Goal: Complete application form: Complete application form

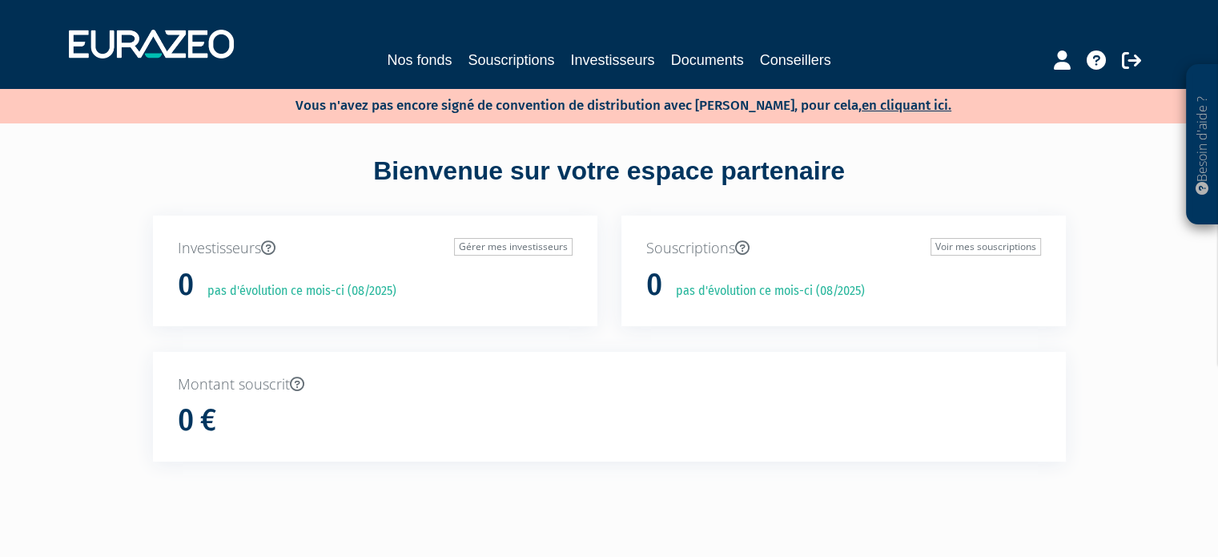
scroll to position [57, 0]
click at [53, 471] on button "Ajouter" at bounding box center [29, 488] width 46 height 34
click at [894, 108] on link "en cliquant ici." at bounding box center [907, 105] width 90 height 17
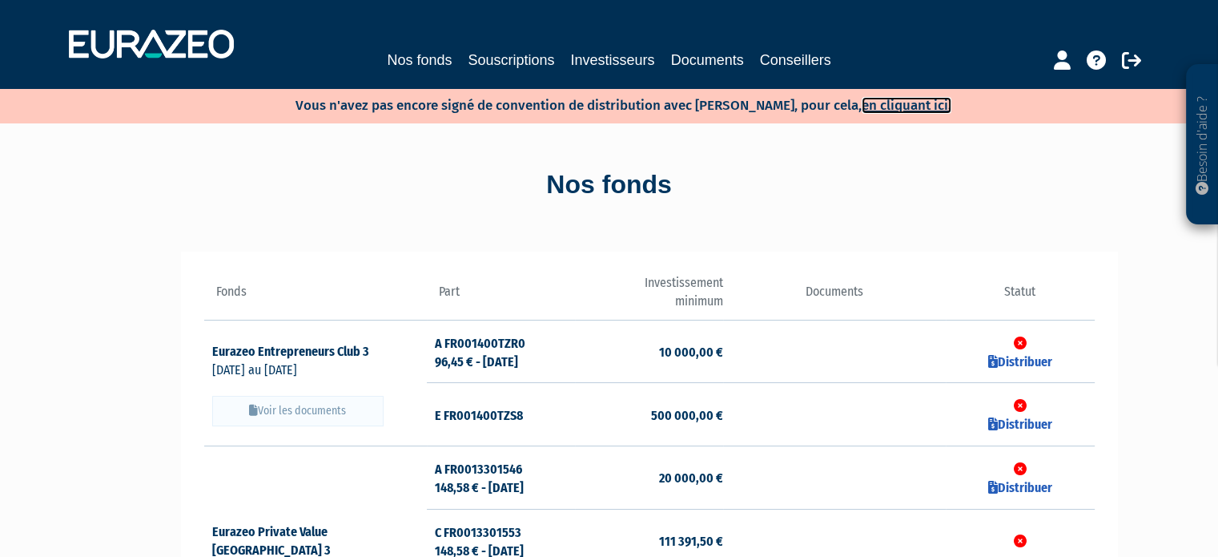
click at [891, 108] on link "en cliquant ici." at bounding box center [907, 105] width 90 height 17
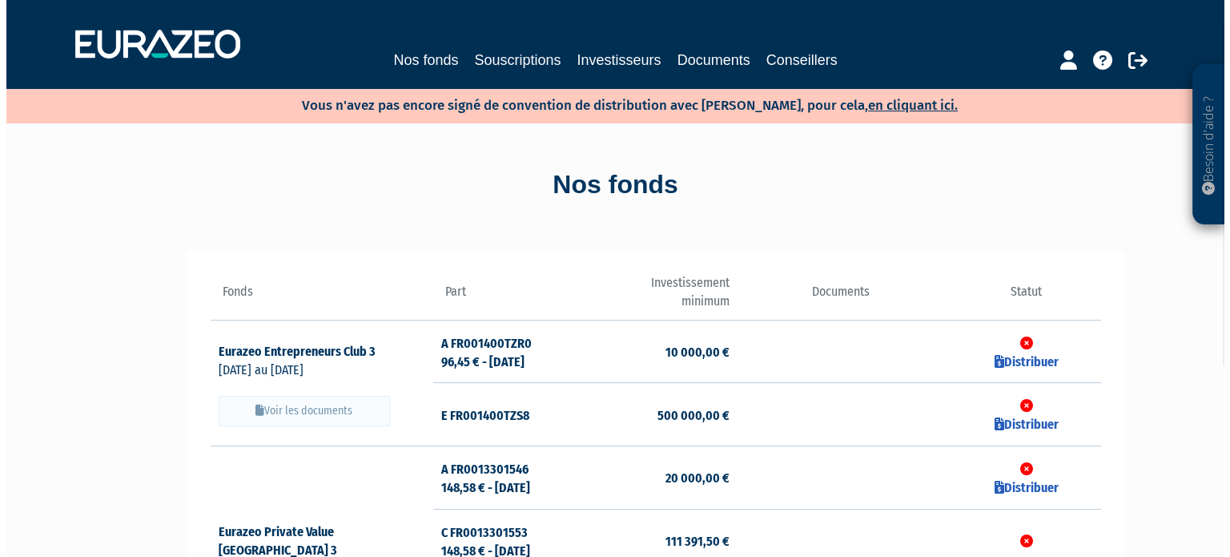
scroll to position [80, 0]
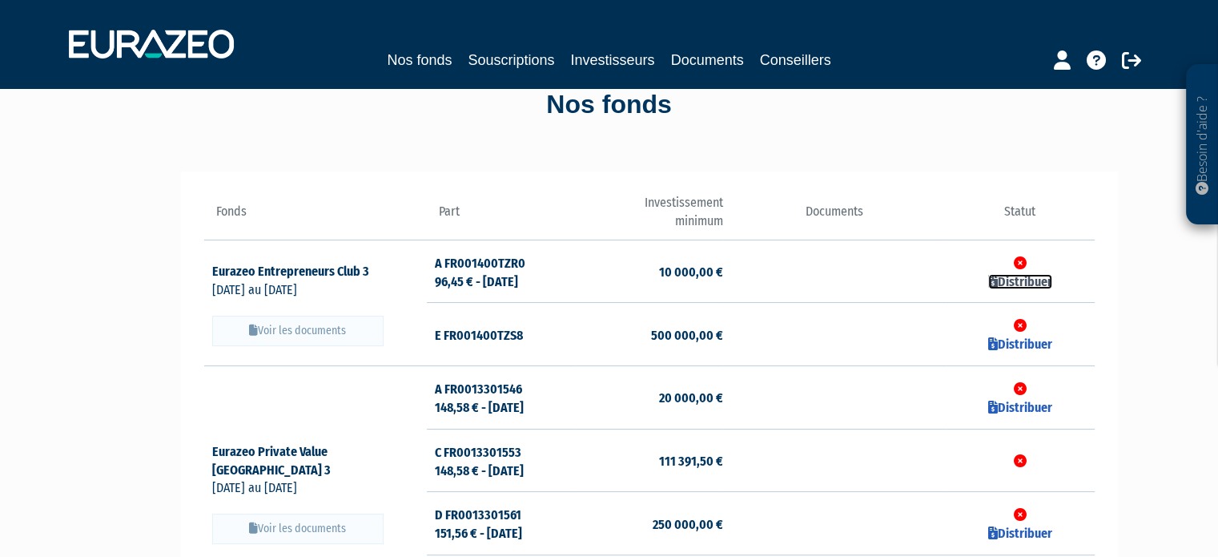
click at [1026, 282] on link "Distribuer" at bounding box center [1020, 281] width 64 height 15
checkbox input "true"
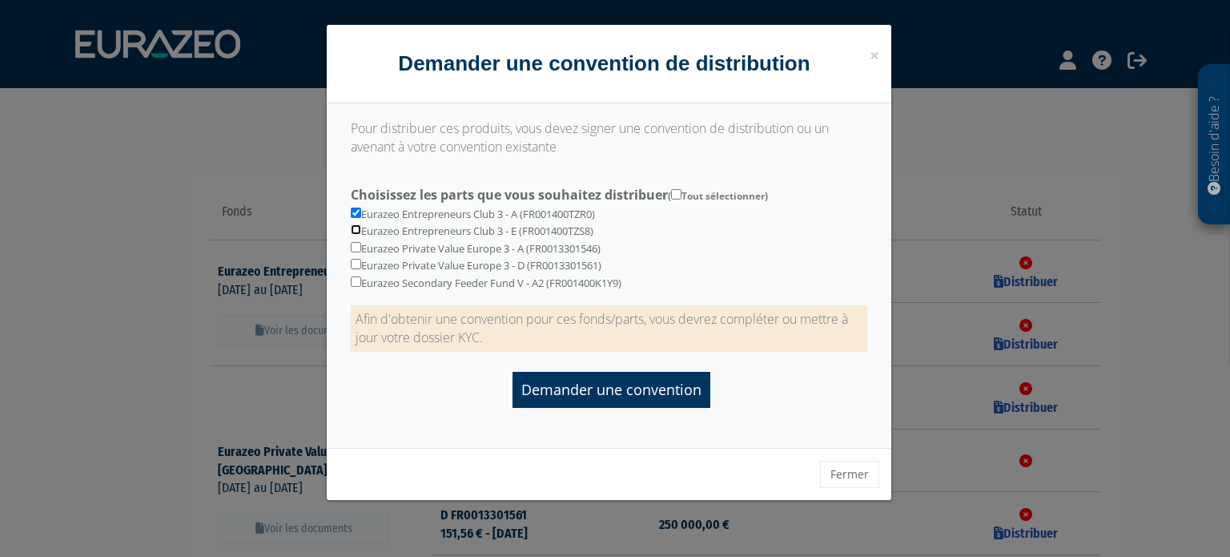
click at [356, 229] on input "checkbox" at bounding box center [356, 229] width 10 height 10
checkbox input "true"
click at [357, 251] on input "checkbox" at bounding box center [356, 247] width 10 height 10
checkbox input "true"
click at [356, 266] on input "checkbox" at bounding box center [356, 264] width 10 height 10
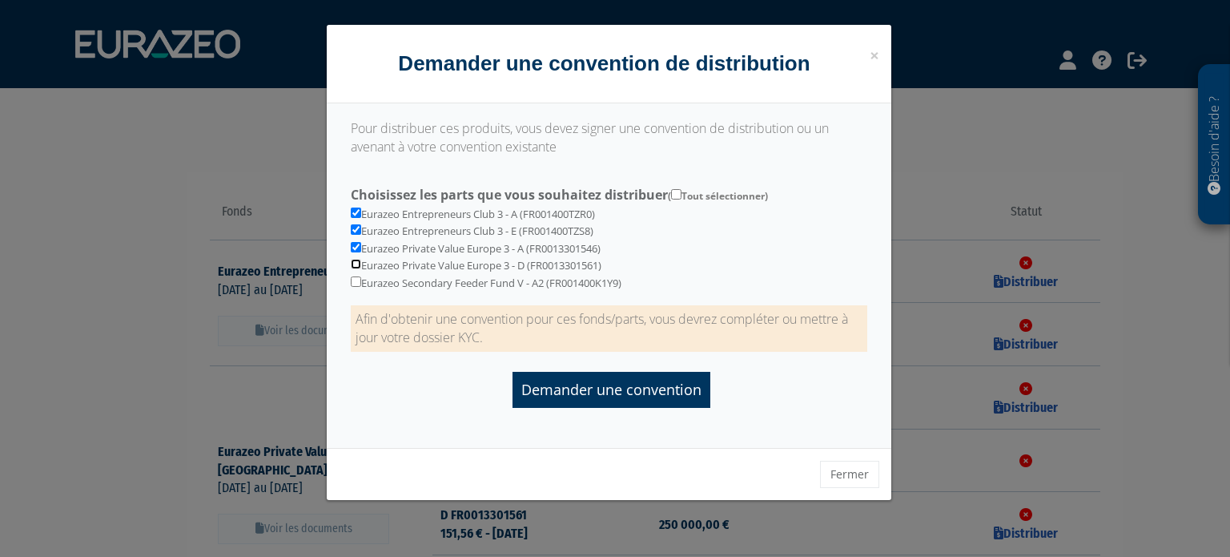
checkbox input "true"
click at [356, 280] on input "checkbox" at bounding box center [356, 281] width 10 height 10
checkbox input "true"
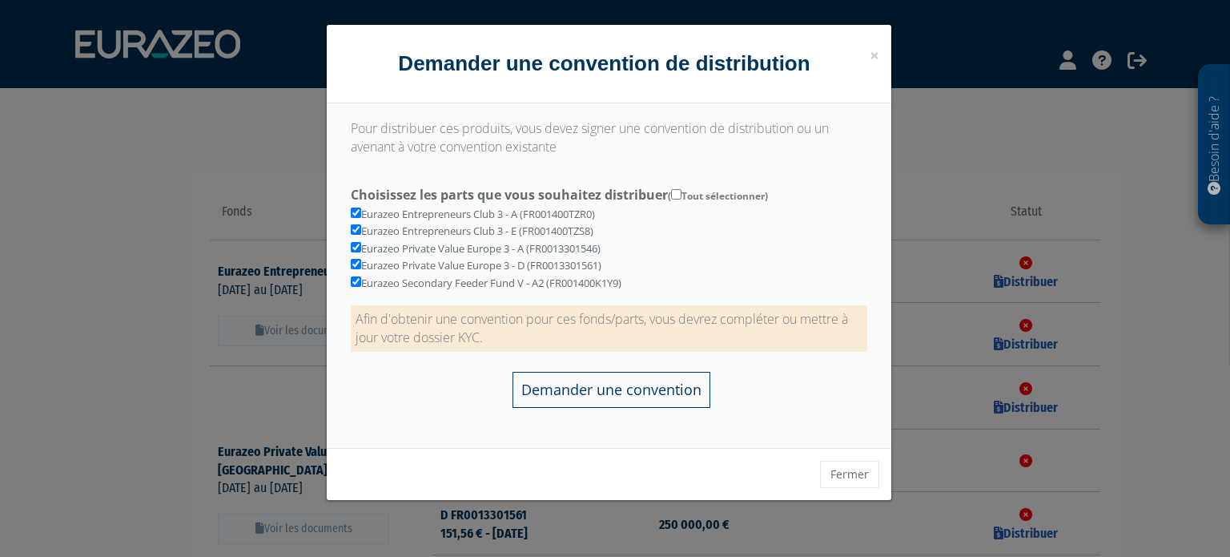
click at [609, 393] on input "Demander une convention" at bounding box center [612, 390] width 198 height 36
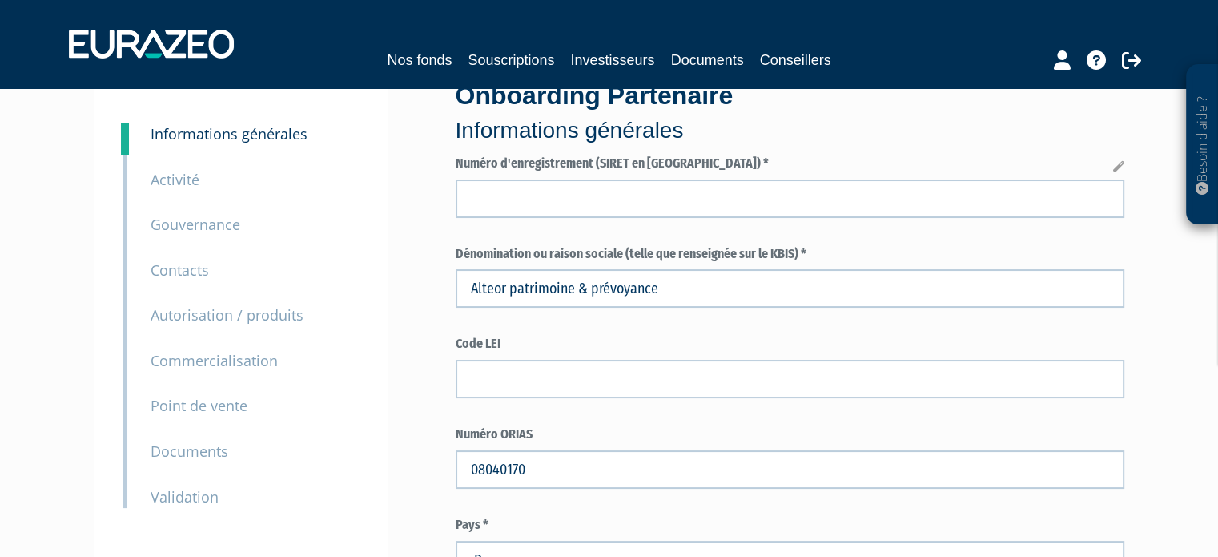
scroll to position [10, 0]
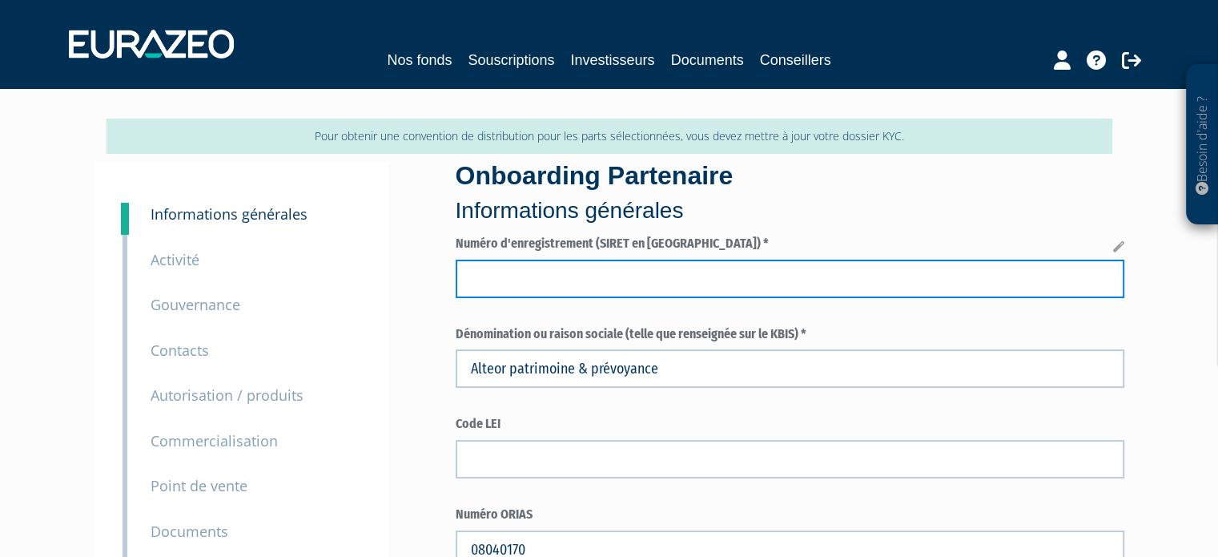
click at [496, 291] on input "text" at bounding box center [790, 279] width 669 height 38
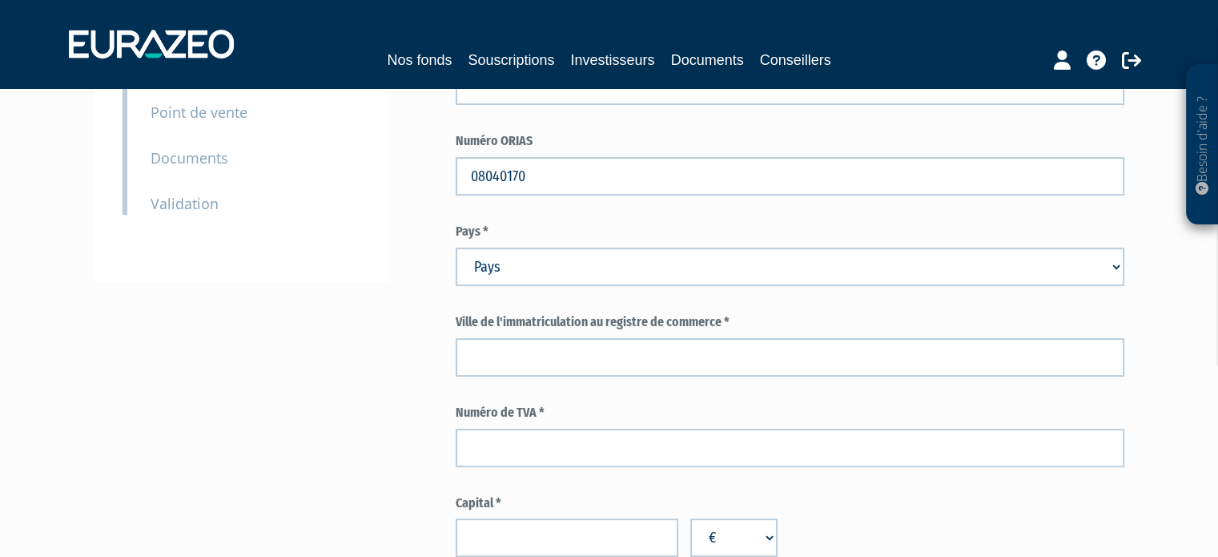
scroll to position [410, 0]
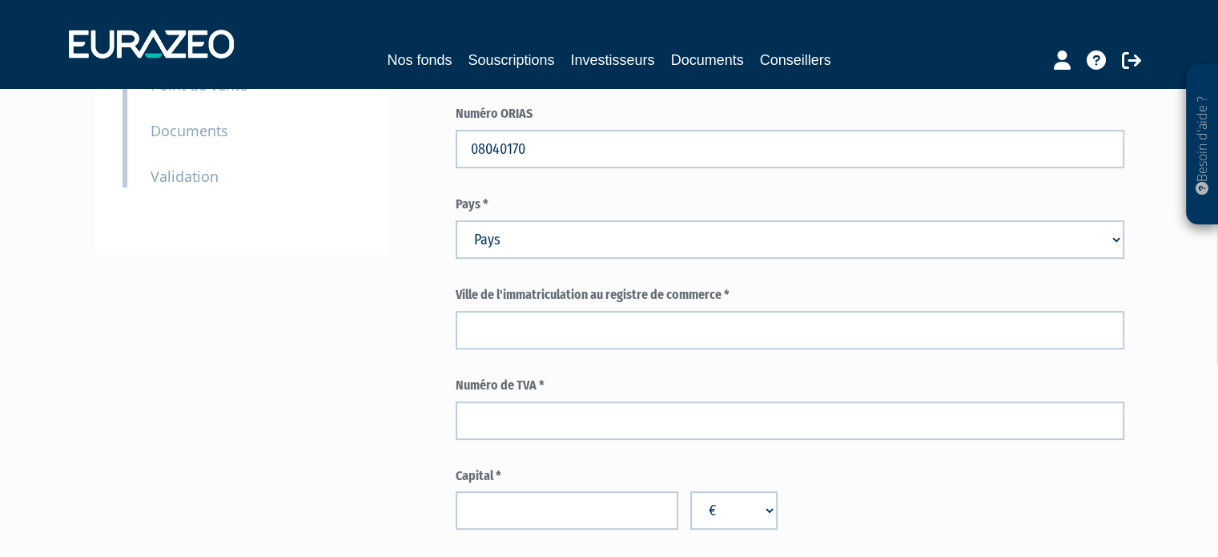
type input "482868460"
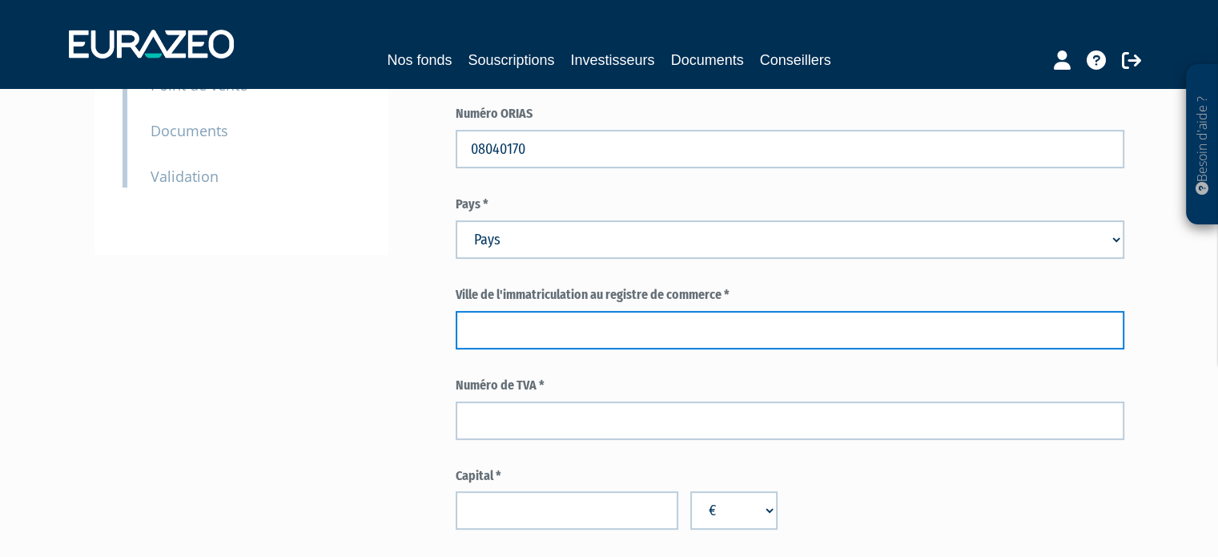
click at [512, 330] on input "text" at bounding box center [790, 330] width 669 height 38
type input "ALTEOR PATRIMOINE ET PREVOYANCE"
select select "75"
type input "LE RHEU"
type input "FR20482868460"
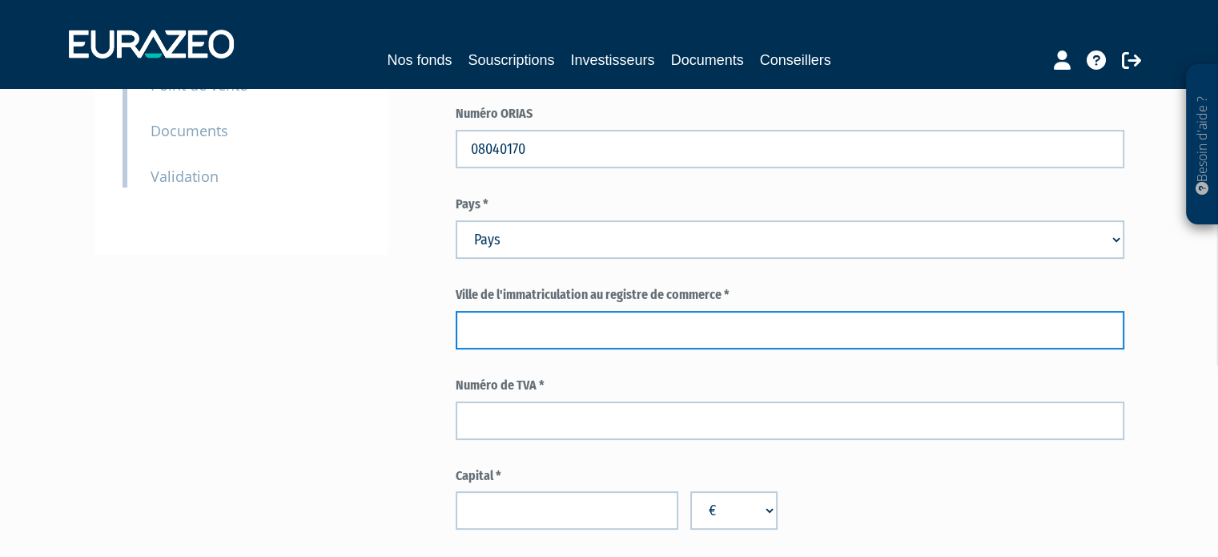
type input "5000"
type input "SARL, société à responsabilité limitée"
type input "L"
type input "RENNES"
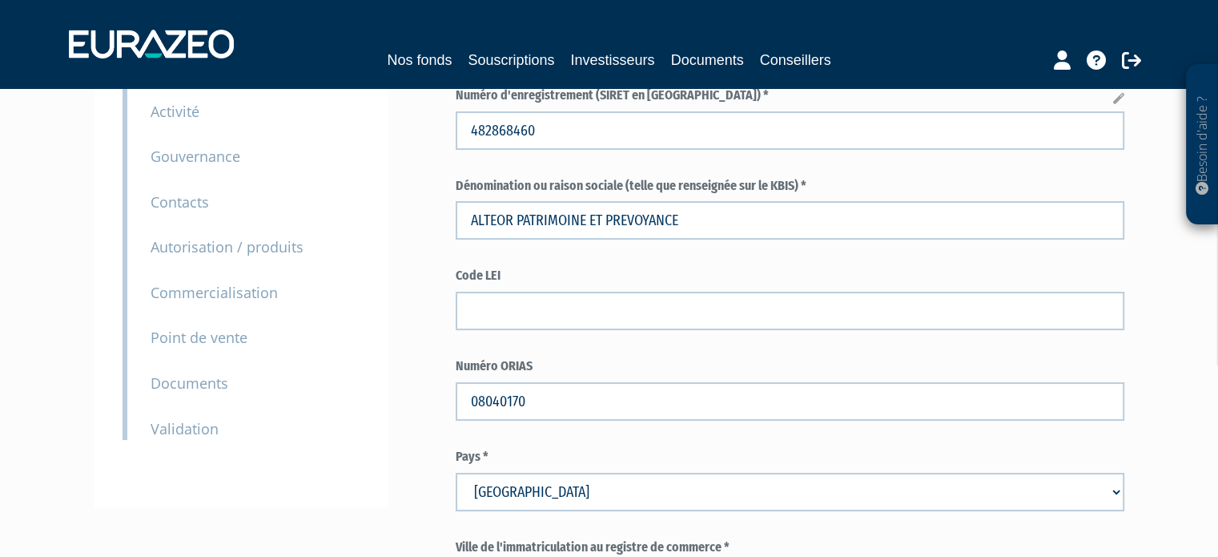
scroll to position [160, 0]
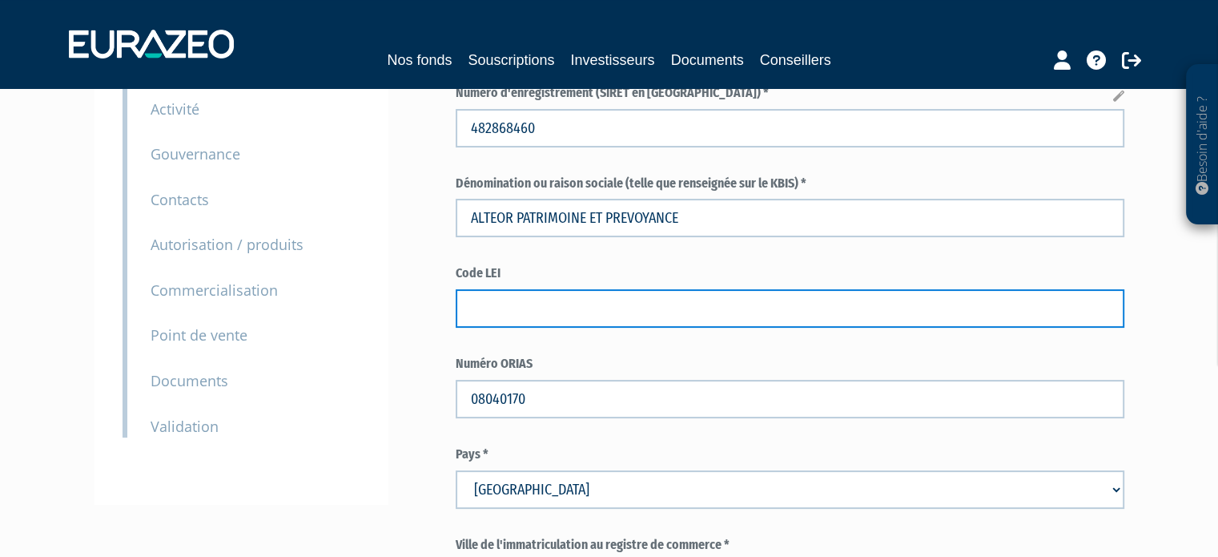
paste input "894500HRFZW6ASBJBG13"
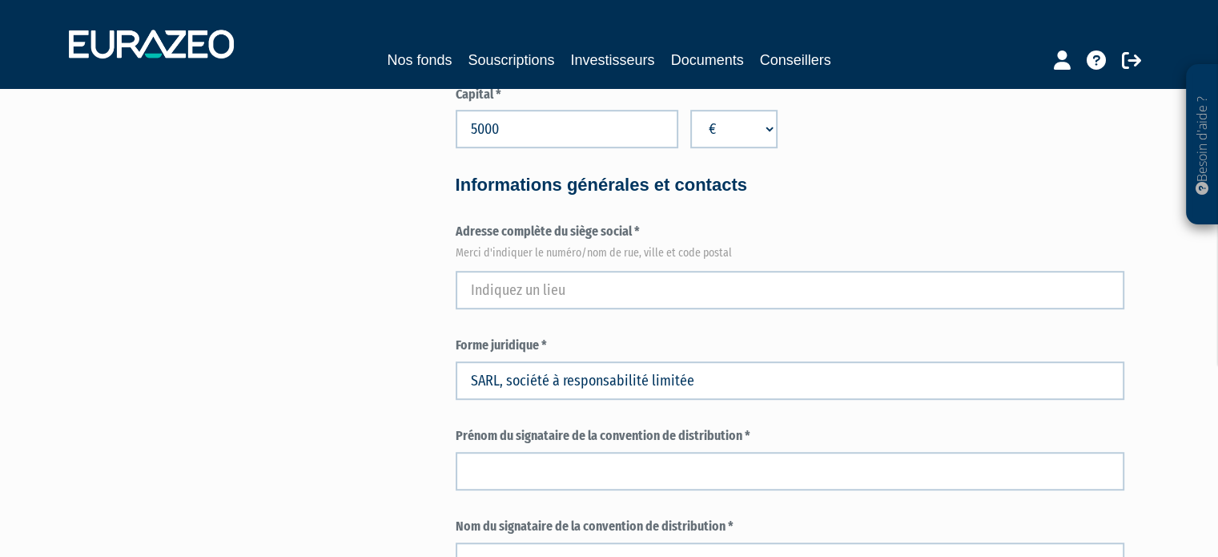
scroll to position [801, 0]
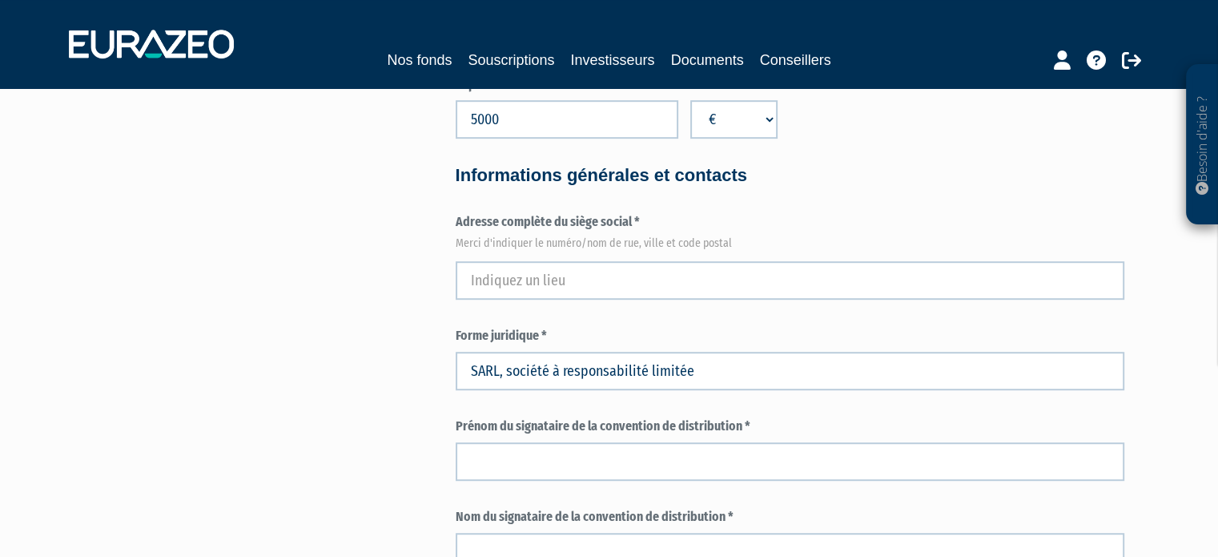
type input "894500HRFZW6ASBJBG13"
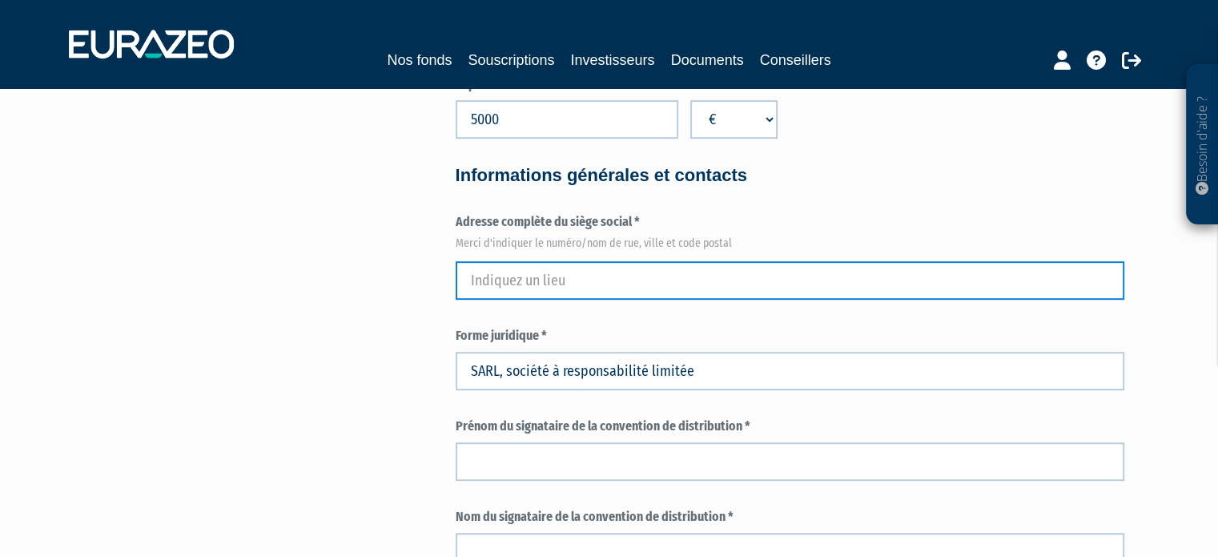
click at [513, 285] on input "text" at bounding box center [790, 280] width 669 height 38
type input "11, rue des orchidées"
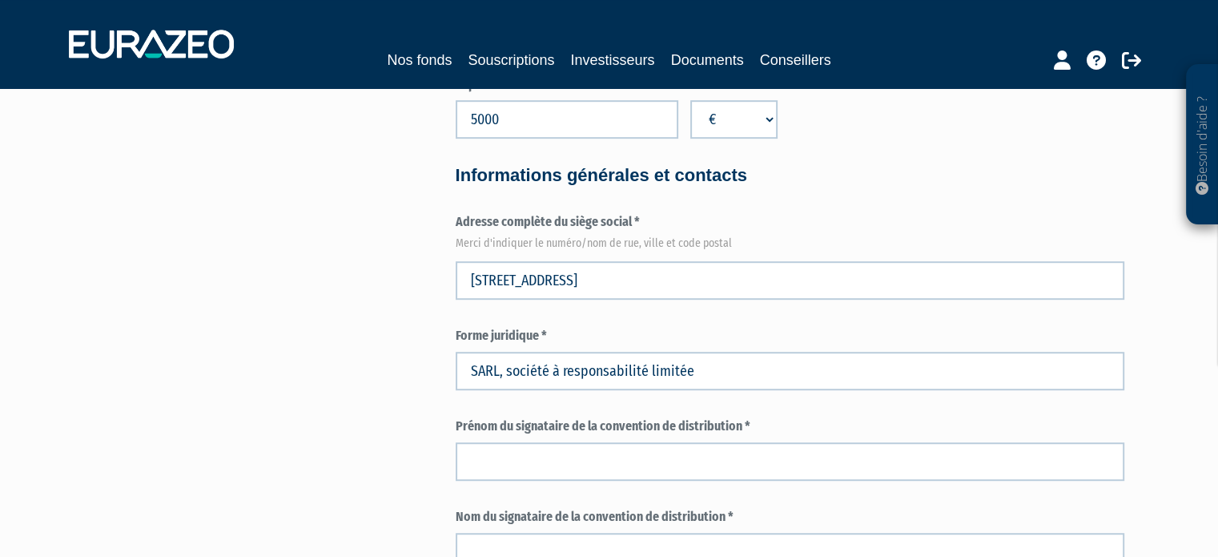
type input "stephane"
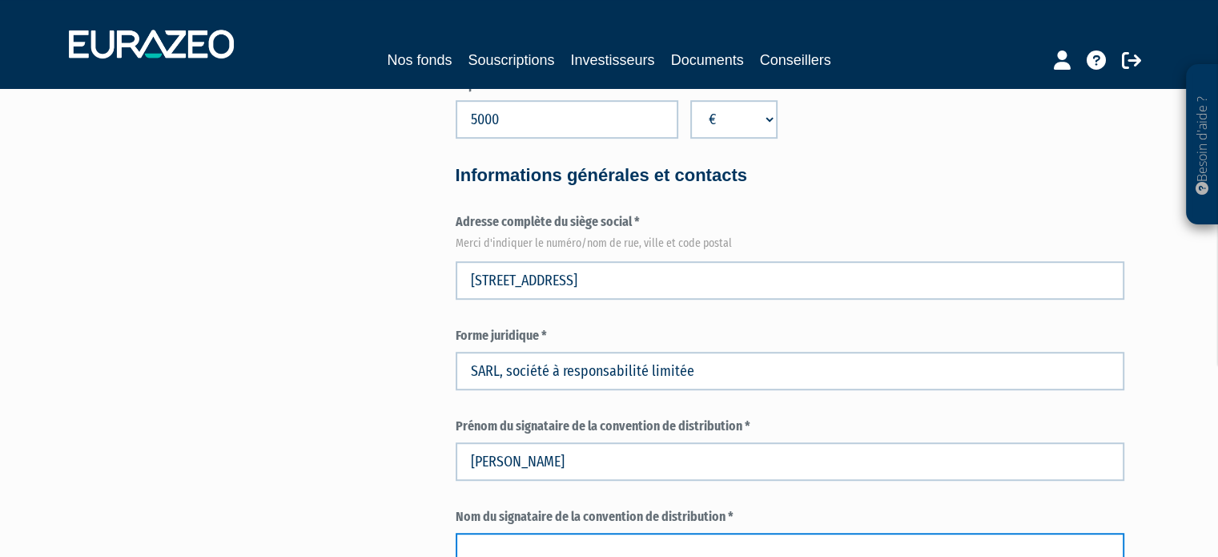
type input "MARTIN"
type input "stephane.martin@alteor-patrimoine.com"
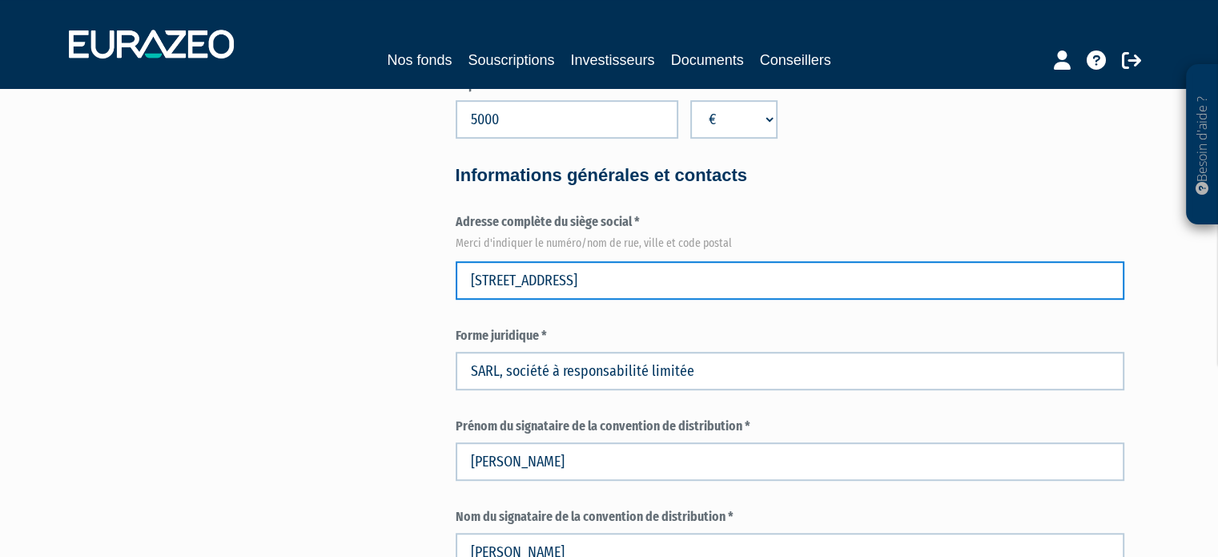
click at [601, 278] on input "11 Rue des Orchidées" at bounding box center [790, 280] width 669 height 38
type input "11 Rue des Orchidées 35650 Le Rheu, France"
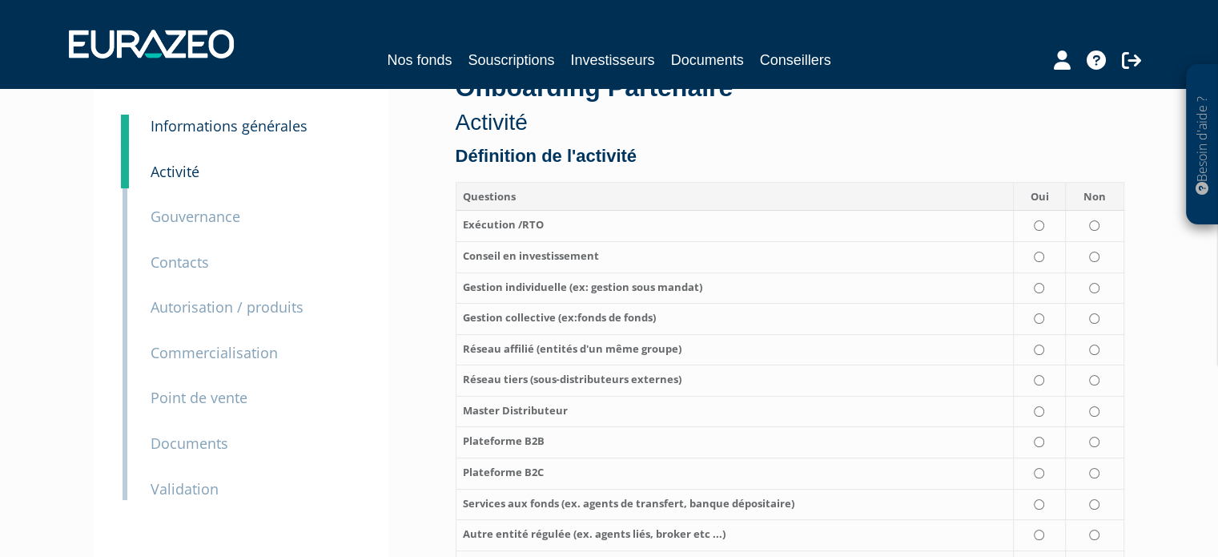
scroll to position [80, 0]
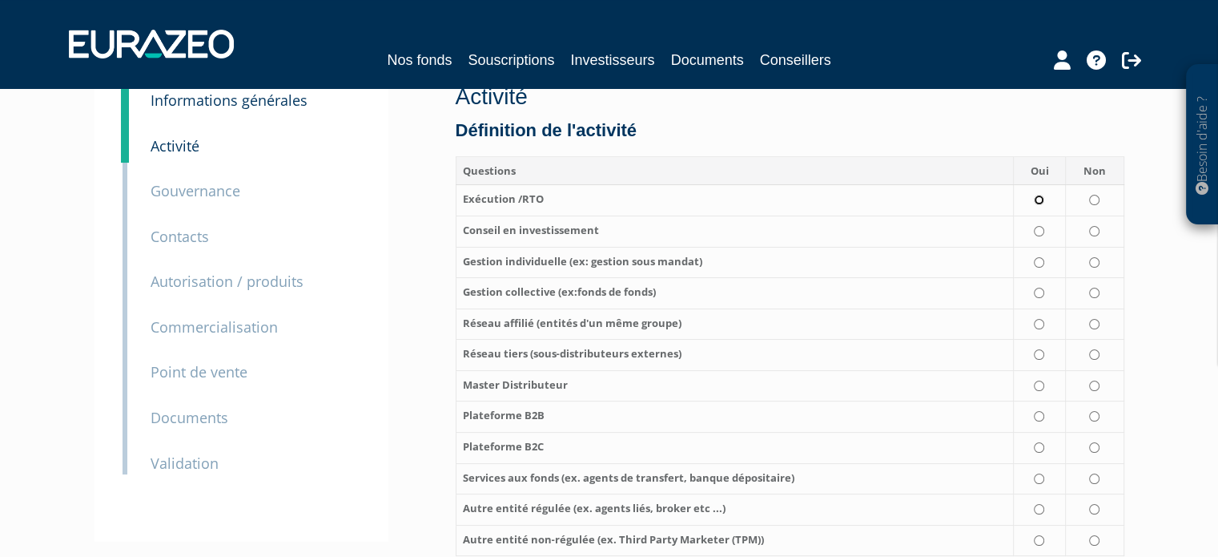
click at [1041, 201] on input "radio" at bounding box center [1039, 200] width 10 height 10
radio input "true"
click at [1038, 229] on input "radio" at bounding box center [1039, 231] width 10 height 10
radio input "true"
click at [1092, 263] on input "radio" at bounding box center [1094, 262] width 10 height 10
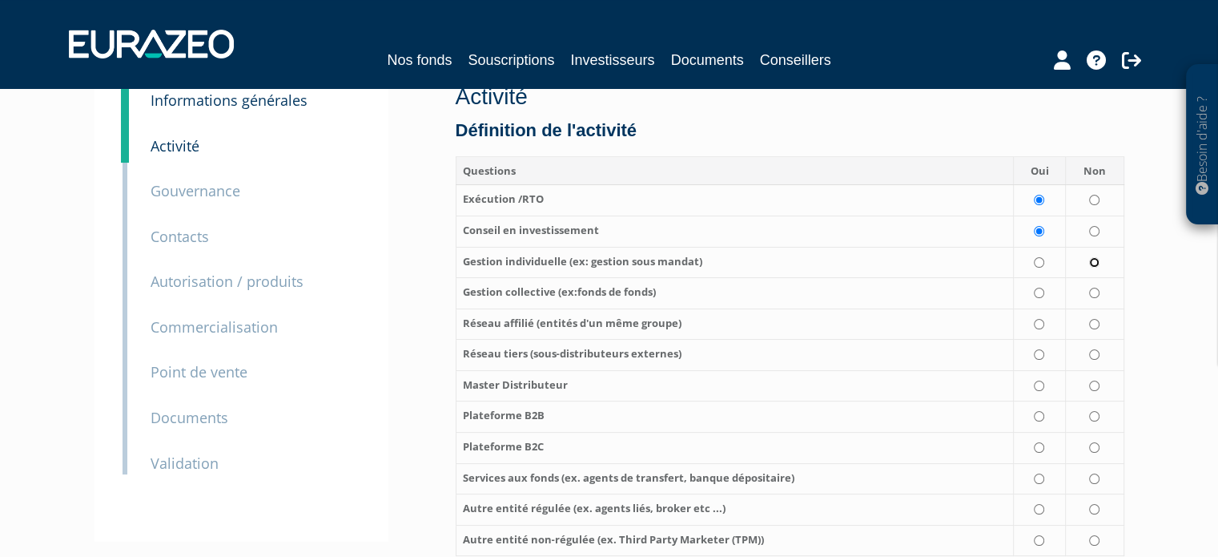
radio input "true"
click at [1097, 298] on td at bounding box center [1094, 293] width 58 height 31
radio input "true"
click at [1096, 326] on input "radio" at bounding box center [1094, 324] width 10 height 10
radio input "true"
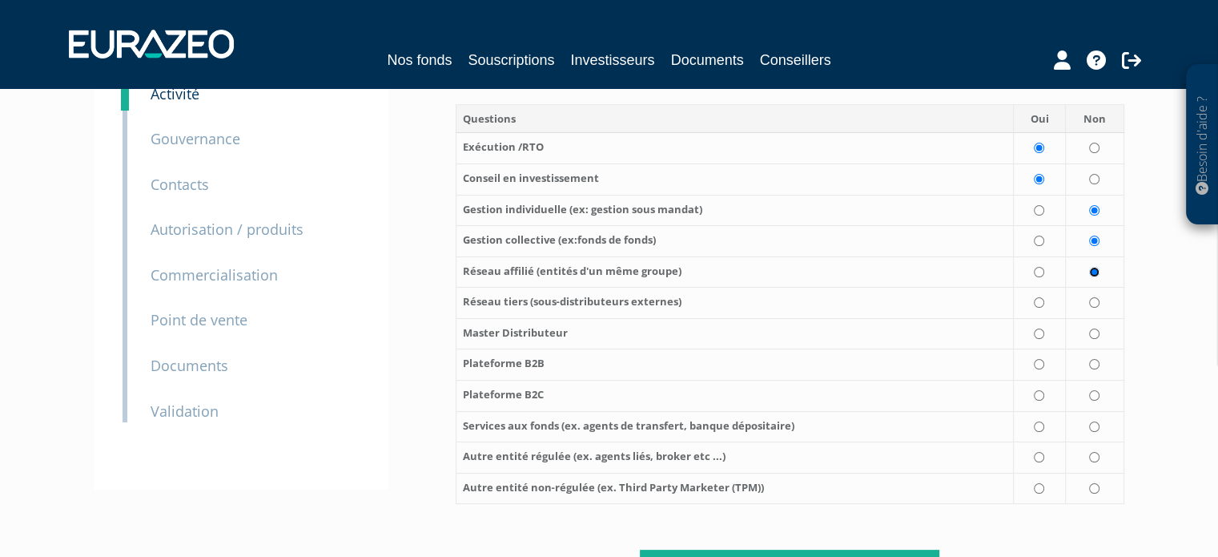
scroll to position [160, 0]
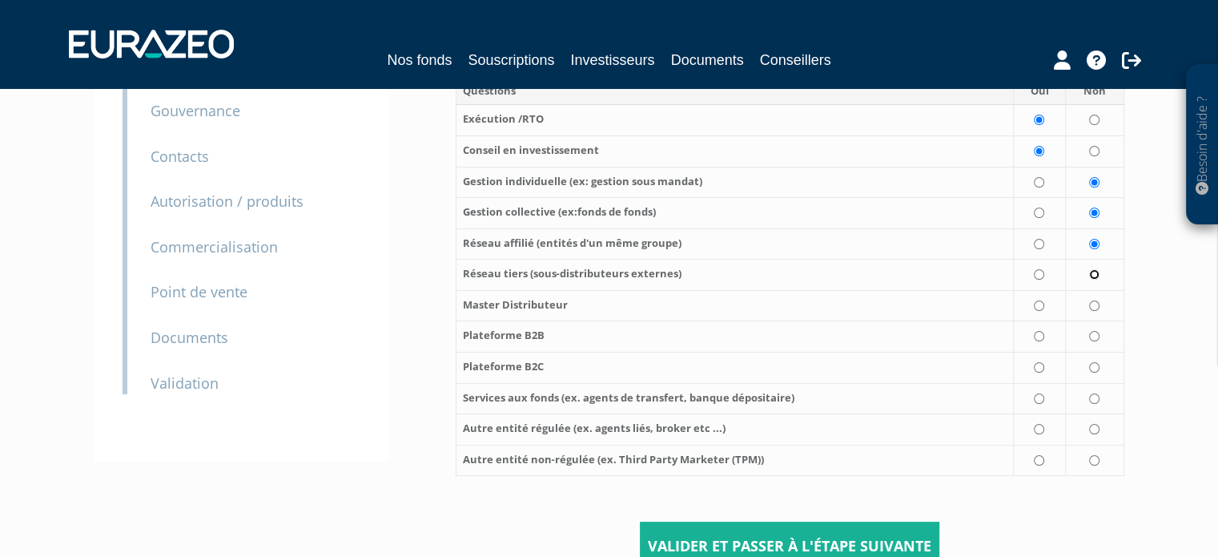
click at [1096, 276] on input "radio" at bounding box center [1094, 274] width 10 height 10
radio input "true"
click at [1096, 304] on input "radio" at bounding box center [1094, 305] width 10 height 10
radio input "true"
click at [1096, 340] on input "radio" at bounding box center [1094, 336] width 10 height 10
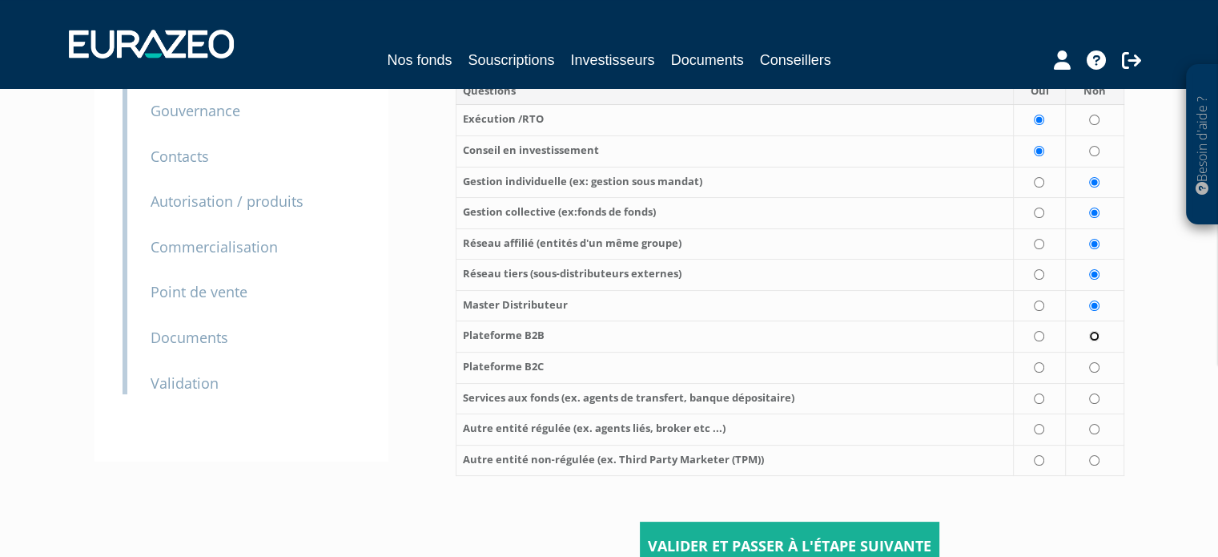
radio input "true"
click at [1089, 367] on td at bounding box center [1094, 367] width 58 height 31
radio input "true"
click at [1092, 404] on input "radio" at bounding box center [1094, 398] width 10 height 10
radio input "true"
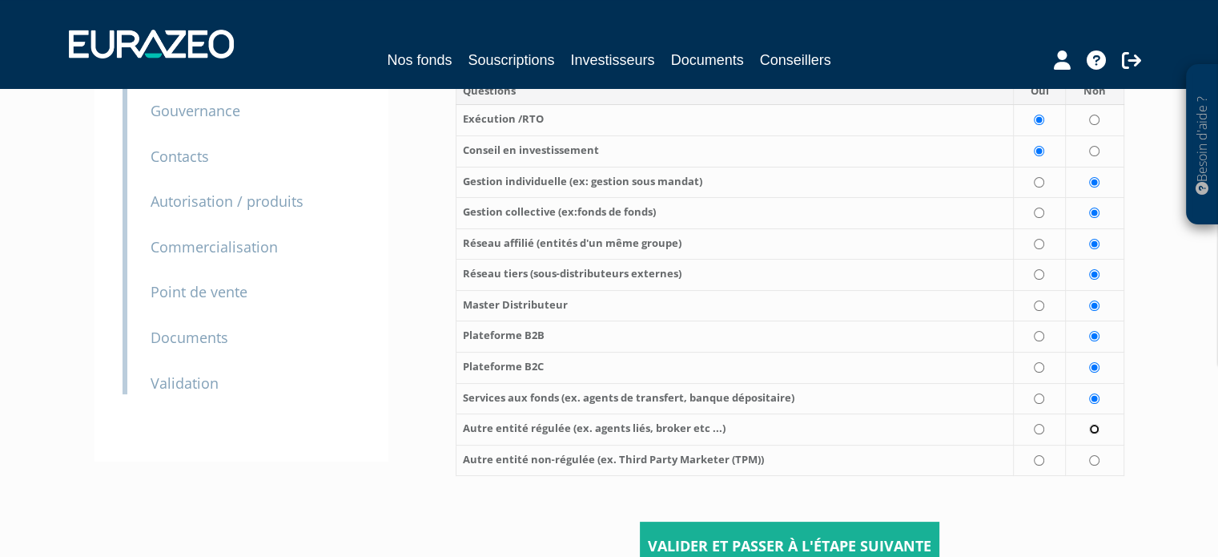
click at [1091, 425] on input "radio" at bounding box center [1094, 429] width 10 height 10
radio input "true"
click at [1090, 457] on input "radio" at bounding box center [1094, 460] width 10 height 10
radio input "true"
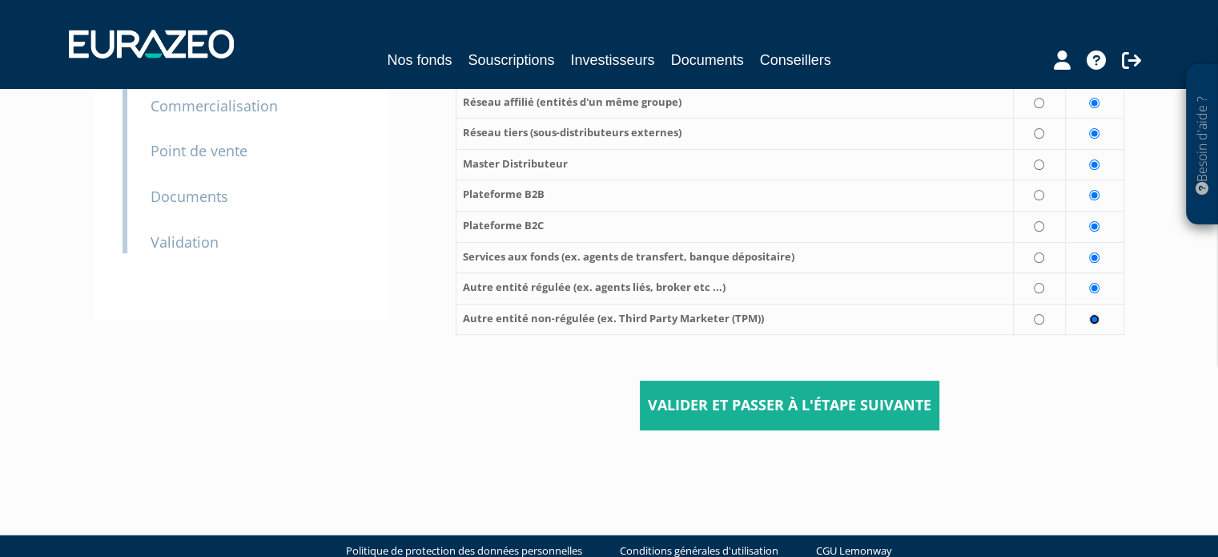
scroll to position [320, 0]
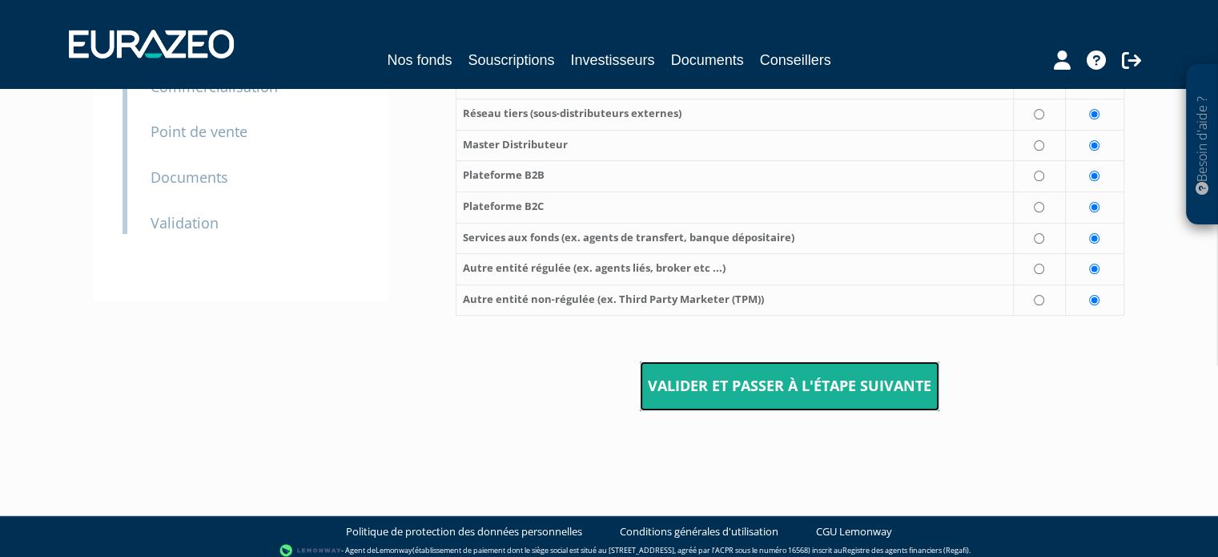
click at [690, 384] on input "Valider et passer à l'étape suivante" at bounding box center [790, 386] width 300 height 50
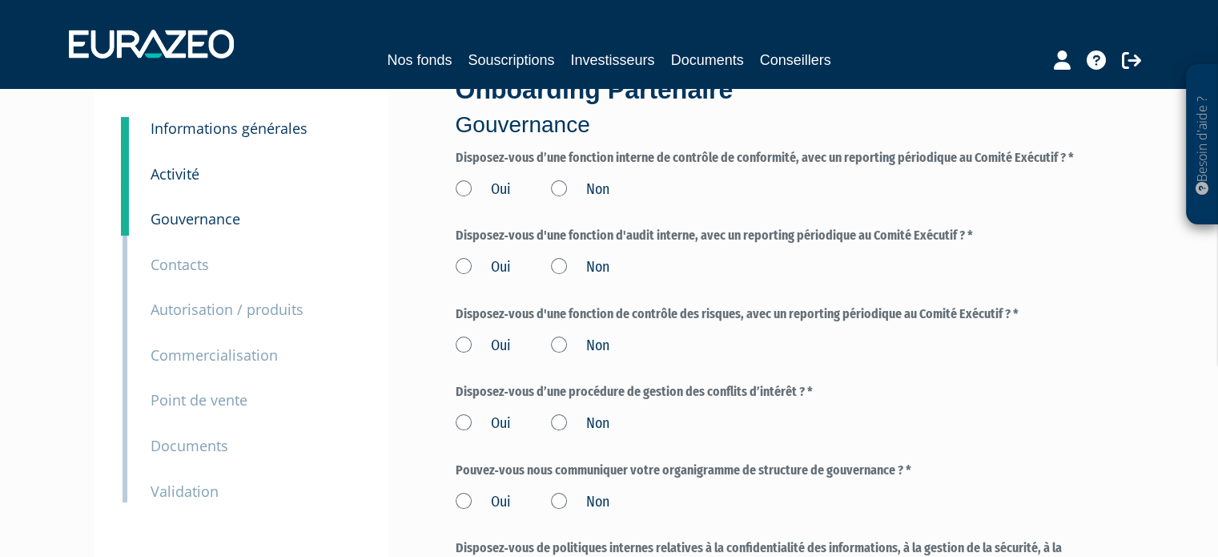
scroll to position [80, 0]
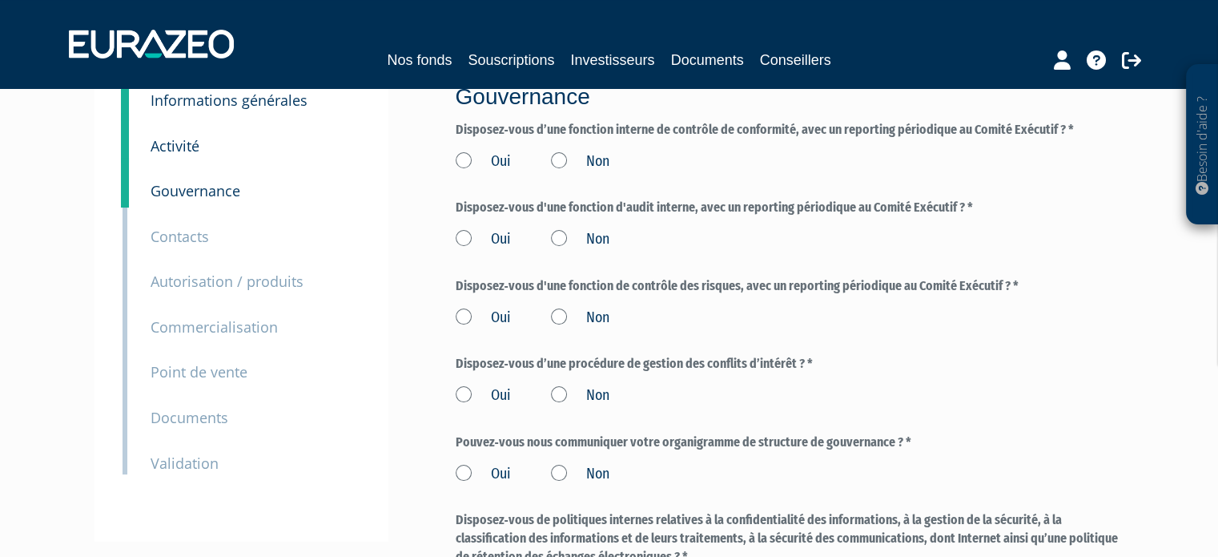
click at [464, 166] on label "Oui" at bounding box center [483, 161] width 55 height 21
click at [0, 0] on input "Oui" at bounding box center [0, 0] width 0 height 0
click at [468, 241] on label "Oui" at bounding box center [483, 239] width 55 height 21
click at [0, 0] on input "Oui" at bounding box center [0, 0] width 0 height 0
click at [465, 320] on label "Oui" at bounding box center [483, 318] width 55 height 21
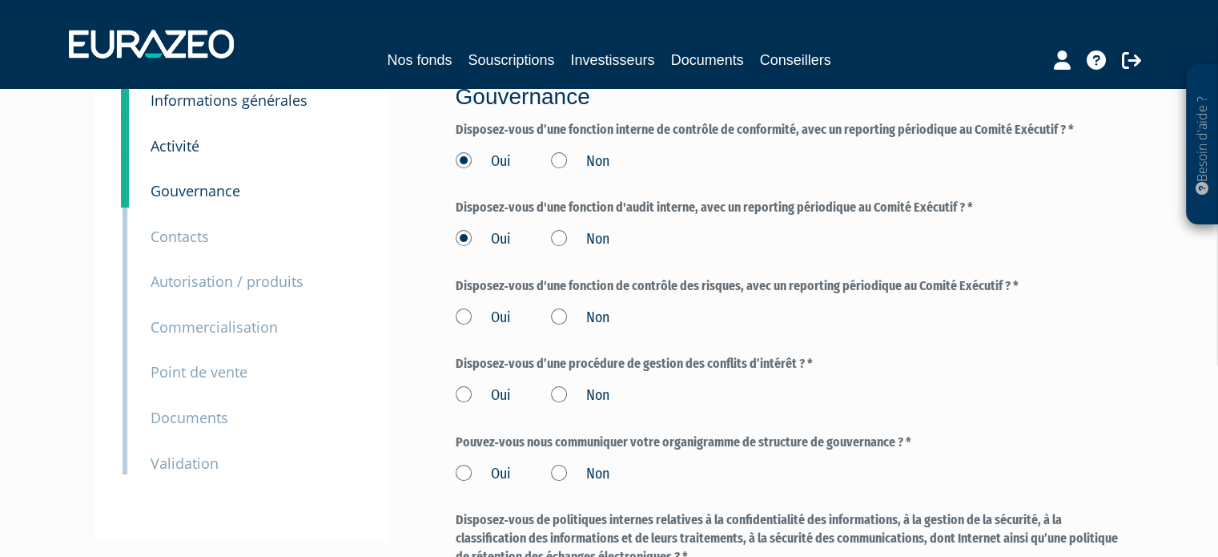
click at [0, 0] on input "Oui" at bounding box center [0, 0] width 0 height 0
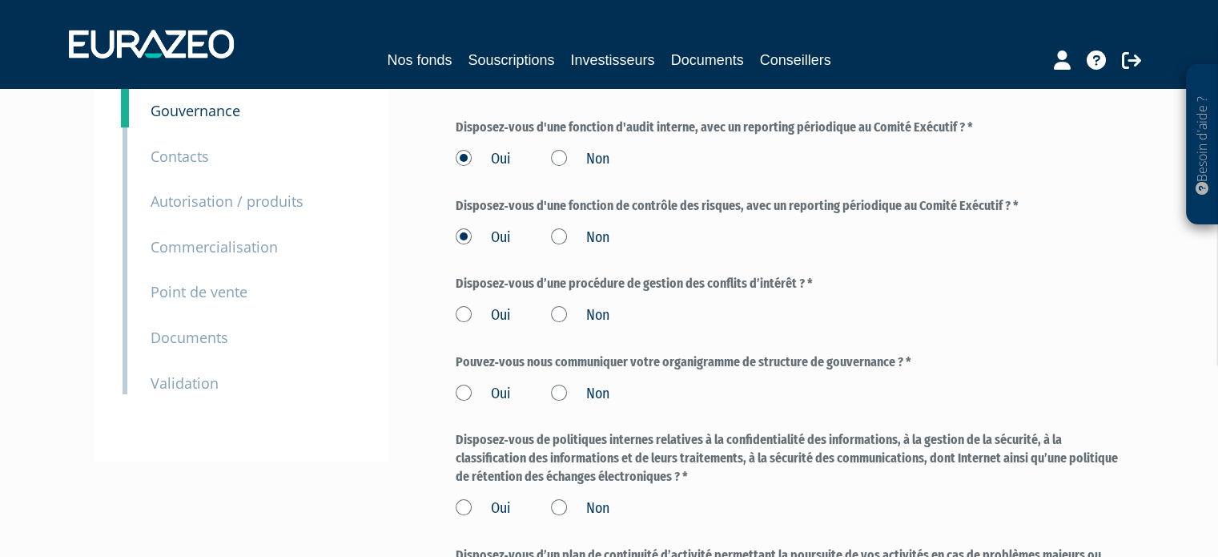
click at [465, 321] on label "Oui" at bounding box center [483, 315] width 55 height 21
click at [0, 0] on input "Oui" at bounding box center [0, 0] width 0 height 0
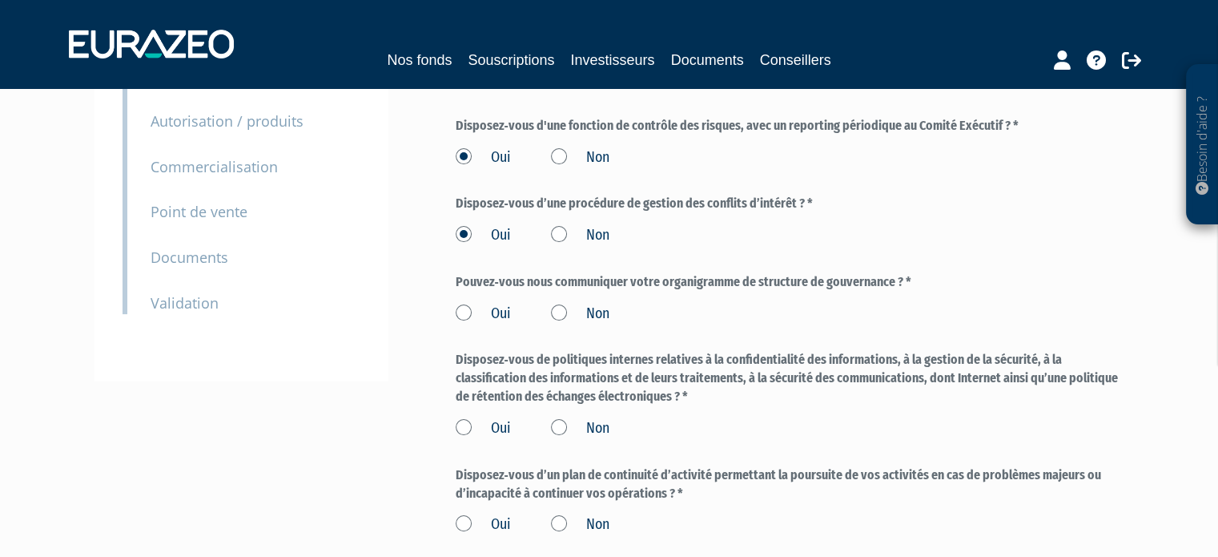
scroll to position [320, 0]
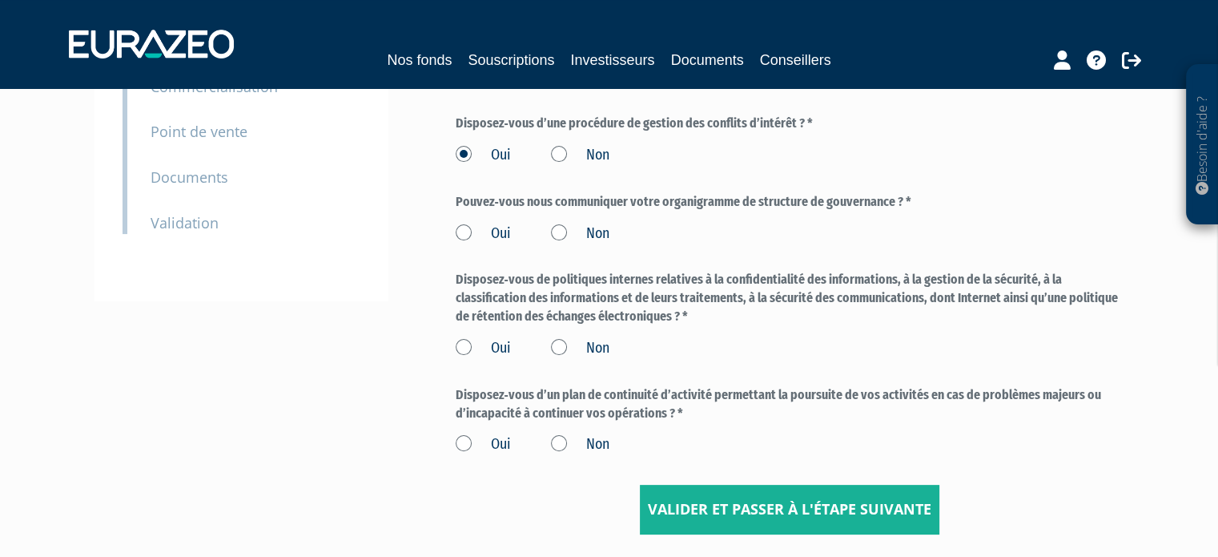
click at [461, 233] on label "Oui" at bounding box center [483, 233] width 55 height 21
click at [0, 0] on input "Oui" at bounding box center [0, 0] width 0 height 0
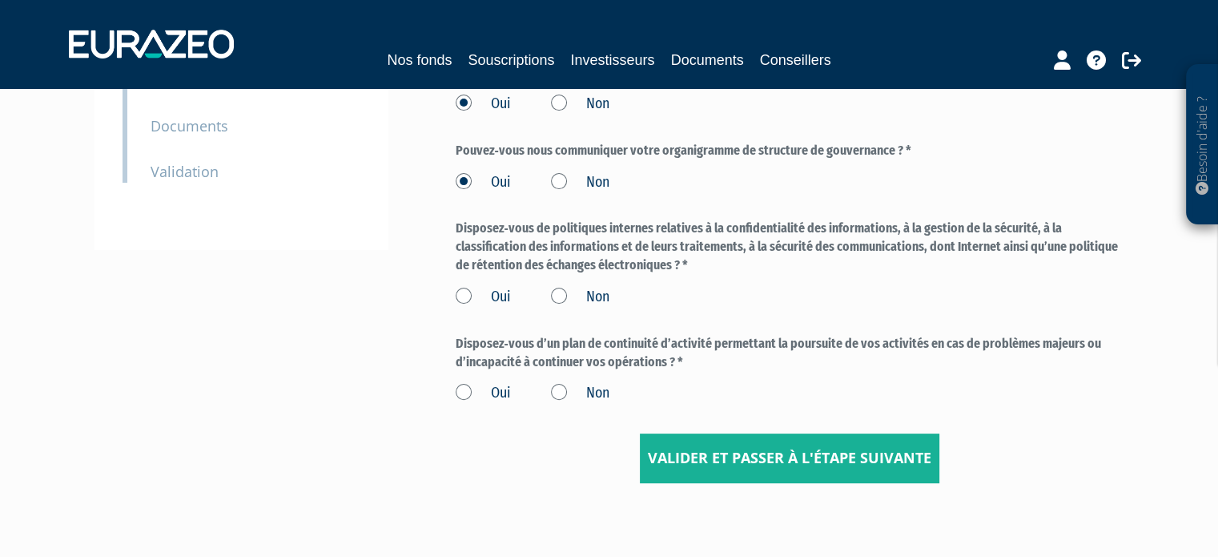
scroll to position [400, 0]
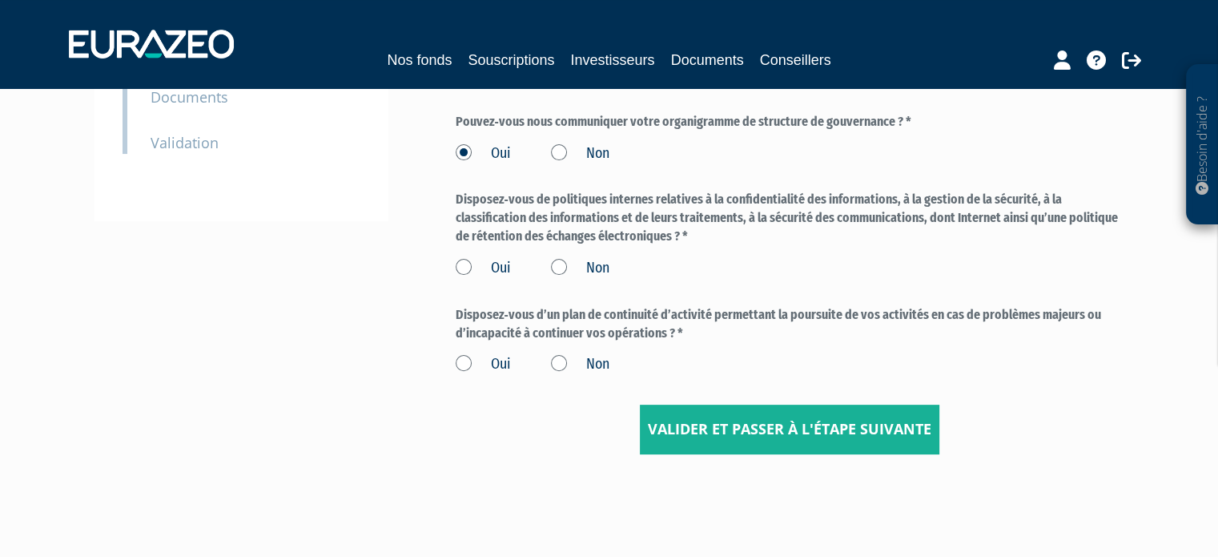
click at [465, 272] on label "Oui" at bounding box center [483, 268] width 55 height 21
click at [0, 0] on input "Oui" at bounding box center [0, 0] width 0 height 0
click at [468, 364] on label "Oui" at bounding box center [483, 364] width 55 height 21
click at [0, 0] on input "Oui" at bounding box center [0, 0] width 0 height 0
click at [833, 429] on input "Valider et passer à l'étape suivante" at bounding box center [790, 429] width 300 height 50
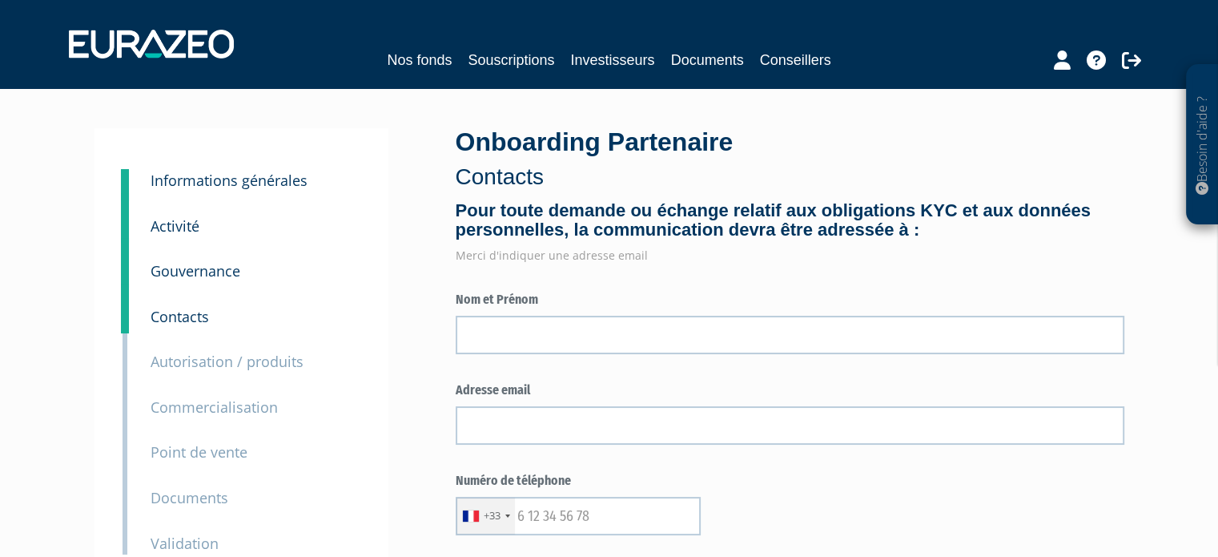
scroll to position [80, 0]
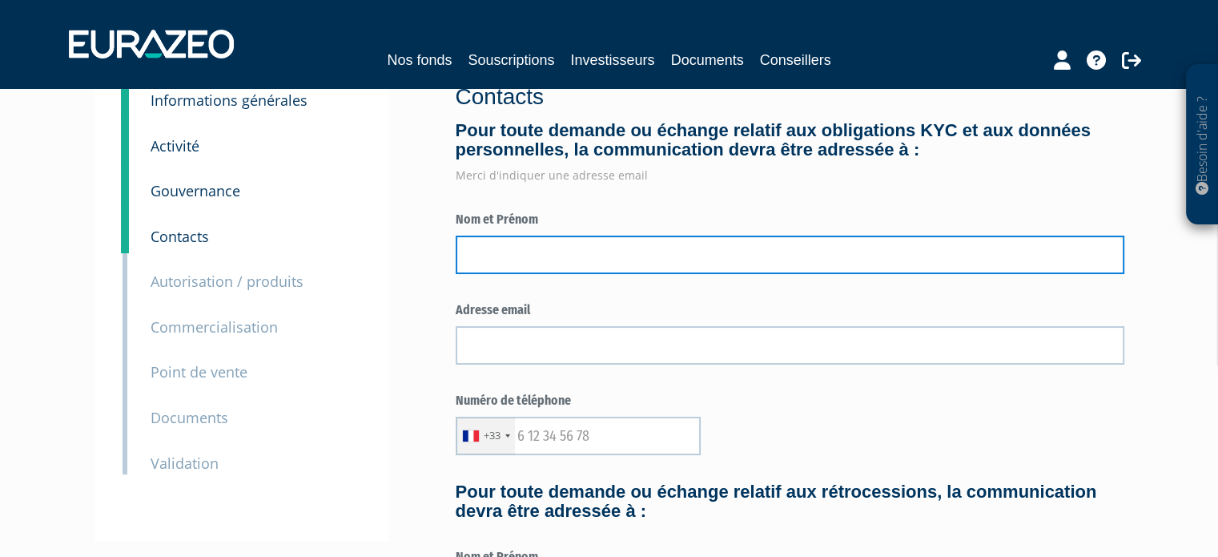
click at [532, 255] on input "text" at bounding box center [790, 254] width 669 height 38
type input "LE GUILLOU Coline"
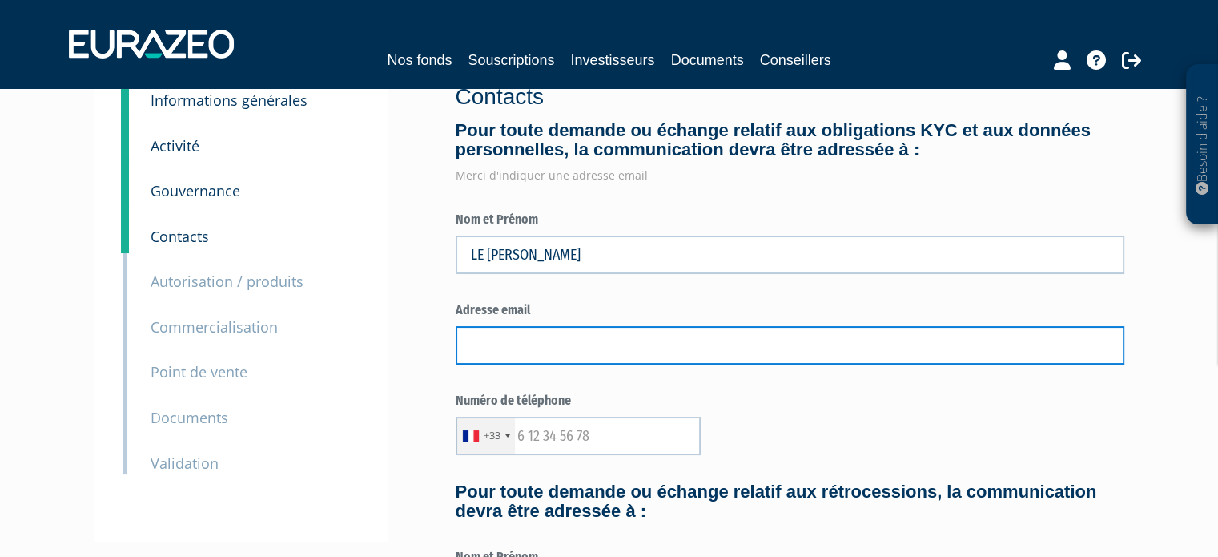
click at [535, 346] on input "text" at bounding box center [790, 345] width 669 height 38
type input "coline.leguillou@alteor-pp.com"
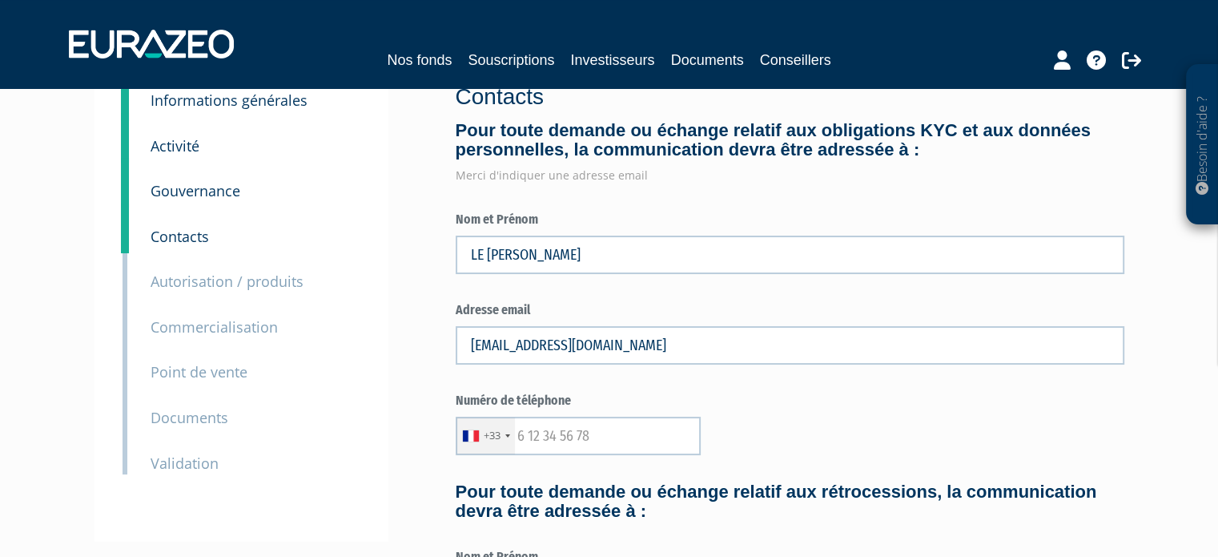
click at [836, 436] on div "+33 France +33 Germany (Deutschland) +49 Switzerland (Schweiz) +41 Belgium (Bel…" at bounding box center [790, 436] width 669 height 38
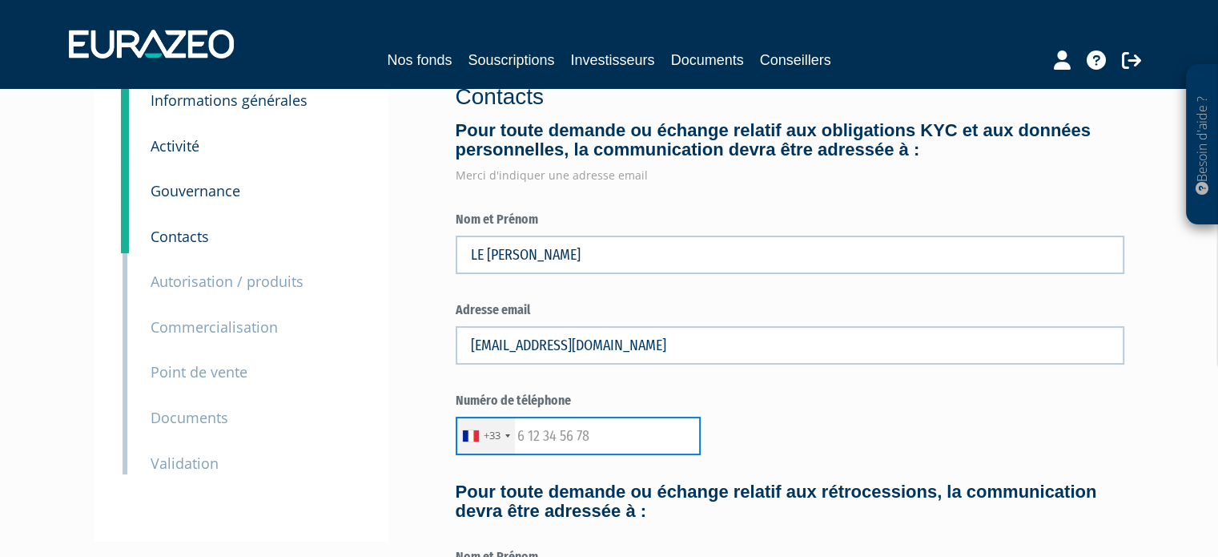
paste input "678407875"
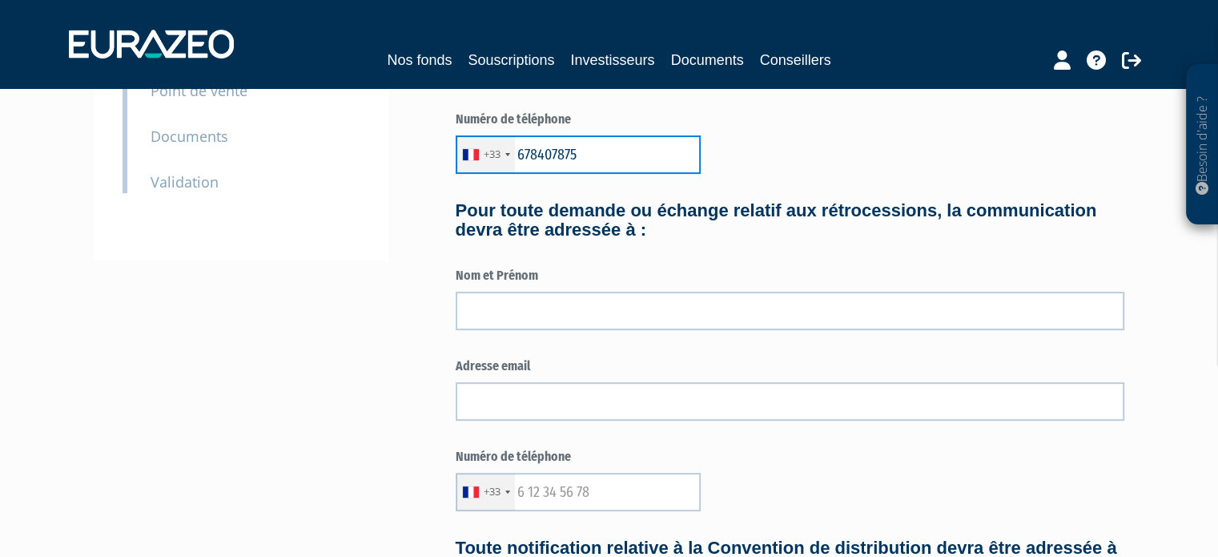
scroll to position [400, 0]
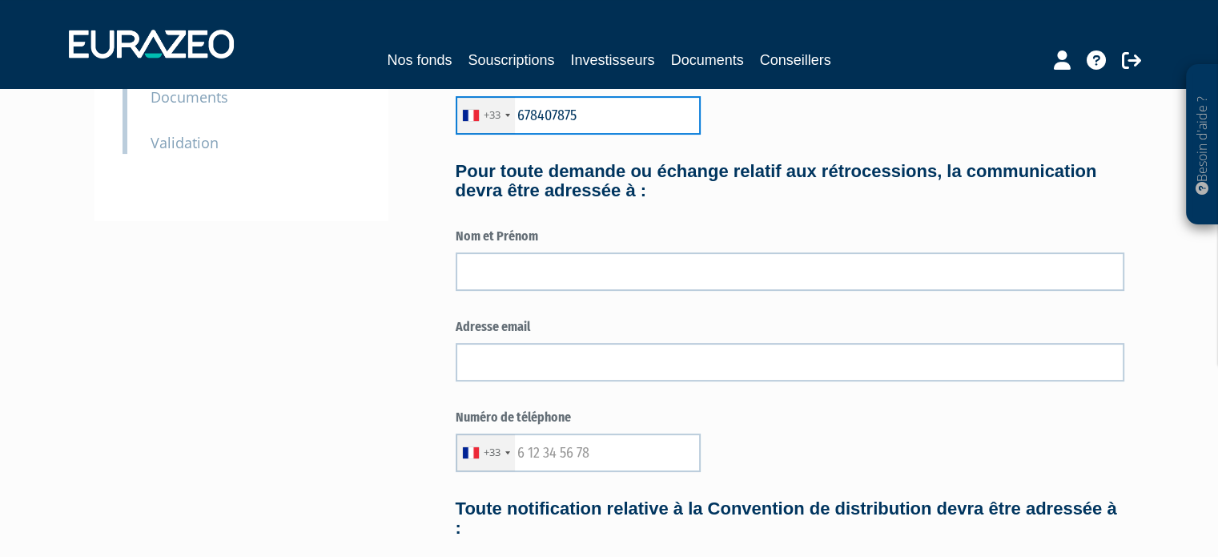
type input "678407875"
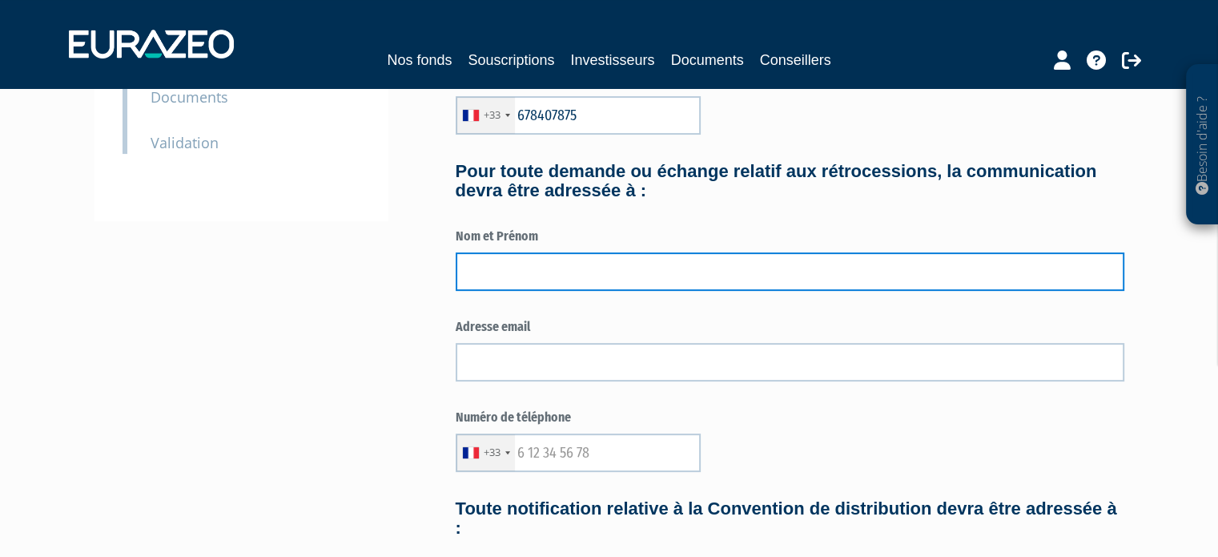
click at [495, 278] on input "text" at bounding box center [790, 271] width 669 height 38
click at [526, 275] on input "MARTIN STéphane" at bounding box center [790, 271] width 669 height 38
type input "MARTIN Stéphane"
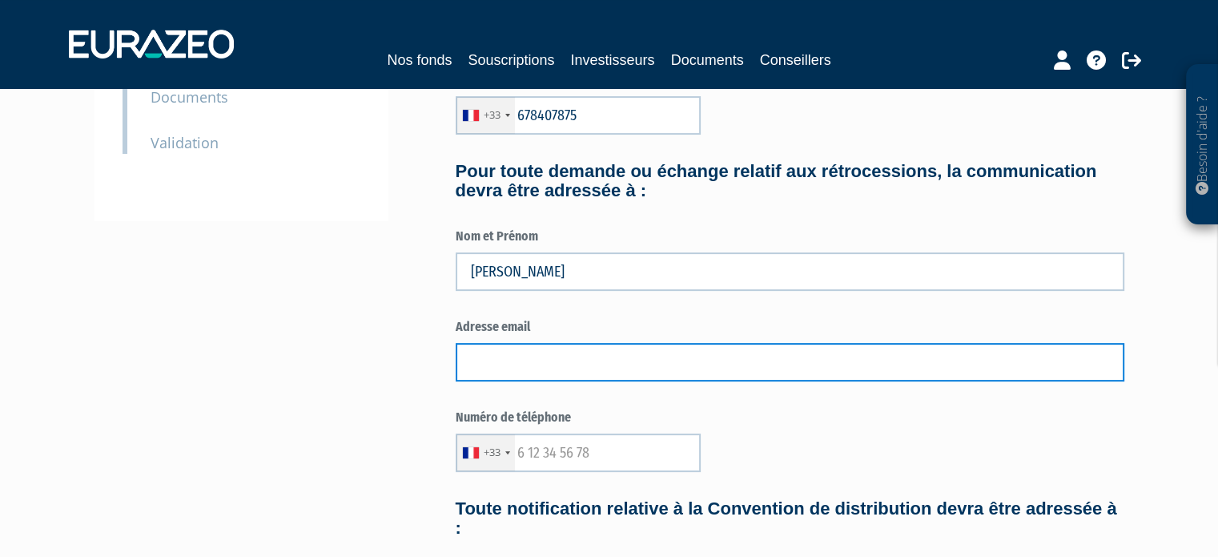
click at [545, 364] on input "text" at bounding box center [790, 362] width 669 height 38
type input "stephane.martin@alteor-patrimoine.com"
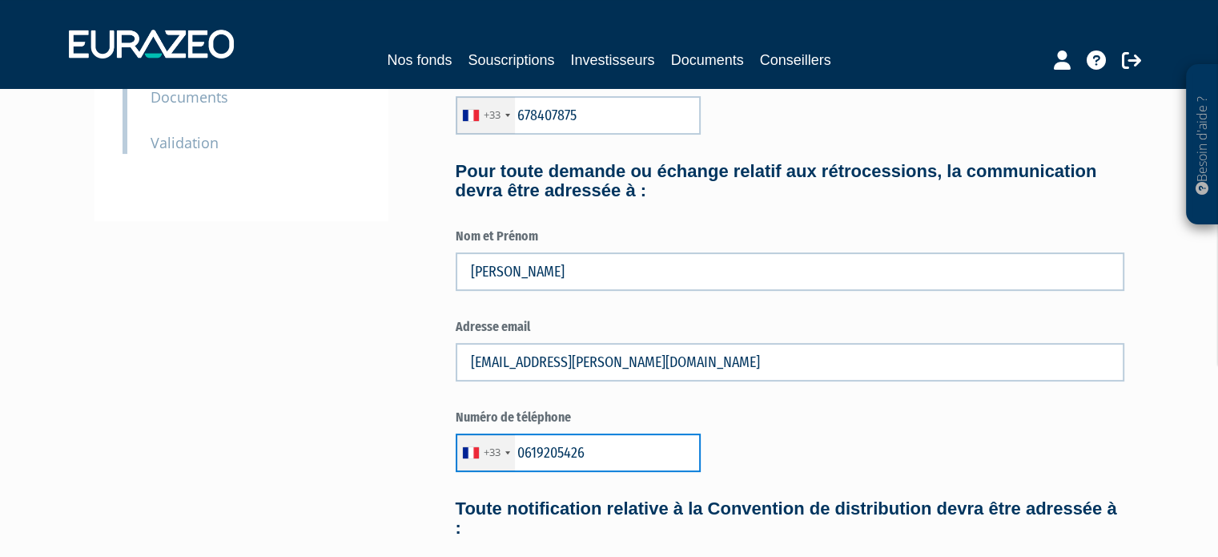
drag, startPoint x: 518, startPoint y: 449, endPoint x: 525, endPoint y: 459, distance: 11.6
click at [519, 449] on input "0619205426" at bounding box center [578, 452] width 245 height 38
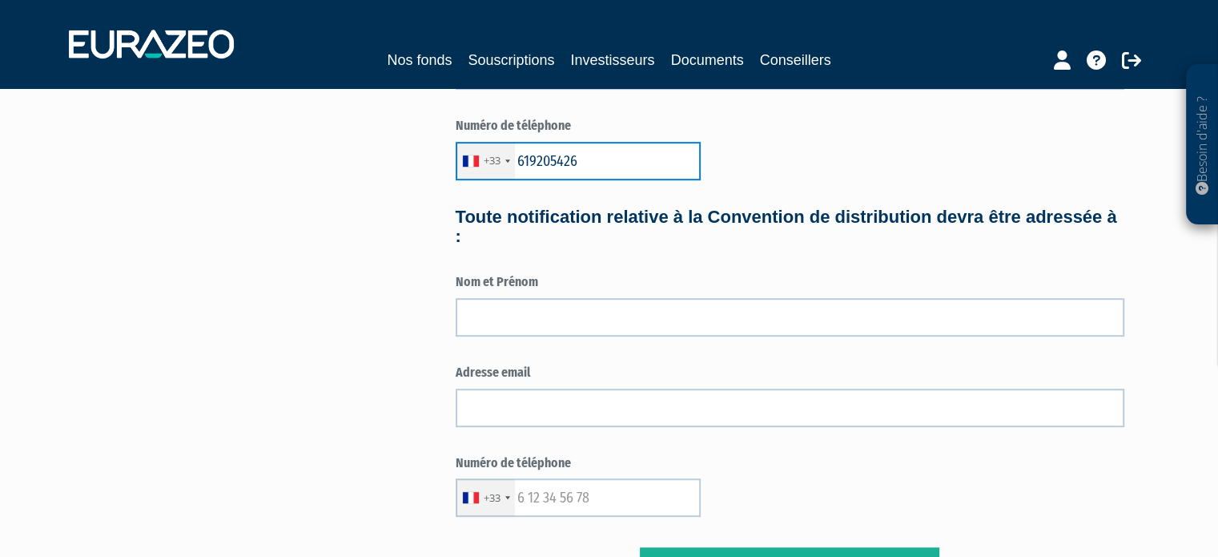
scroll to position [721, 0]
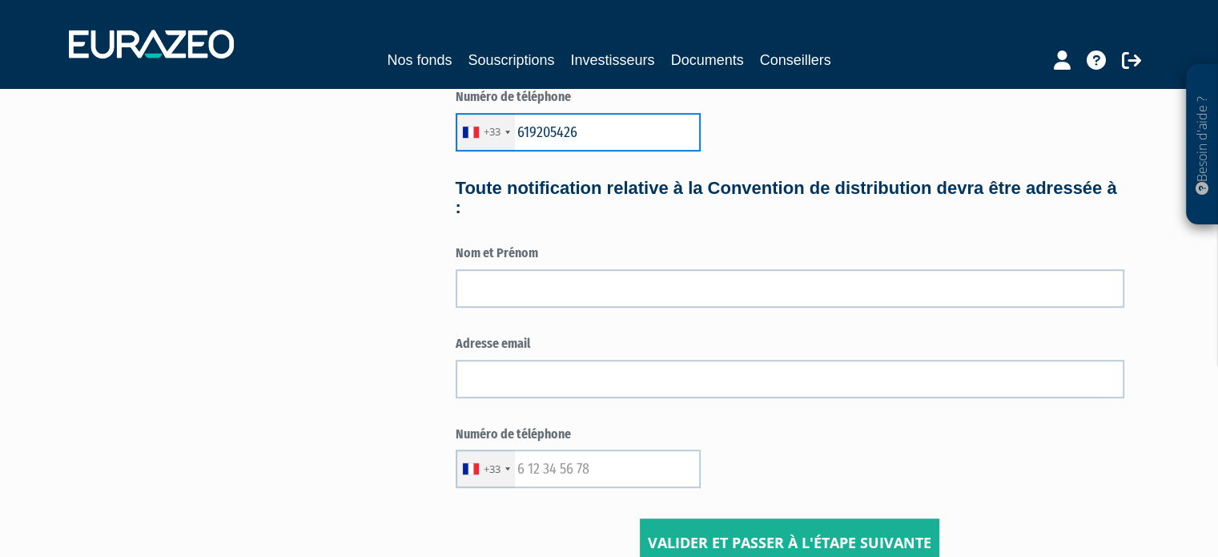
type input "619205426"
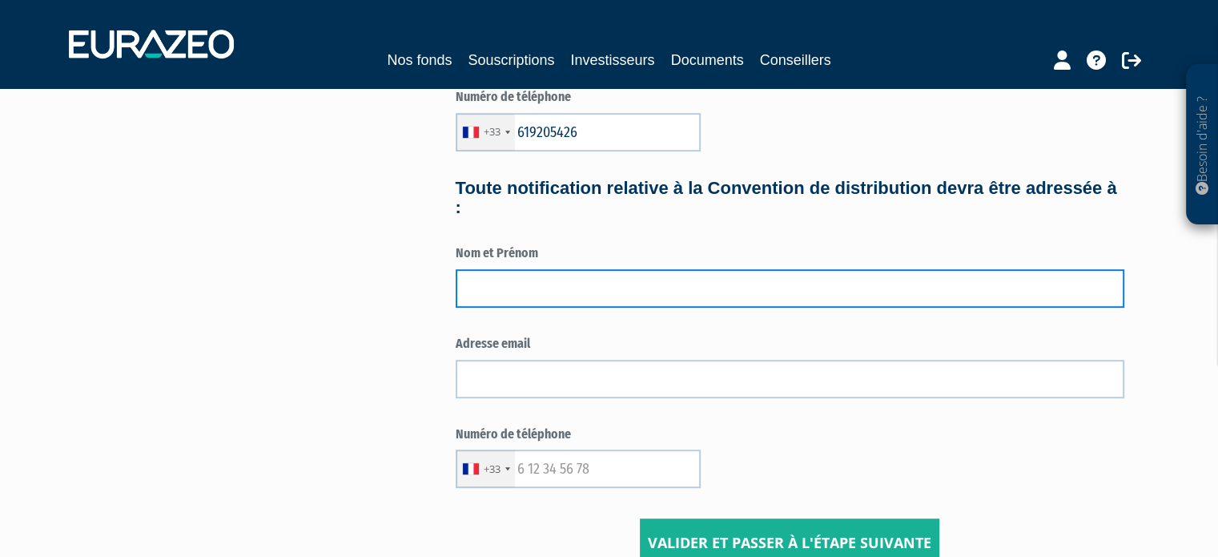
click at [525, 292] on input "text" at bounding box center [790, 288] width 669 height 38
type input "MARTIN Stéphane"
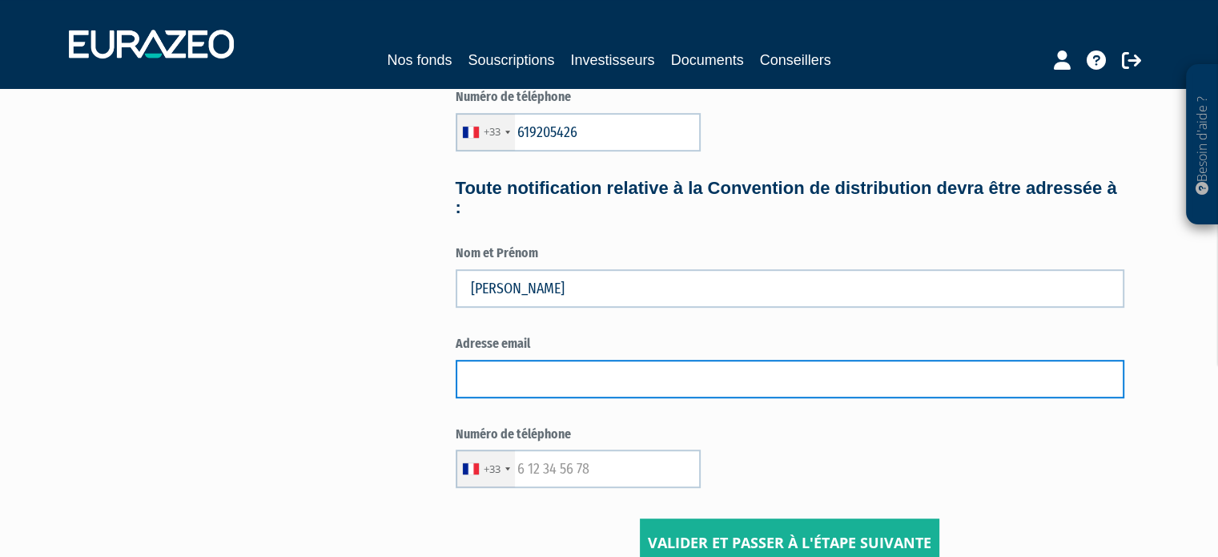
click at [516, 379] on input "text" at bounding box center [790, 379] width 669 height 38
type input "stephane.martin@alteor-pp.com"
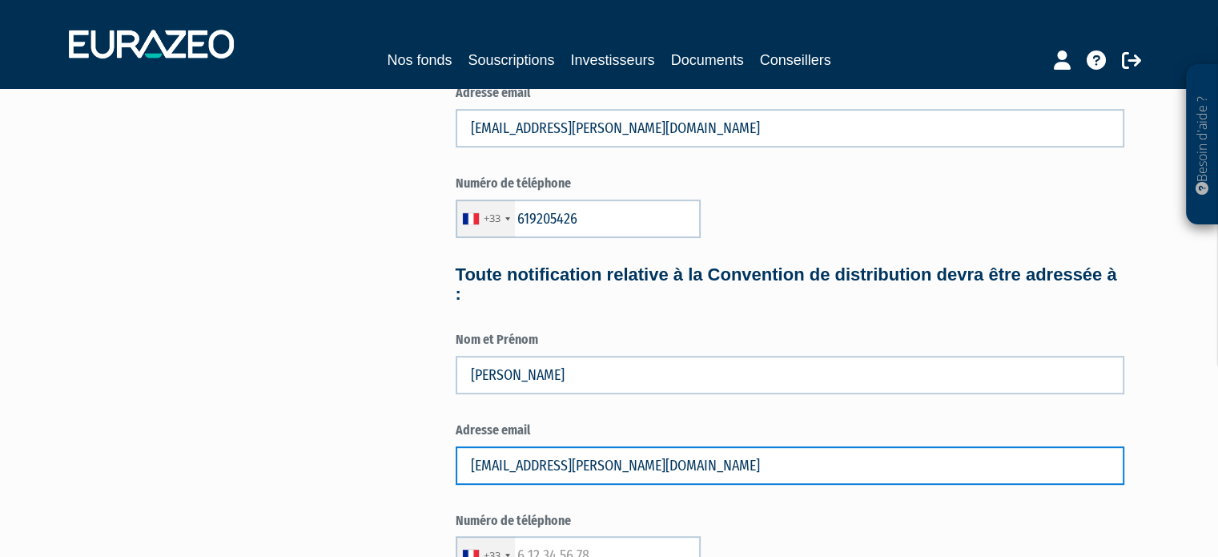
scroll to position [561, 0]
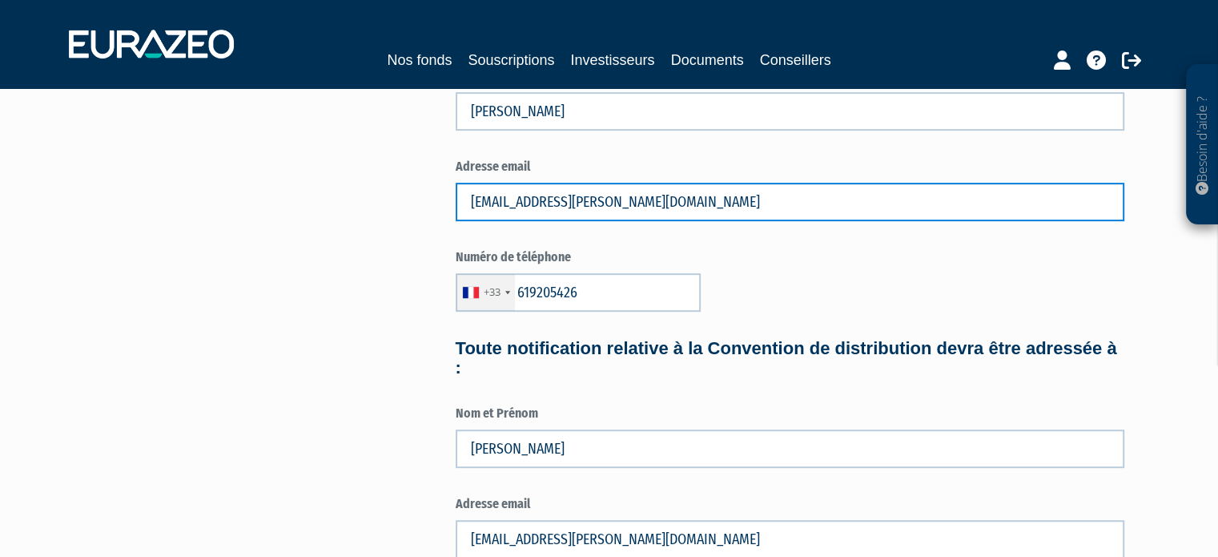
click at [630, 200] on input "stephane.martin@alteor-patrimoine.com" at bounding box center [790, 202] width 669 height 38
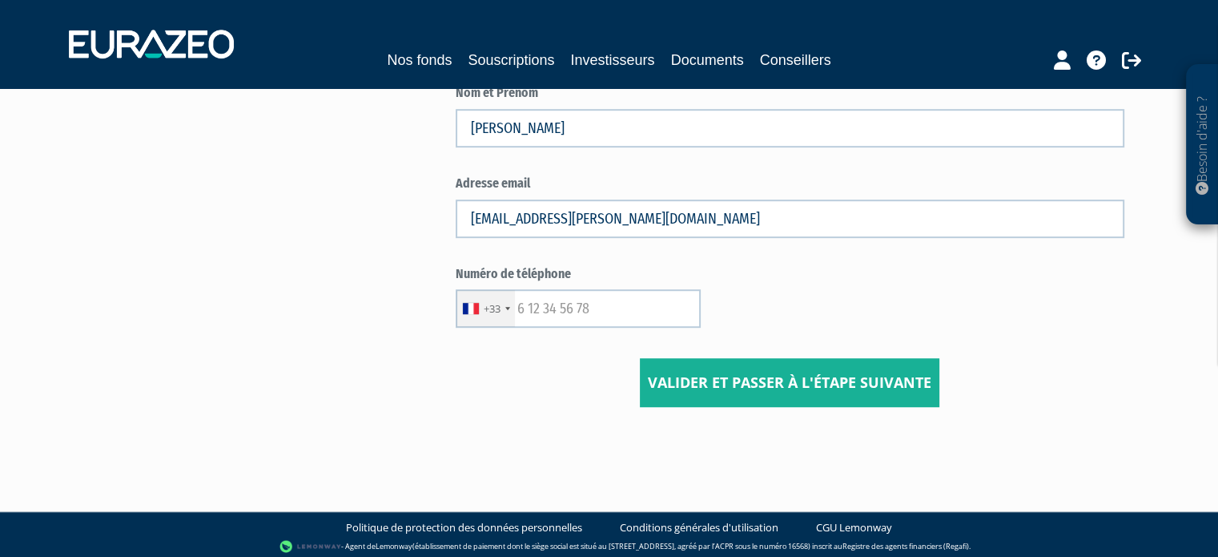
scroll to position [887, 0]
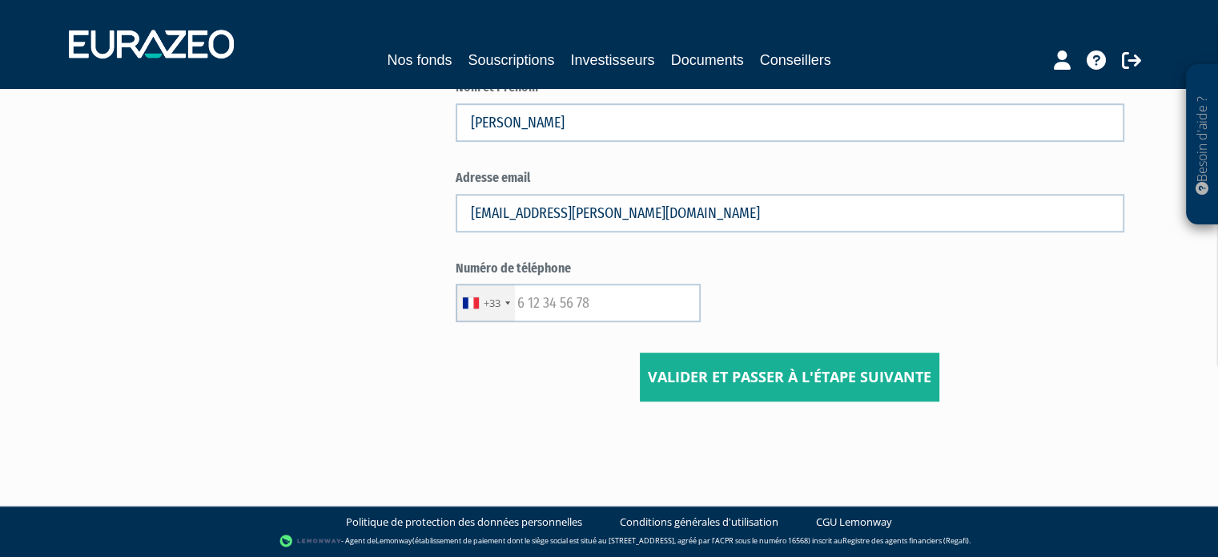
type input "stephane.martin@alteor-pp.com"
click at [534, 307] on input "text" at bounding box center [578, 303] width 245 height 38
click at [518, 300] on input "0619205426" at bounding box center [578, 303] width 245 height 38
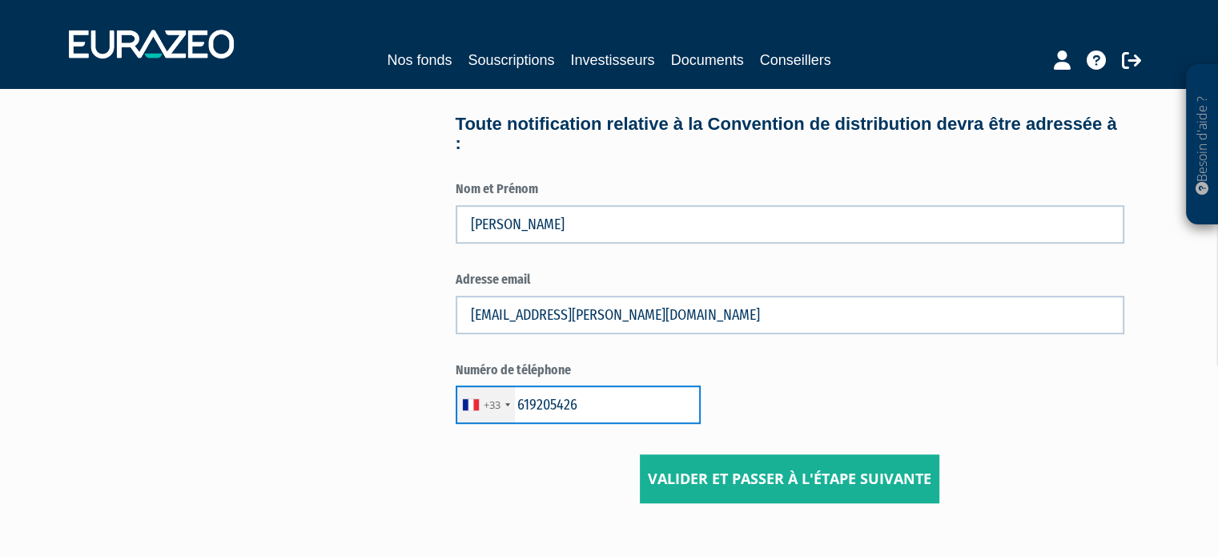
scroll to position [801, 0]
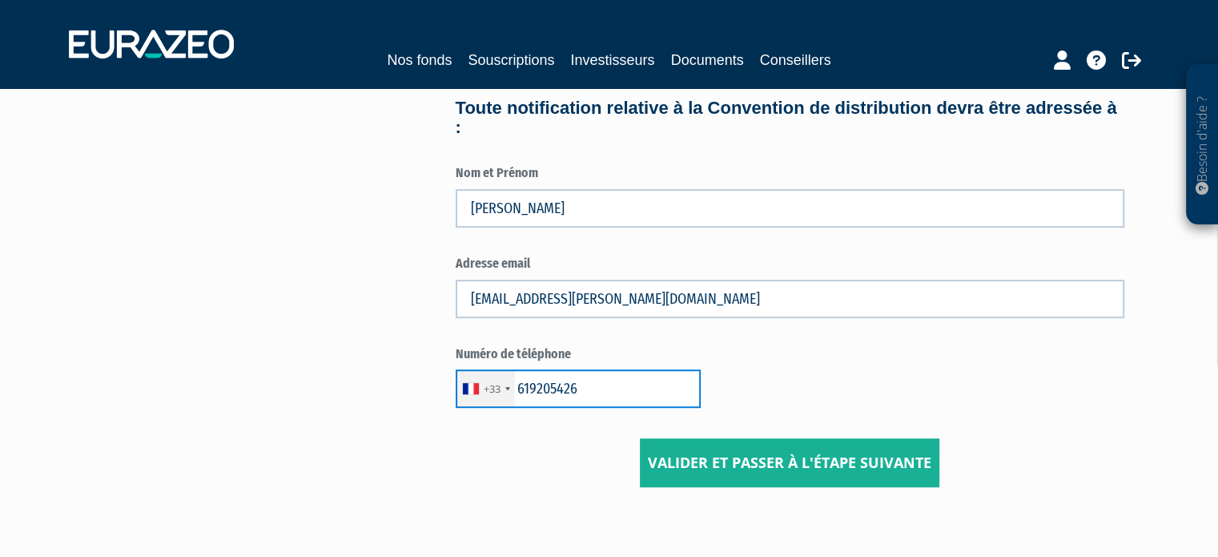
type input "619205426"
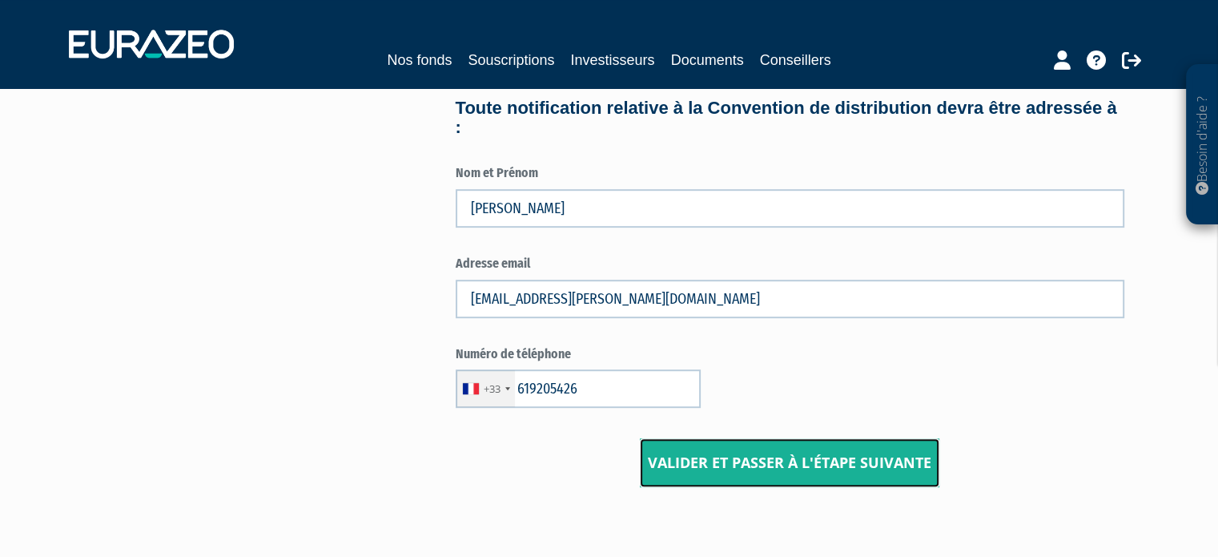
click at [799, 467] on input "Valider et passer à l'étape suivante" at bounding box center [790, 463] width 300 height 50
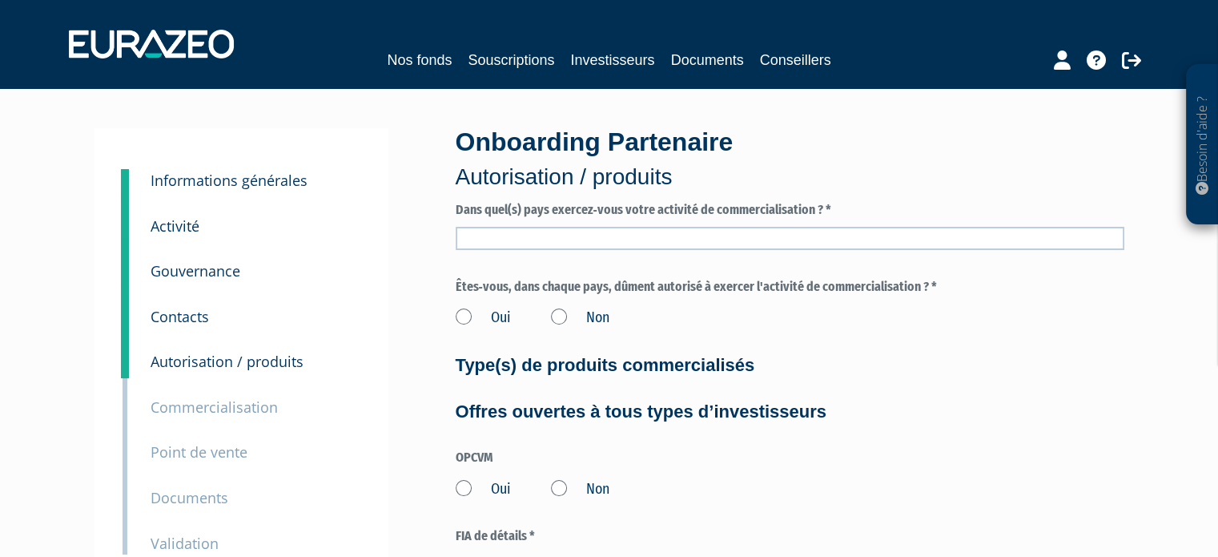
click at [695, 239] on input "text" at bounding box center [790, 238] width 669 height 23
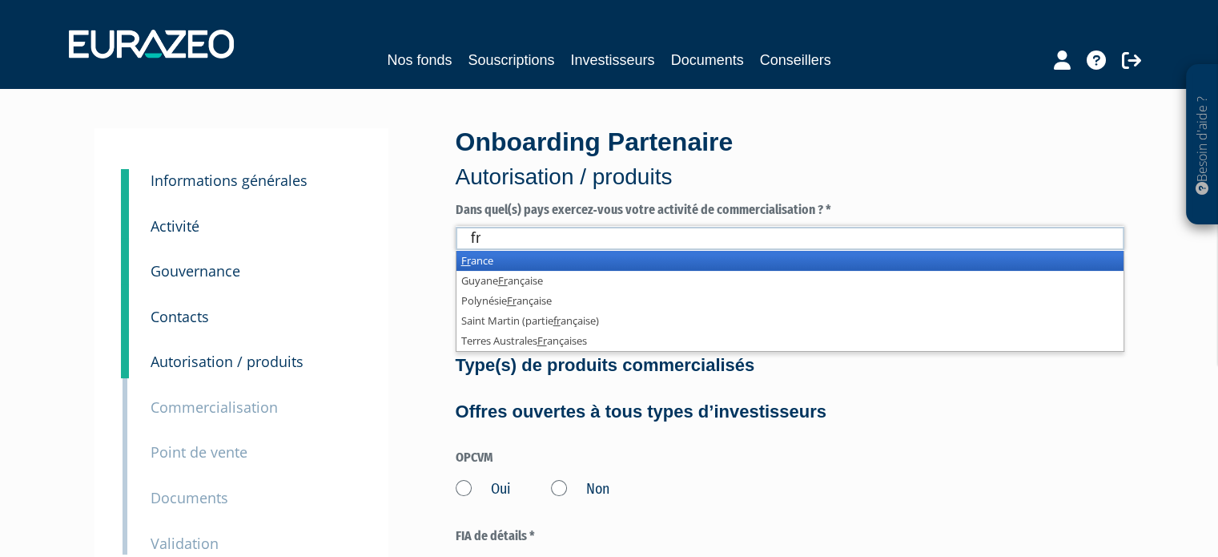
type input "fr"
click at [521, 263] on li "Fr ance" at bounding box center [790, 261] width 667 height 20
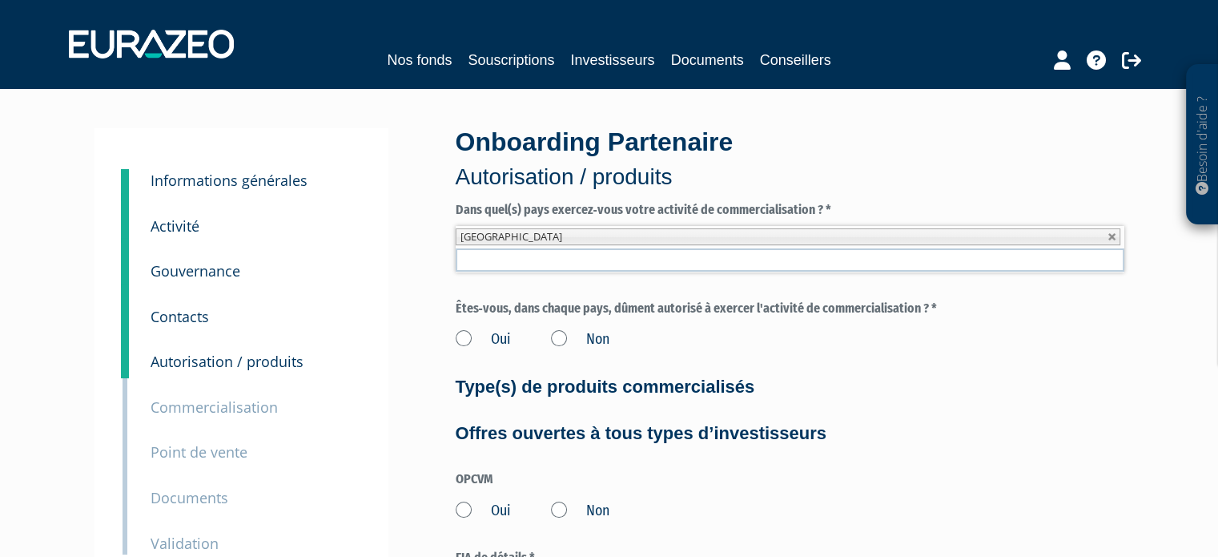
click at [466, 339] on label "Oui" at bounding box center [483, 339] width 55 height 21
click at [0, 0] on input "Oui" at bounding box center [0, 0] width 0 height 0
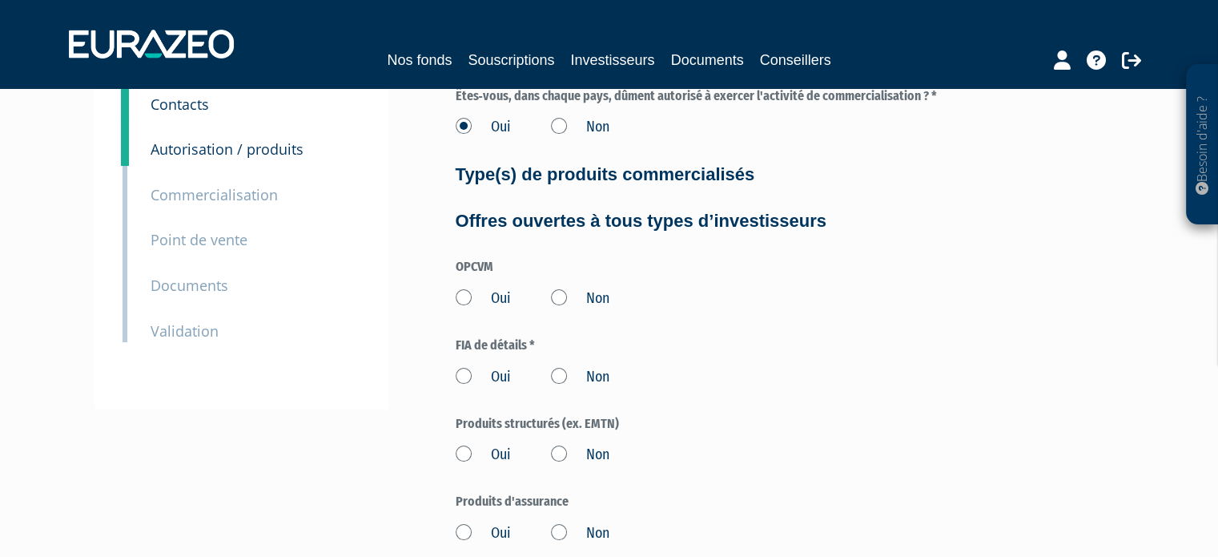
scroll to position [240, 0]
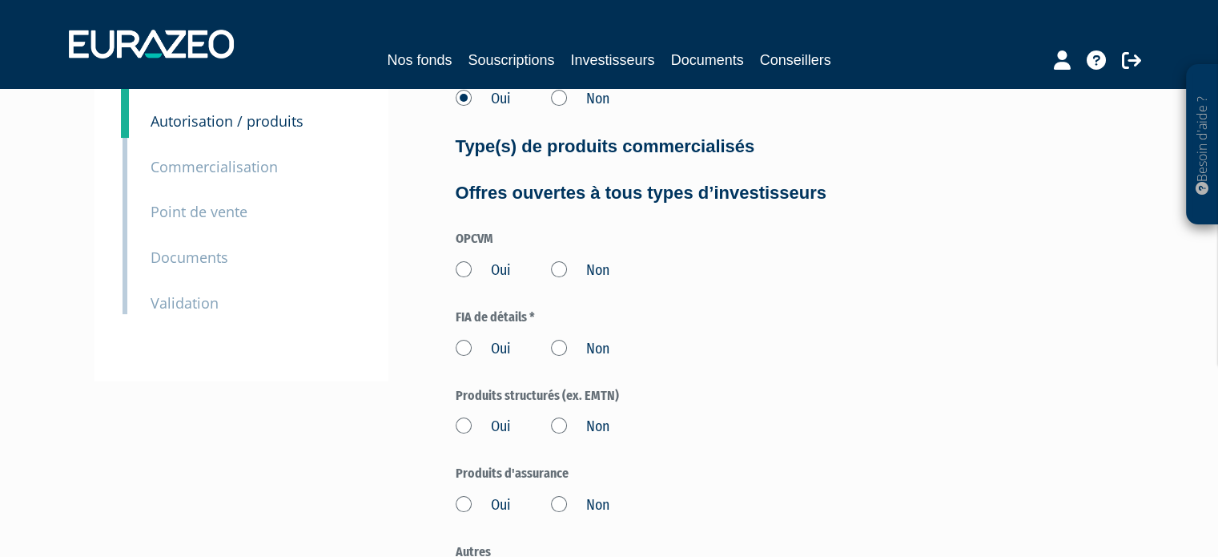
click at [458, 271] on label "Oui" at bounding box center [483, 270] width 55 height 21
click at [0, 0] on input "Oui" at bounding box center [0, 0] width 0 height 0
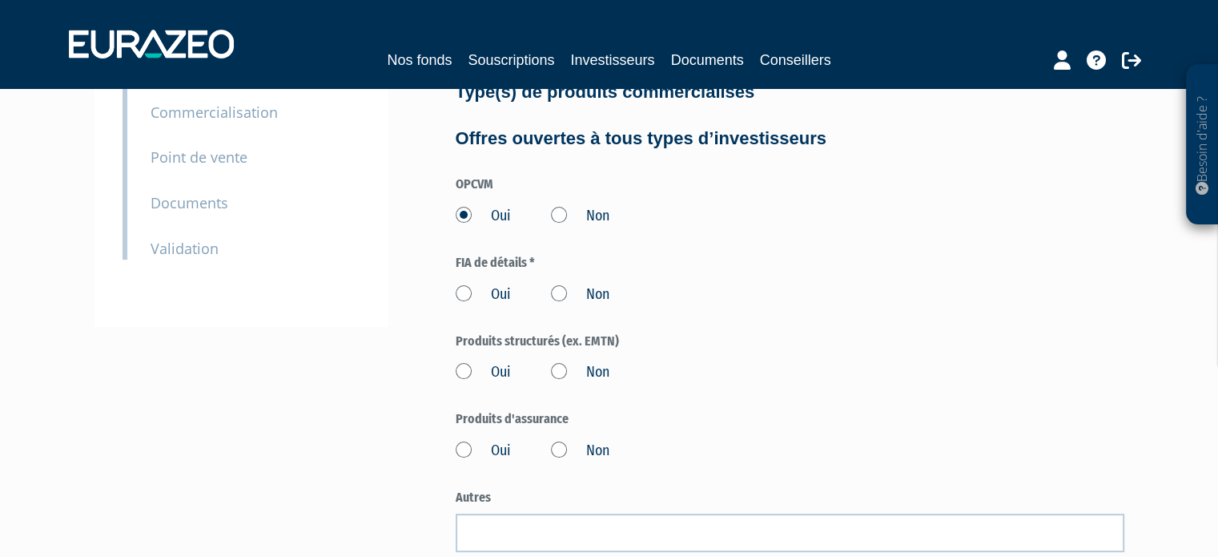
scroll to position [320, 0]
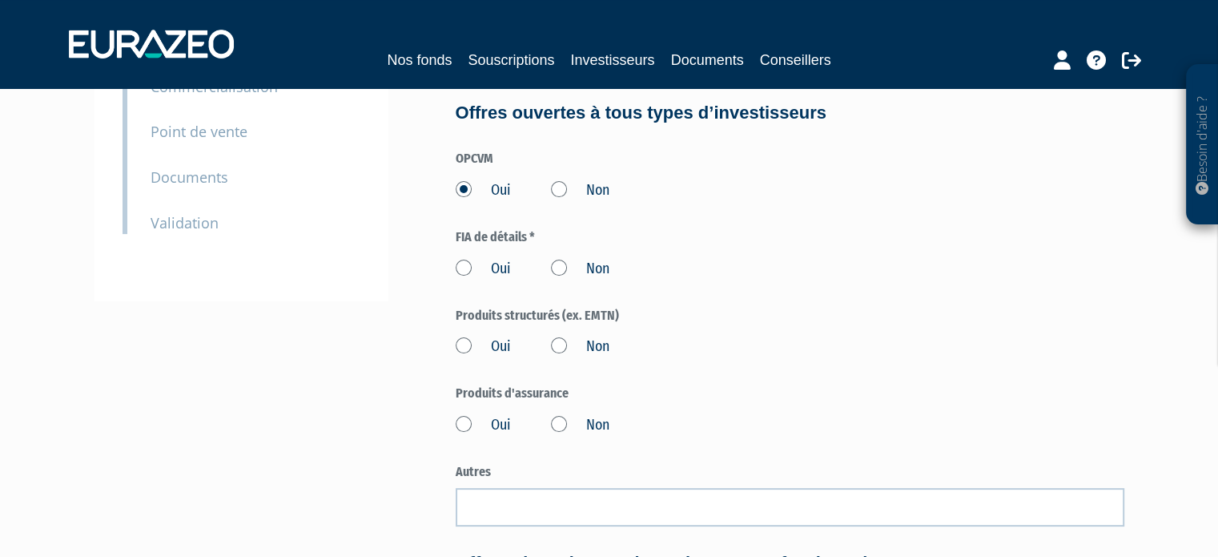
click at [461, 262] on label "Oui" at bounding box center [483, 269] width 55 height 21
click at [0, 0] on input "Oui" at bounding box center [0, 0] width 0 height 0
click at [462, 346] on label "Oui" at bounding box center [483, 346] width 55 height 21
click at [0, 0] on input "Oui" at bounding box center [0, 0] width 0 height 0
click at [465, 421] on label "Oui" at bounding box center [483, 425] width 55 height 21
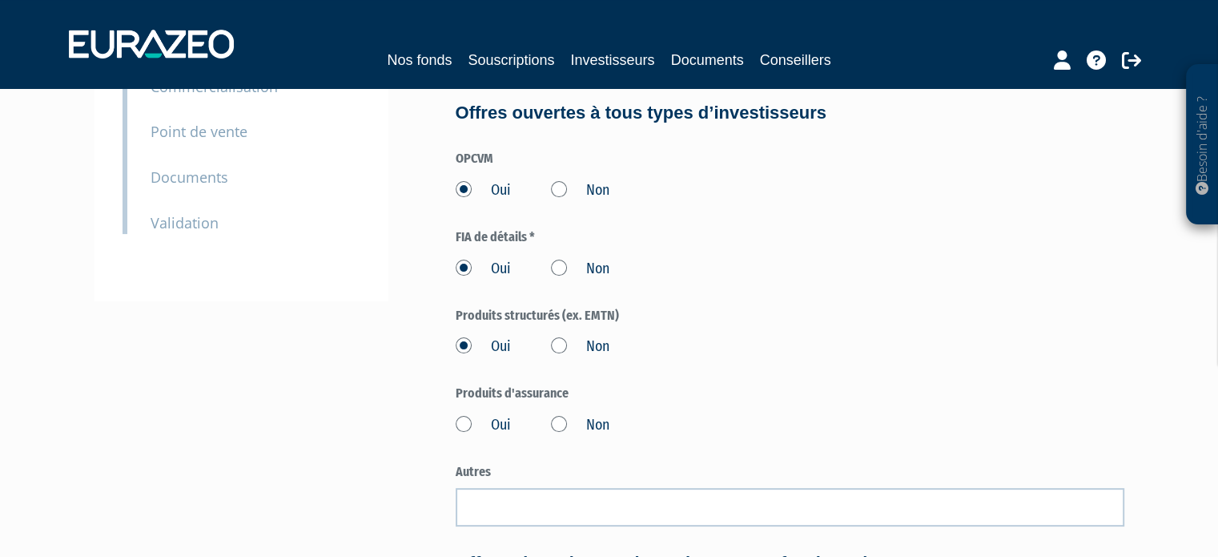
click at [0, 0] on input "Oui" at bounding box center [0, 0] width 0 height 0
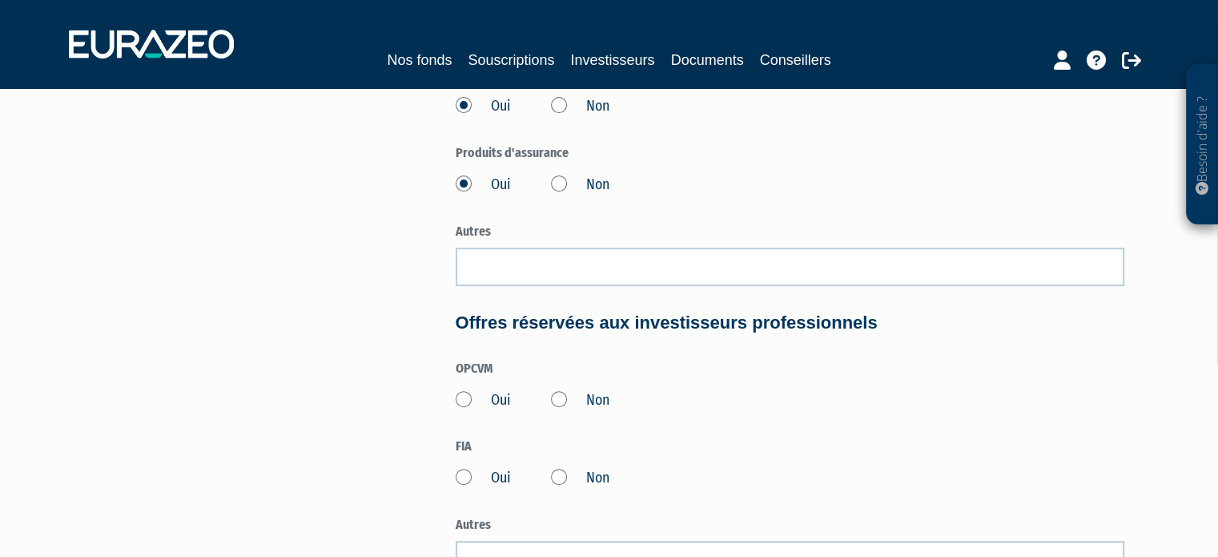
scroll to position [641, 0]
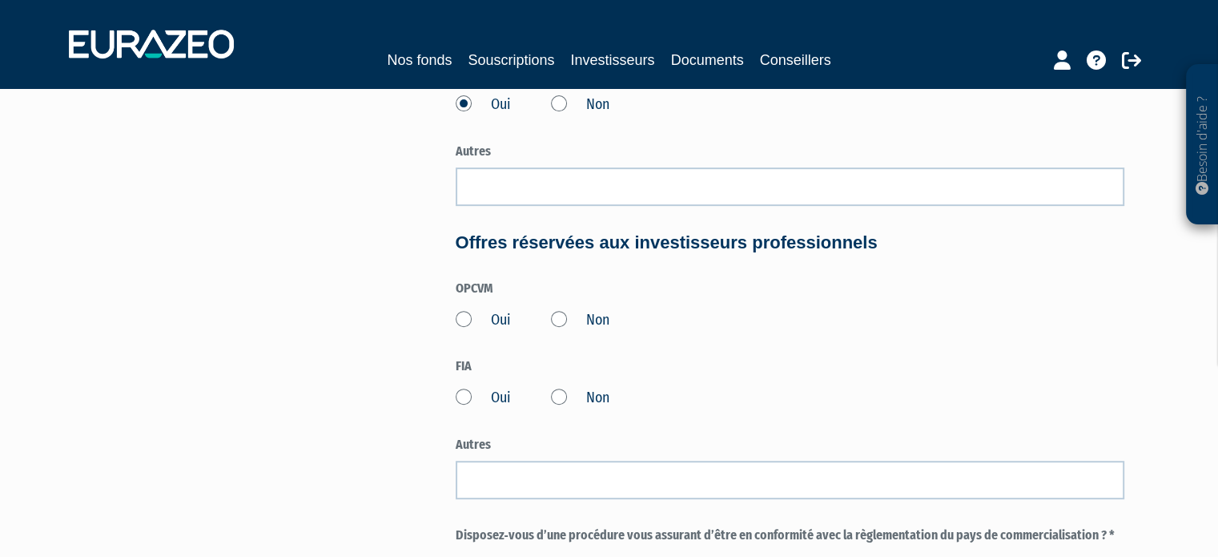
click at [566, 320] on label "Non" at bounding box center [580, 320] width 58 height 21
click at [0, 0] on input "Non" at bounding box center [0, 0] width 0 height 0
click at [558, 400] on label "Non" at bounding box center [580, 398] width 58 height 21
click at [0, 0] on input "Non" at bounding box center [0, 0] width 0 height 0
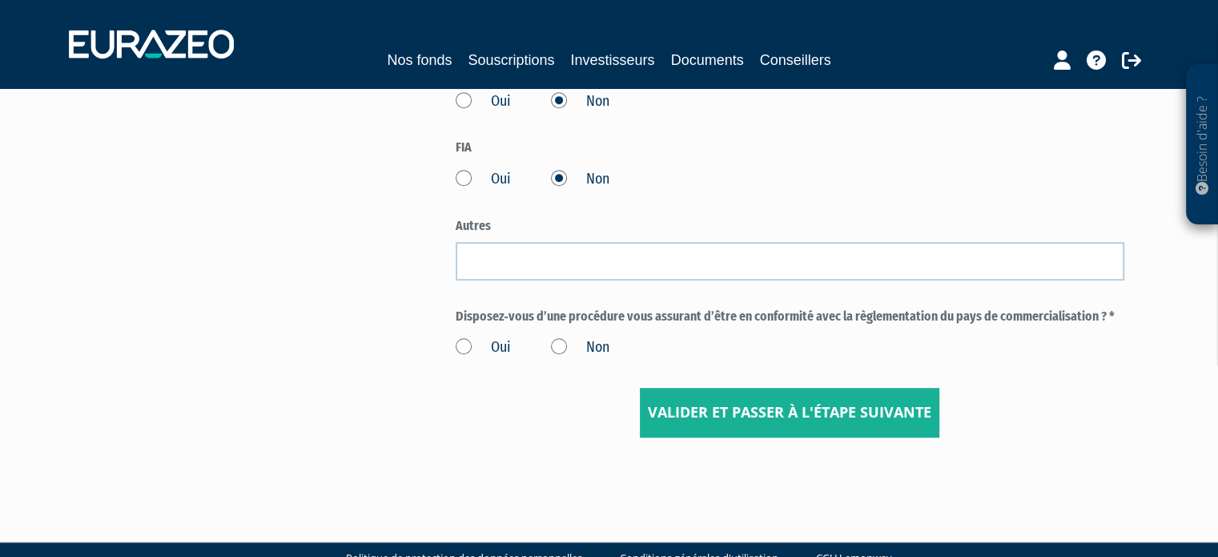
scroll to position [881, 0]
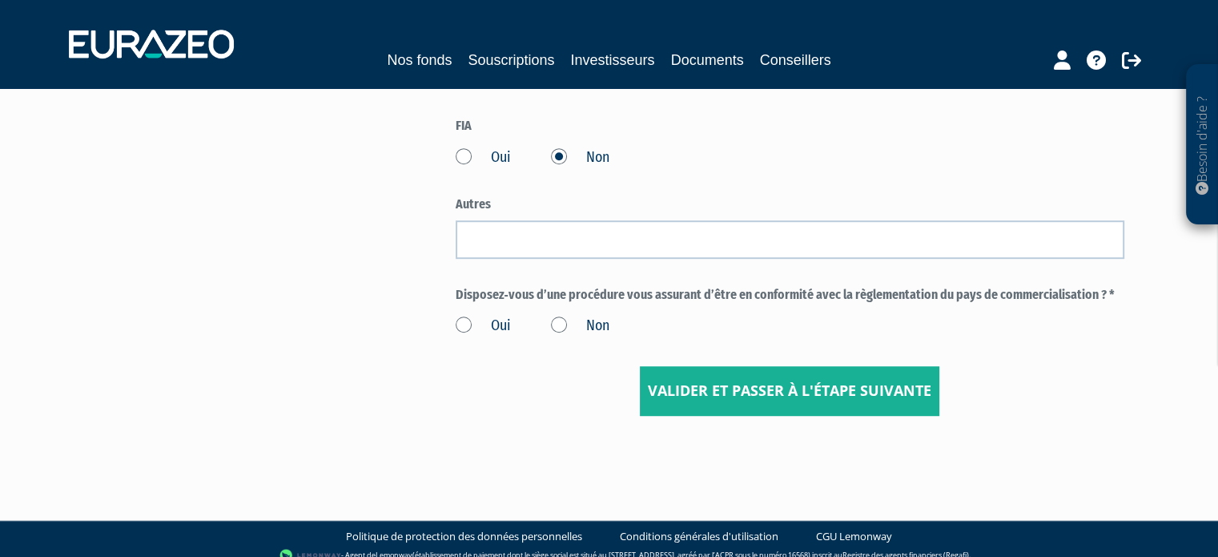
click at [469, 328] on label "Oui" at bounding box center [483, 326] width 55 height 21
click at [0, 0] on input "Oui" at bounding box center [0, 0] width 0 height 0
click at [819, 406] on input "Valider et passer à l'étape suivante" at bounding box center [790, 391] width 300 height 50
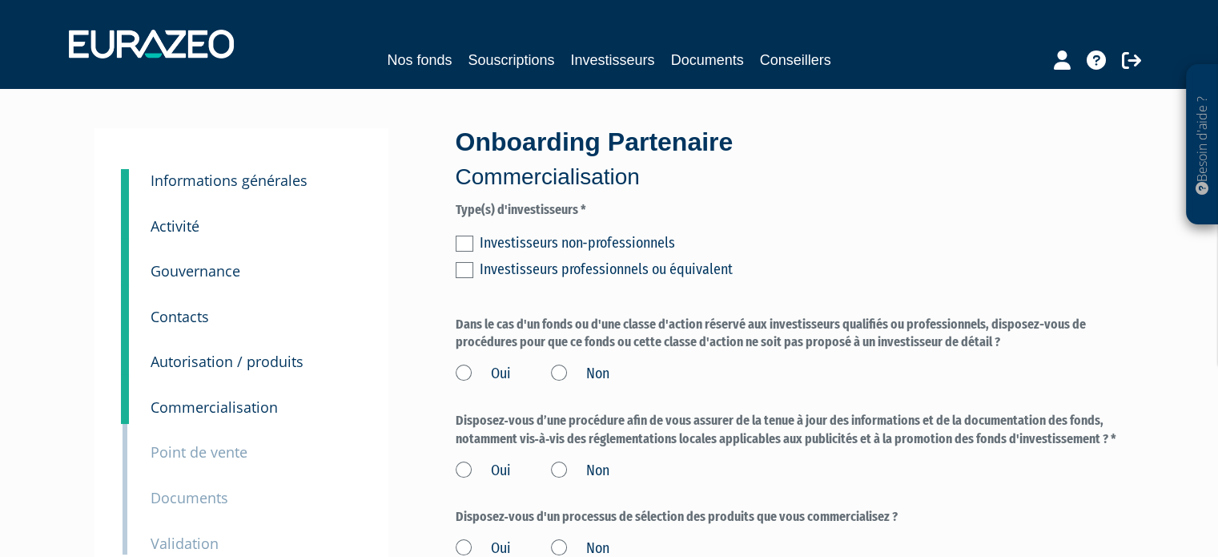
click at [457, 247] on label at bounding box center [465, 243] width 18 height 16
click at [0, 0] on input "checkbox" at bounding box center [0, 0] width 0 height 0
click at [462, 268] on label at bounding box center [465, 270] width 18 height 16
click at [0, 0] on input "checkbox" at bounding box center [0, 0] width 0 height 0
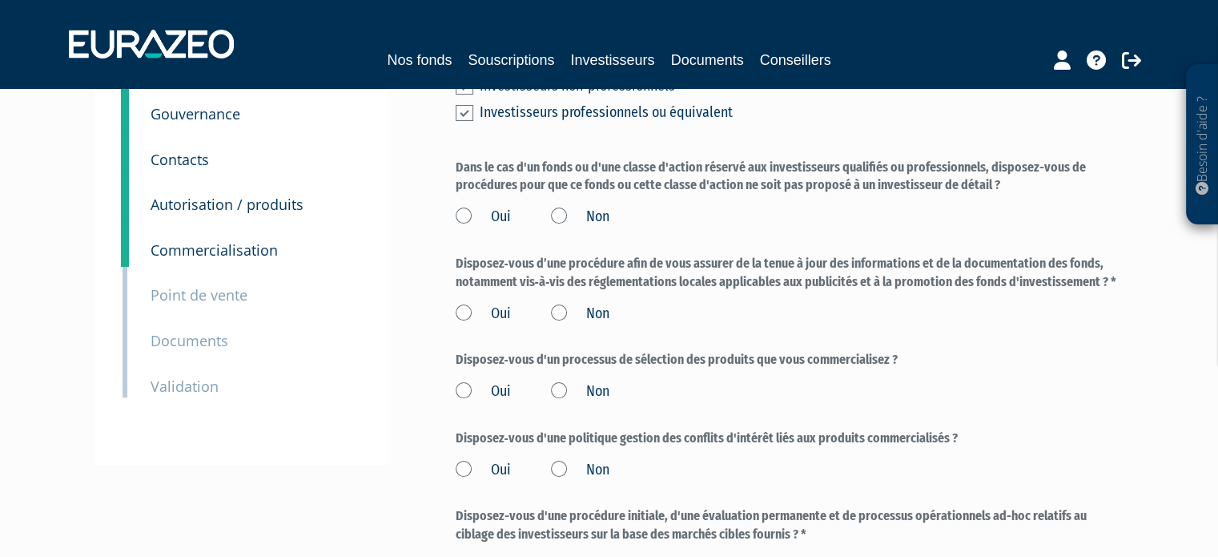
scroll to position [160, 0]
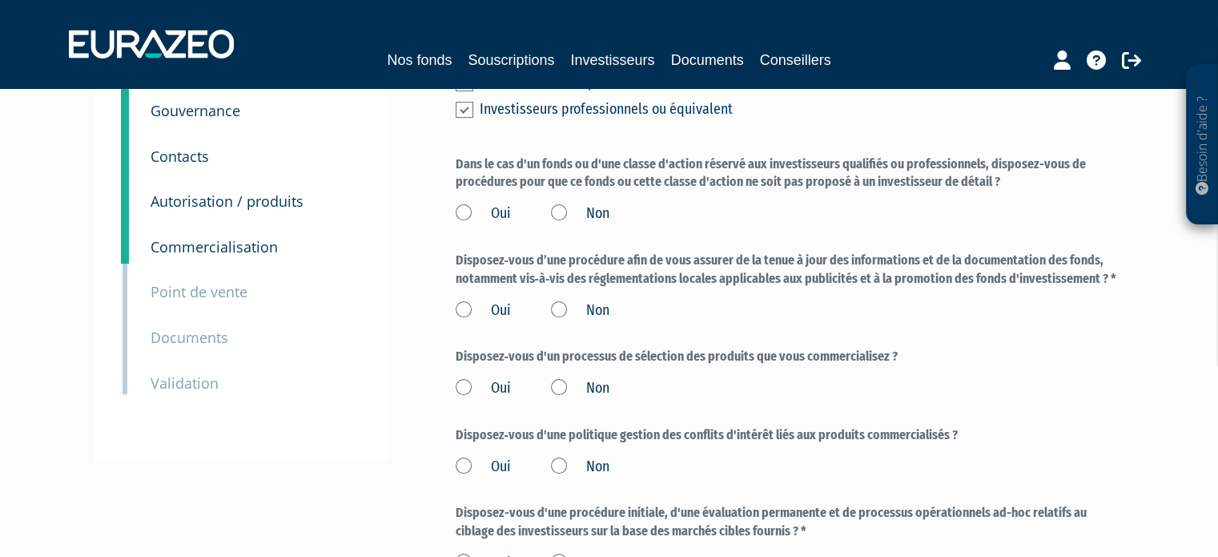
click at [465, 217] on label "Oui" at bounding box center [483, 213] width 55 height 21
click at [0, 0] on input "Oui" at bounding box center [0, 0] width 0 height 0
click at [468, 313] on label "Oui" at bounding box center [483, 310] width 55 height 21
click at [0, 0] on input "Oui" at bounding box center [0, 0] width 0 height 0
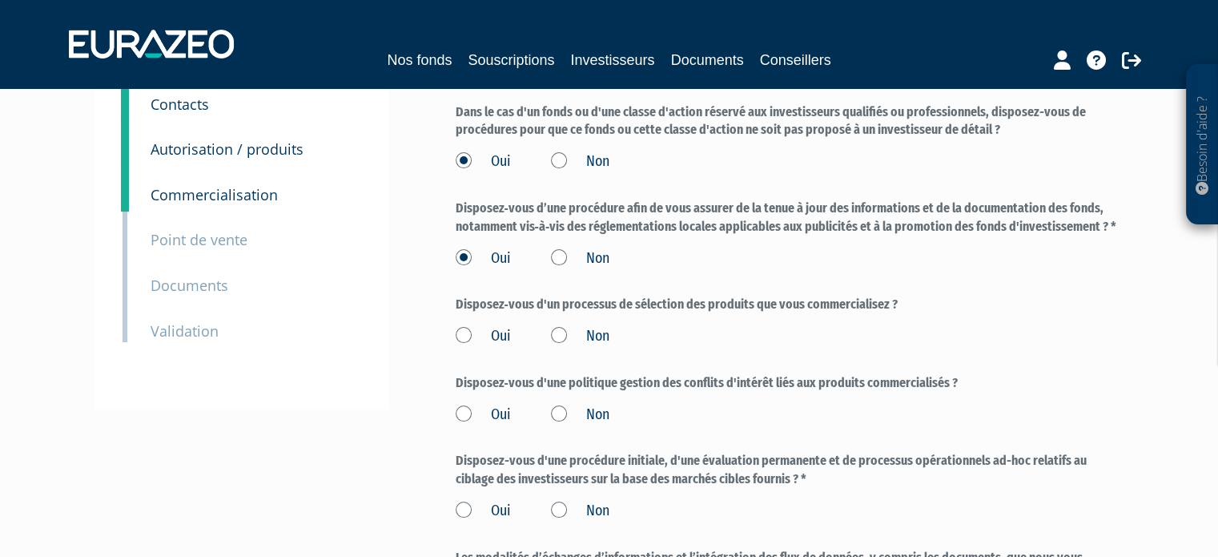
scroll to position [240, 0]
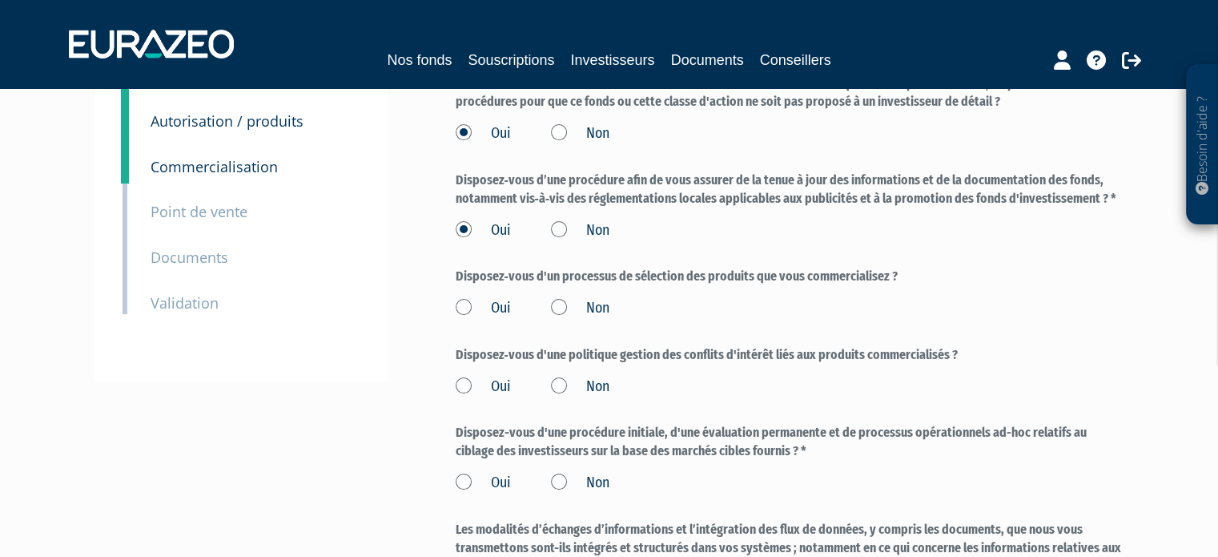
click at [465, 310] on label "Oui" at bounding box center [483, 308] width 55 height 21
click at [0, 0] on input "Oui" at bounding box center [0, 0] width 0 height 0
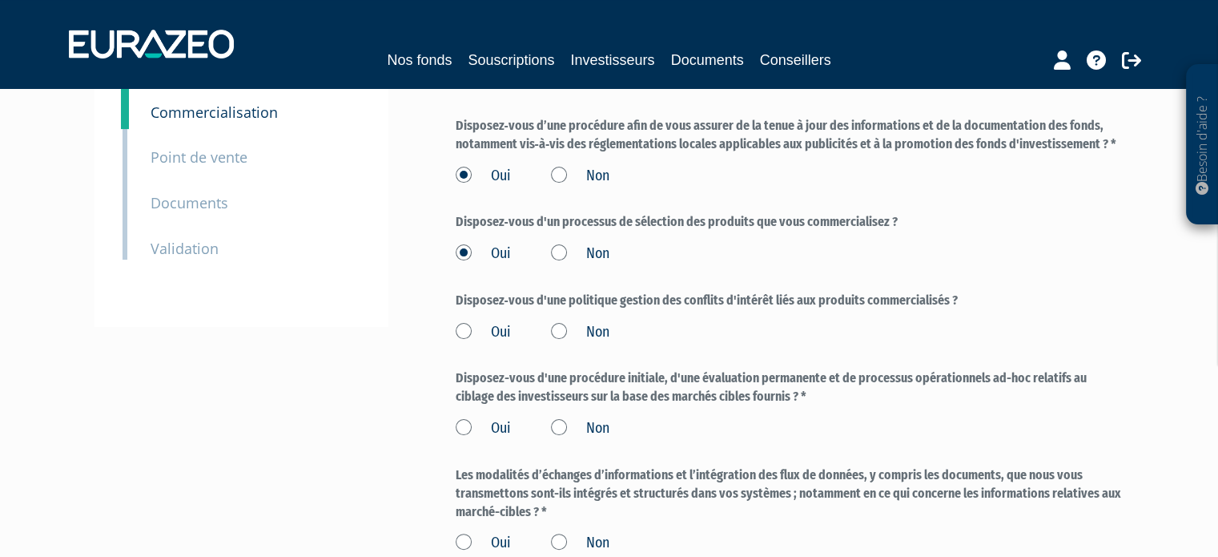
scroll to position [320, 0]
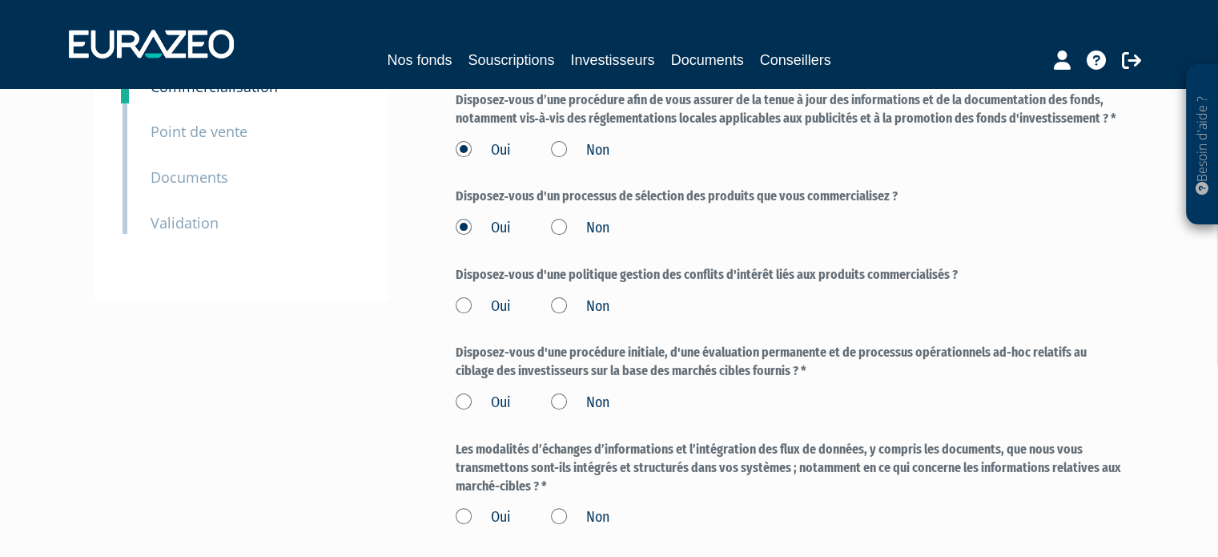
click at [461, 307] on label "Oui" at bounding box center [483, 306] width 55 height 21
click at [0, 0] on input "Oui" at bounding box center [0, 0] width 0 height 0
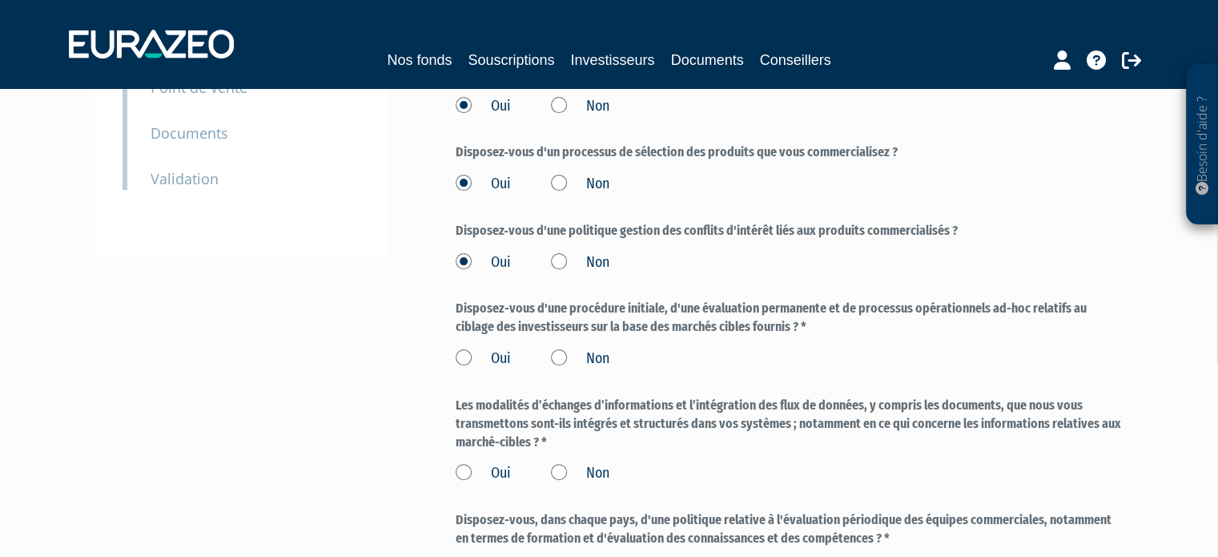
scroll to position [400, 0]
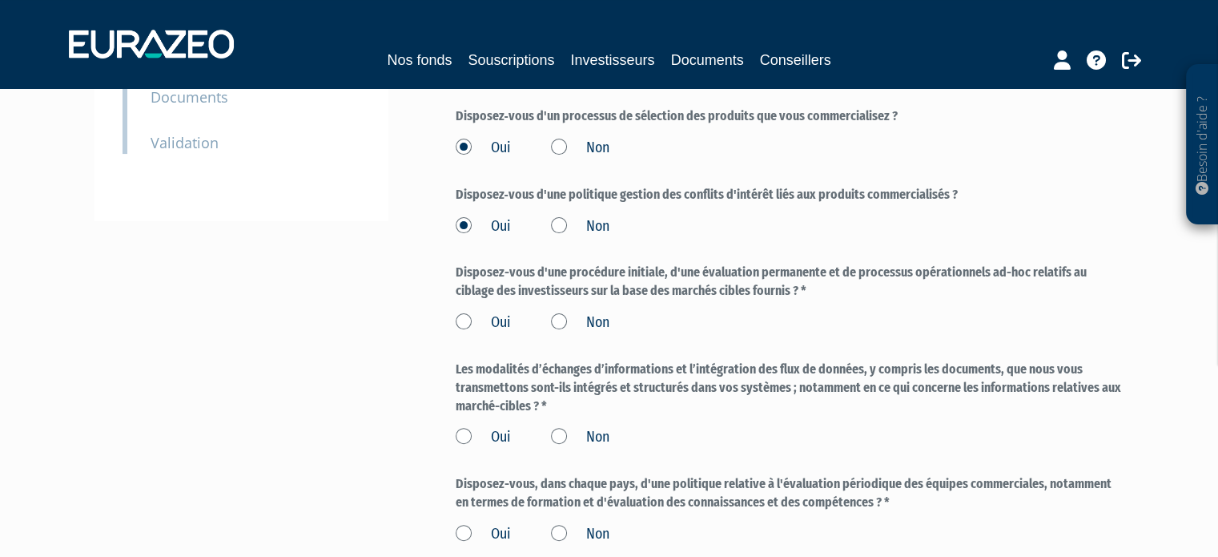
click at [465, 324] on label "Oui" at bounding box center [483, 322] width 55 height 21
click at [0, 0] on input "Oui" at bounding box center [0, 0] width 0 height 0
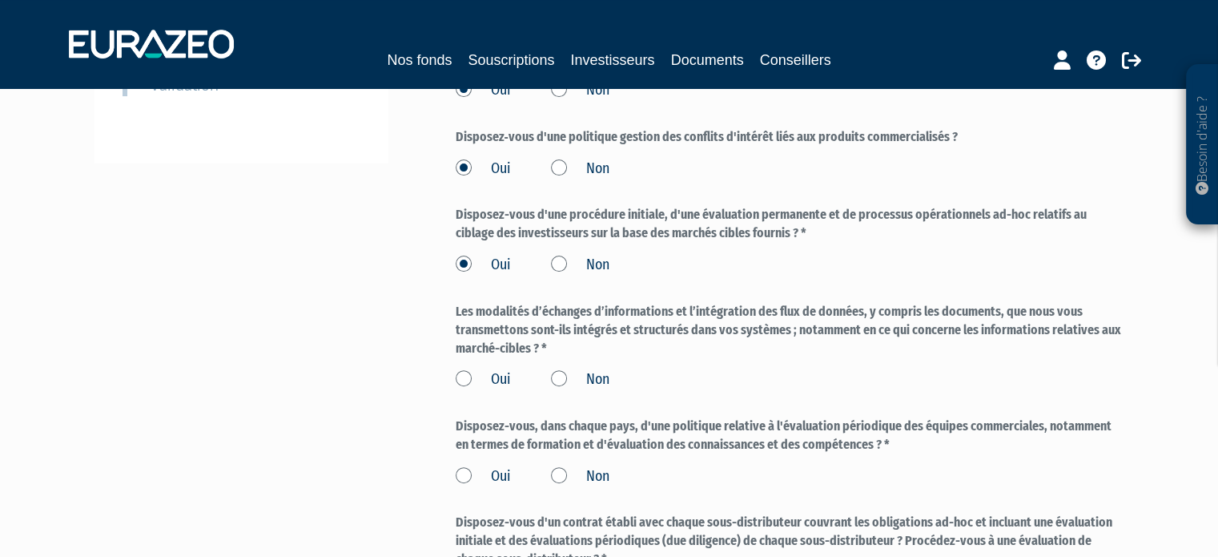
scroll to position [561, 0]
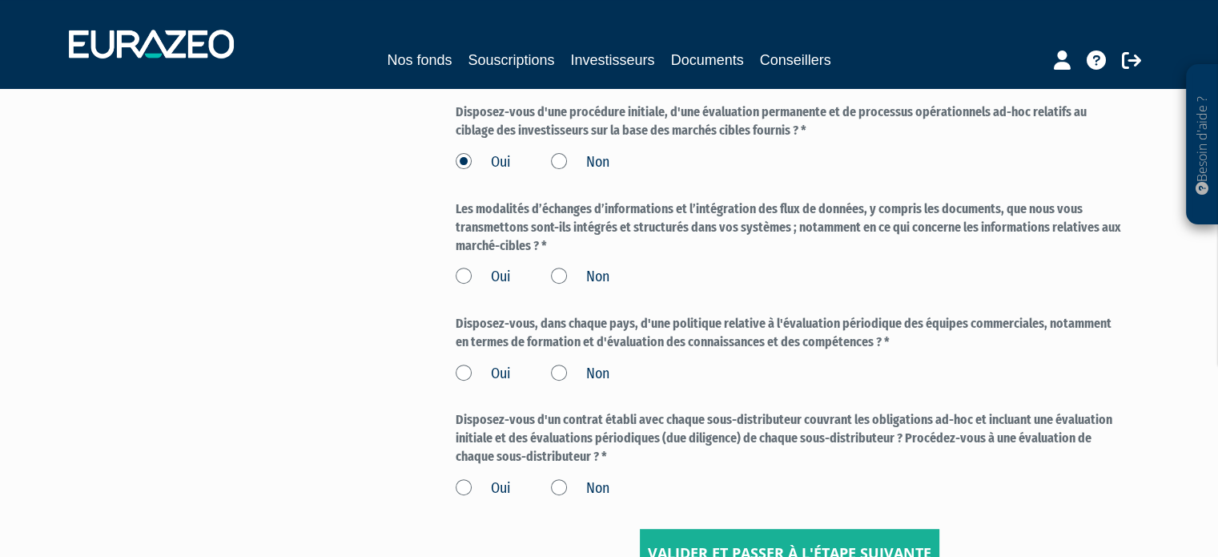
click at [461, 281] on label "Oui" at bounding box center [483, 277] width 55 height 21
click at [0, 0] on input "Oui" at bounding box center [0, 0] width 0 height 0
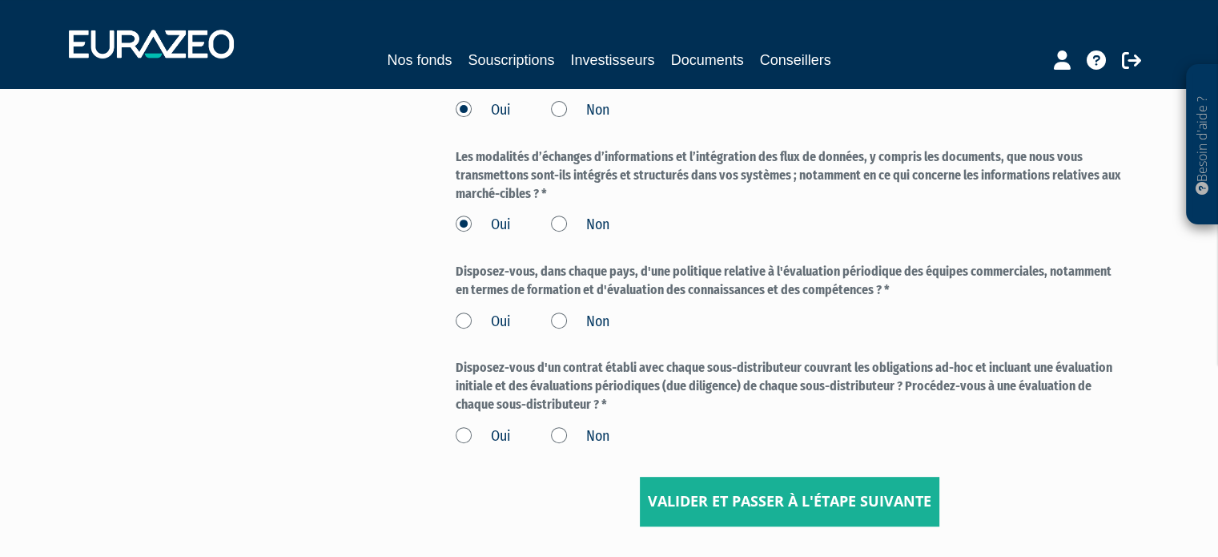
scroll to position [641, 0]
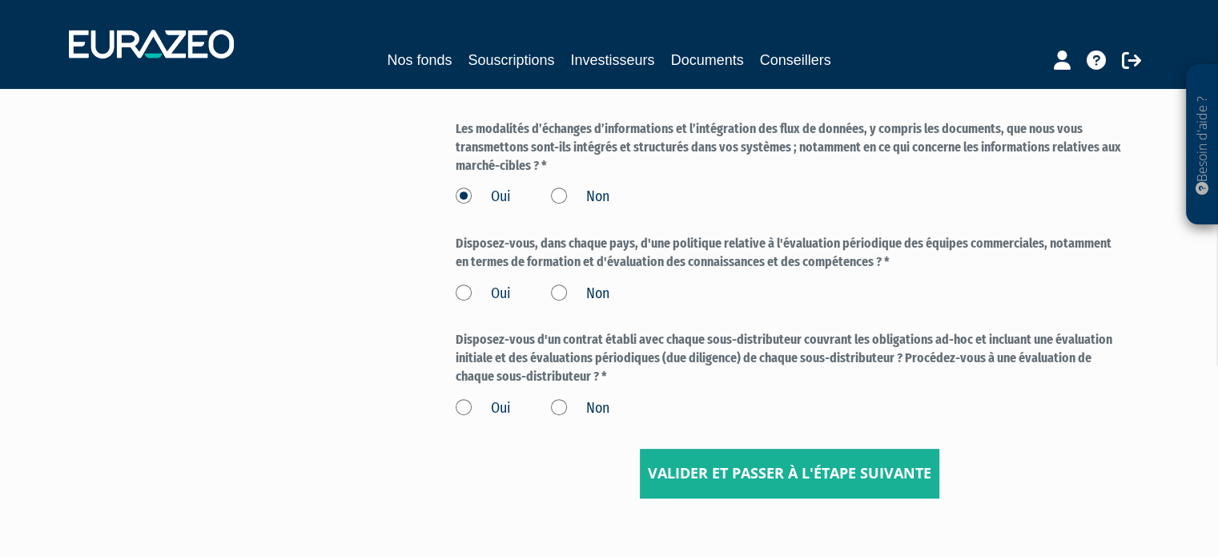
click at [462, 297] on label "Oui" at bounding box center [483, 294] width 55 height 21
click at [0, 0] on input "Oui" at bounding box center [0, 0] width 0 height 0
click at [463, 404] on label "Oui" at bounding box center [483, 408] width 55 height 21
click at [0, 0] on input "Oui" at bounding box center [0, 0] width 0 height 0
click at [779, 477] on input "Valider et passer à l'étape suivante" at bounding box center [790, 474] width 300 height 50
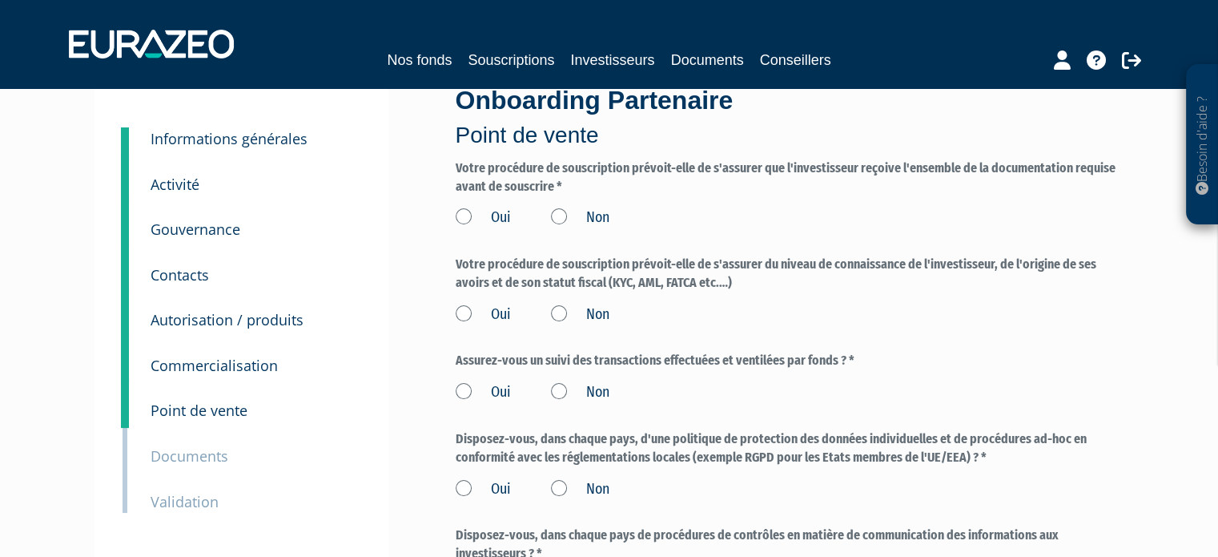
scroll to position [80, 0]
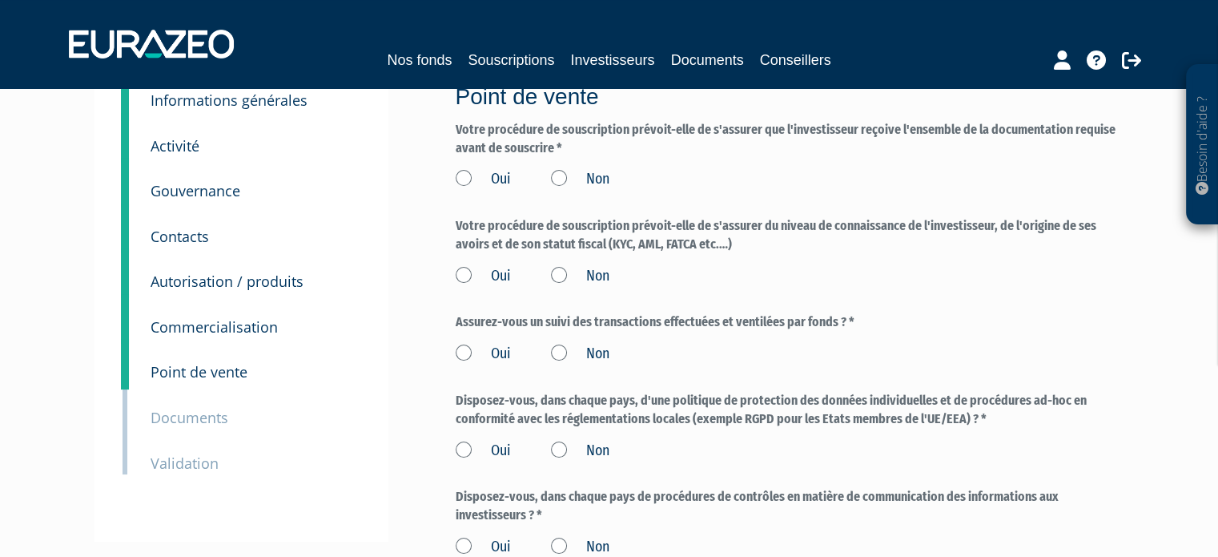
click at [466, 179] on label "Oui" at bounding box center [483, 179] width 55 height 21
click at [0, 0] on input "Oui" at bounding box center [0, 0] width 0 height 0
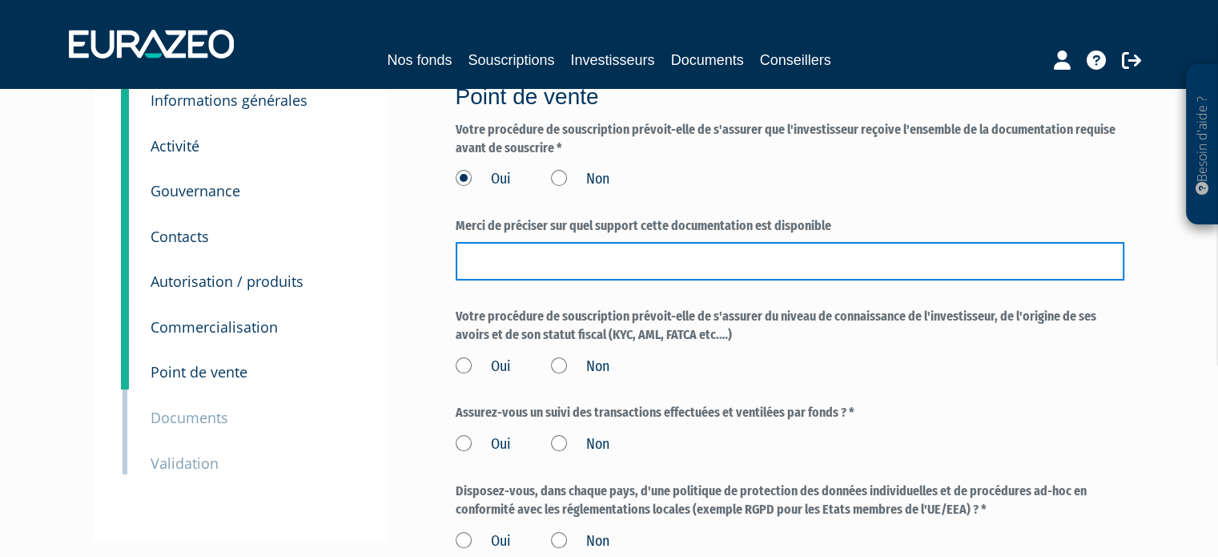
click at [509, 269] on input "text" at bounding box center [790, 261] width 669 height 38
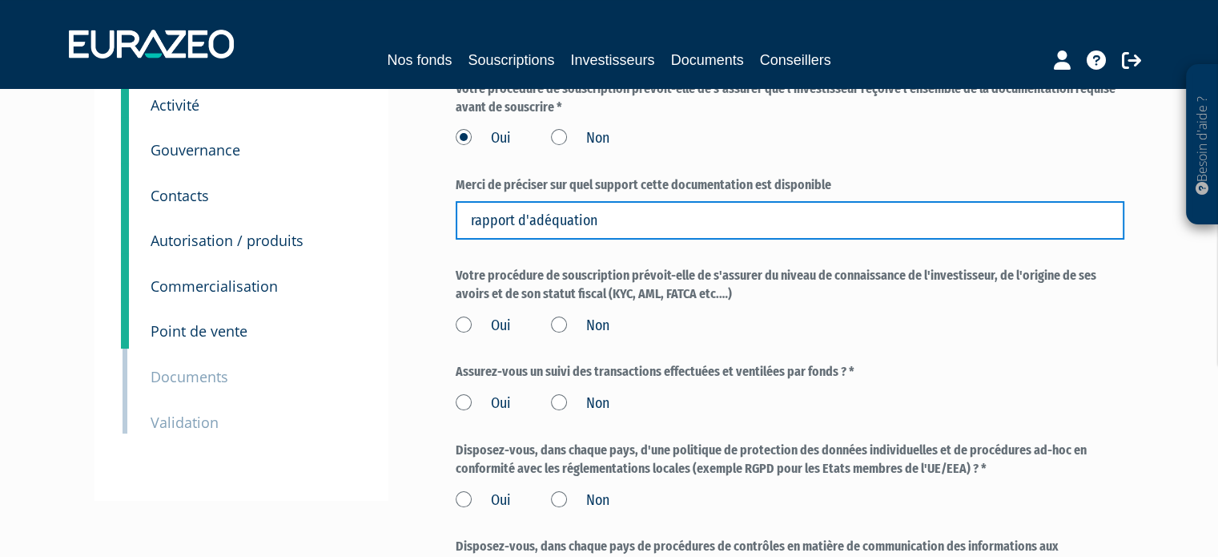
scroll to position [160, 0]
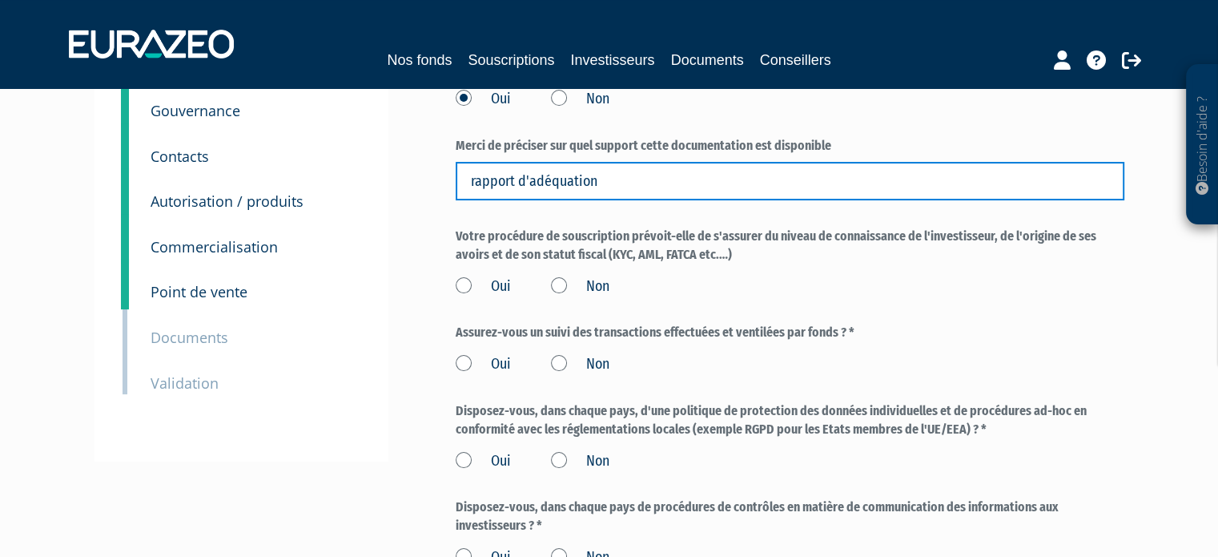
type input "rapport d'adéquation"
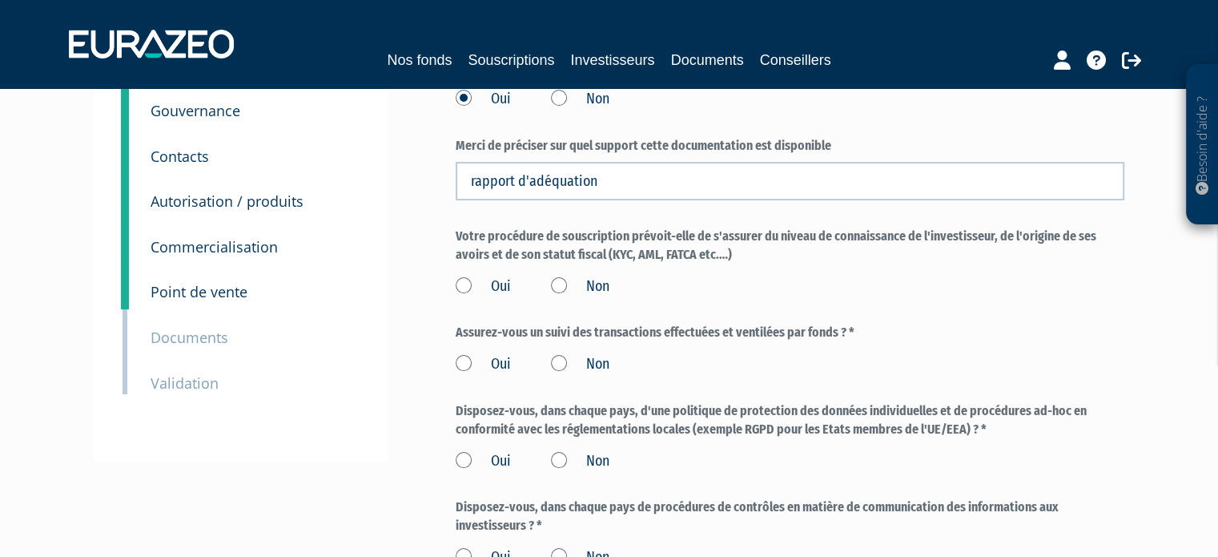
click at [458, 284] on label "Oui" at bounding box center [483, 286] width 55 height 21
click at [0, 0] on input "Oui" at bounding box center [0, 0] width 0 height 0
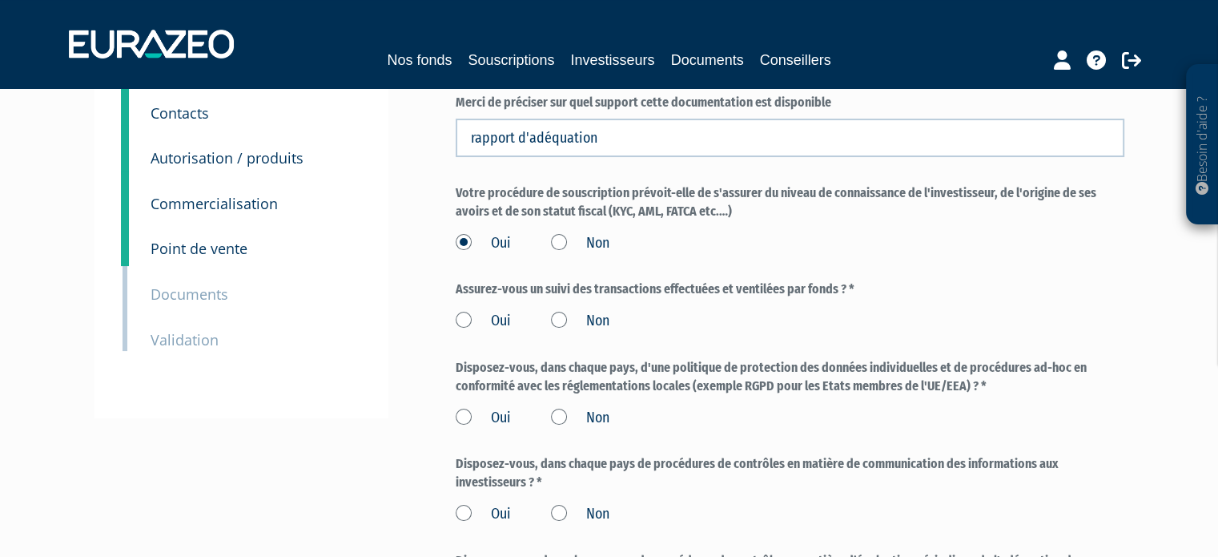
scroll to position [240, 0]
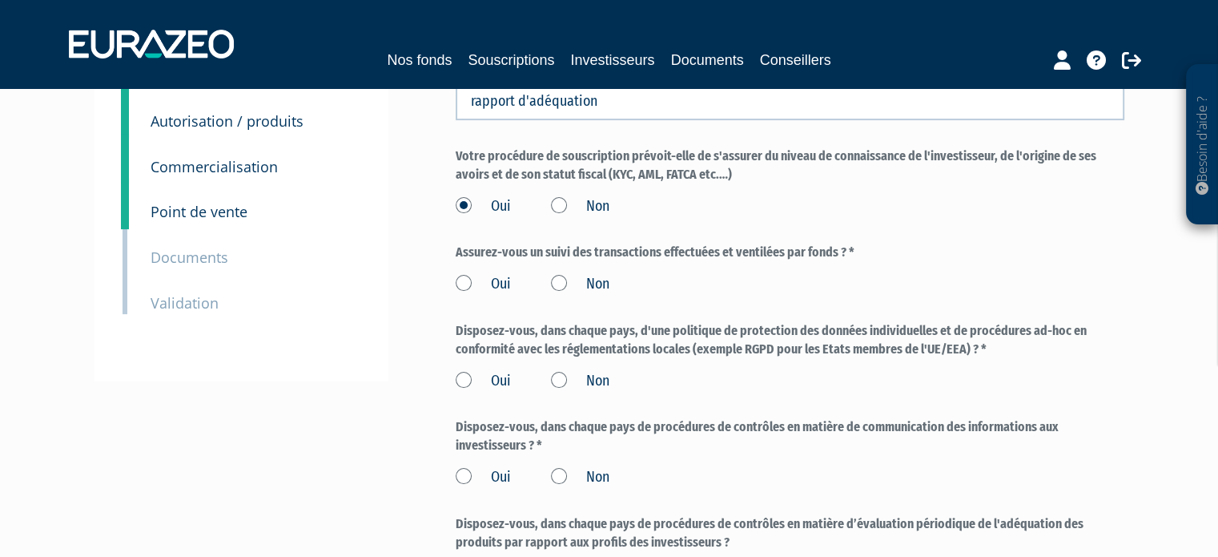
click at [463, 284] on label "Oui" at bounding box center [483, 284] width 55 height 21
click at [0, 0] on input "Oui" at bounding box center [0, 0] width 0 height 0
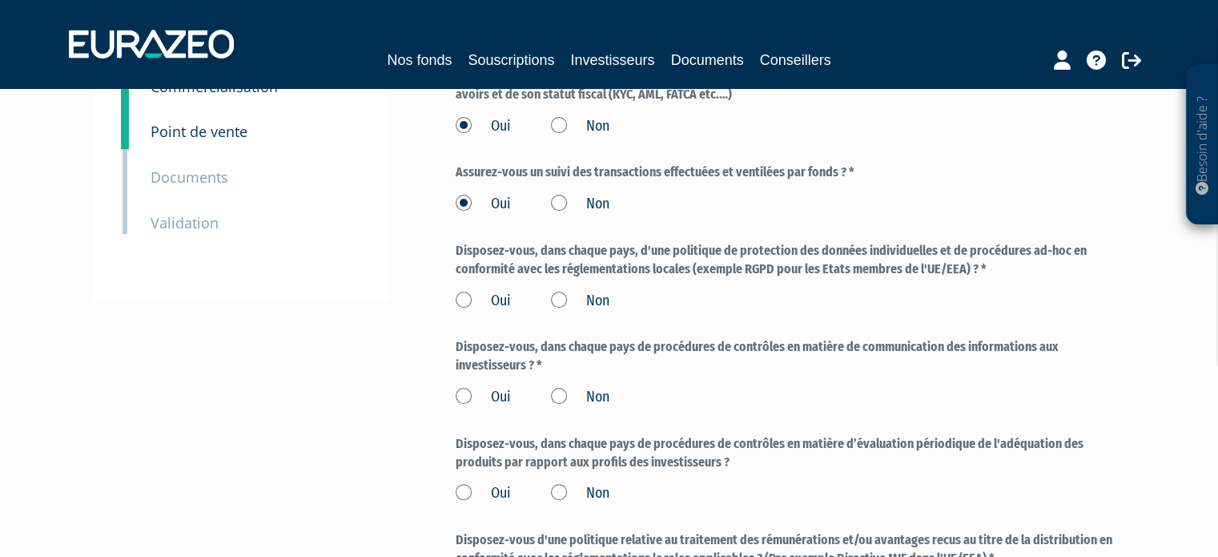
click at [465, 308] on label "Oui" at bounding box center [483, 301] width 55 height 21
click at [0, 0] on input "Oui" at bounding box center [0, 0] width 0 height 0
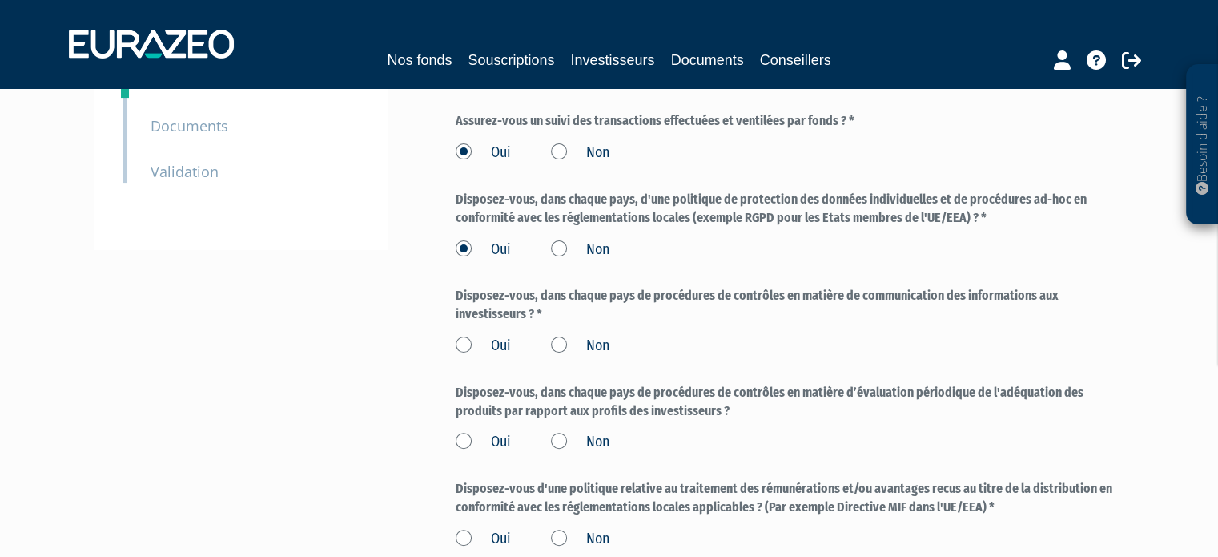
scroll to position [400, 0]
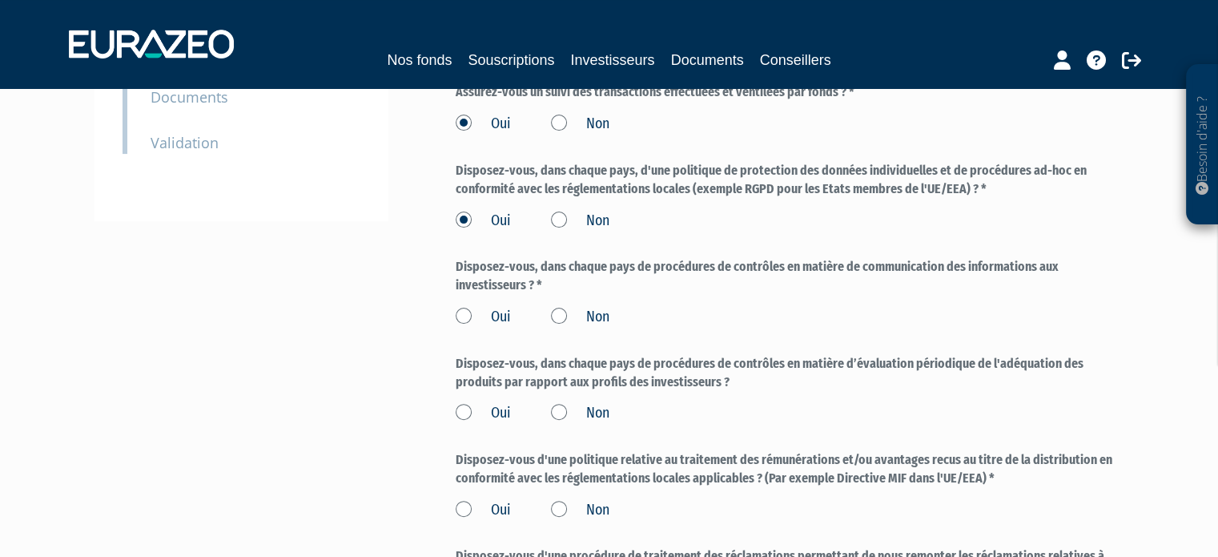
click at [470, 316] on label "Oui" at bounding box center [483, 317] width 55 height 21
click at [0, 0] on input "Oui" at bounding box center [0, 0] width 0 height 0
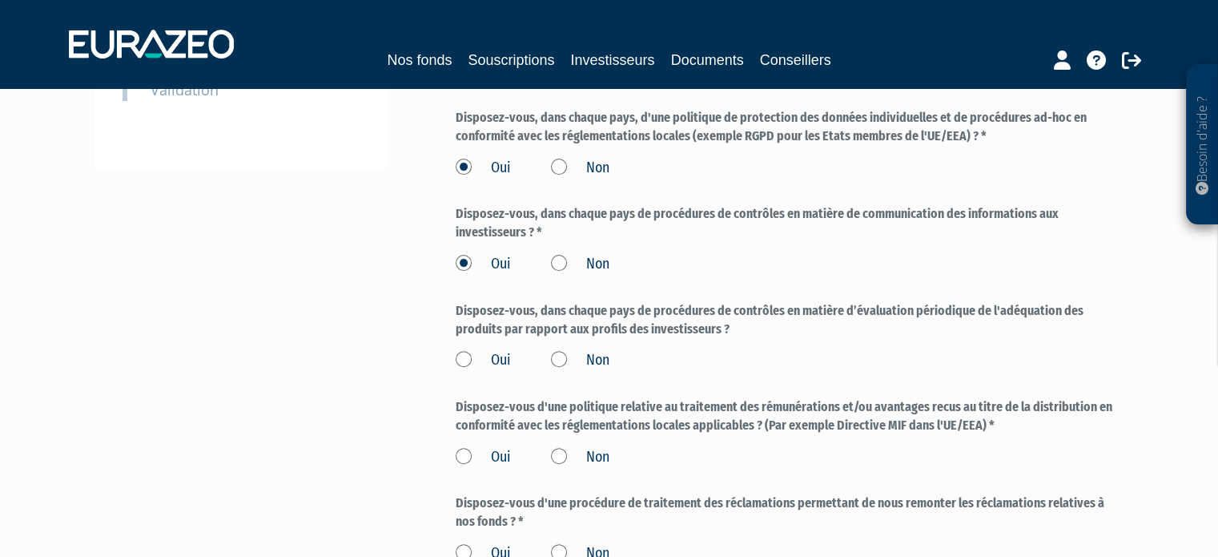
scroll to position [481, 0]
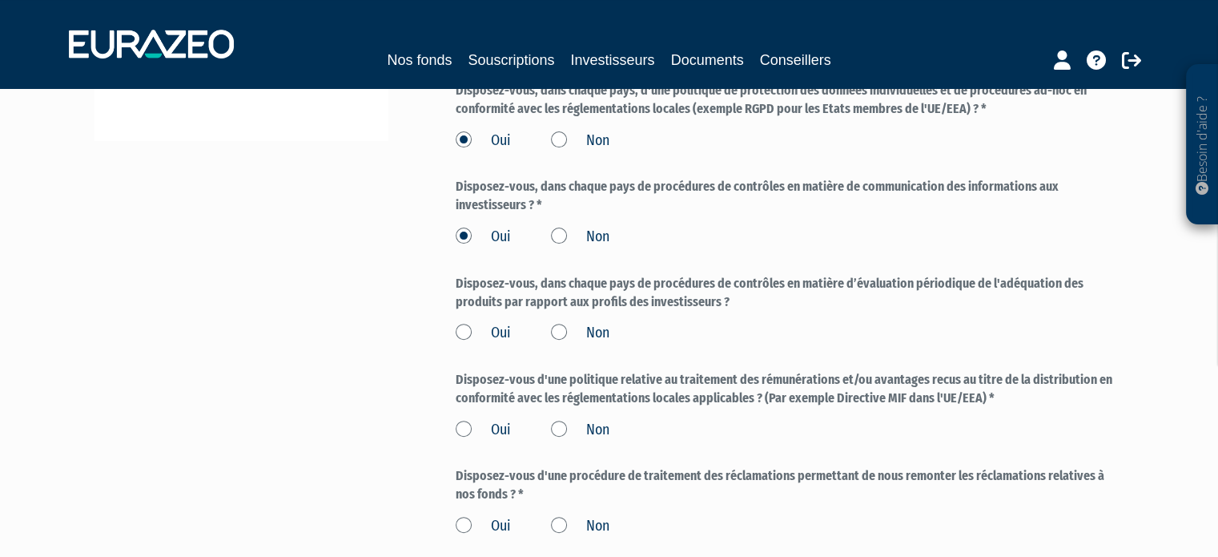
click at [469, 335] on label "Oui" at bounding box center [483, 333] width 55 height 21
click at [0, 0] on input "Oui" at bounding box center [0, 0] width 0 height 0
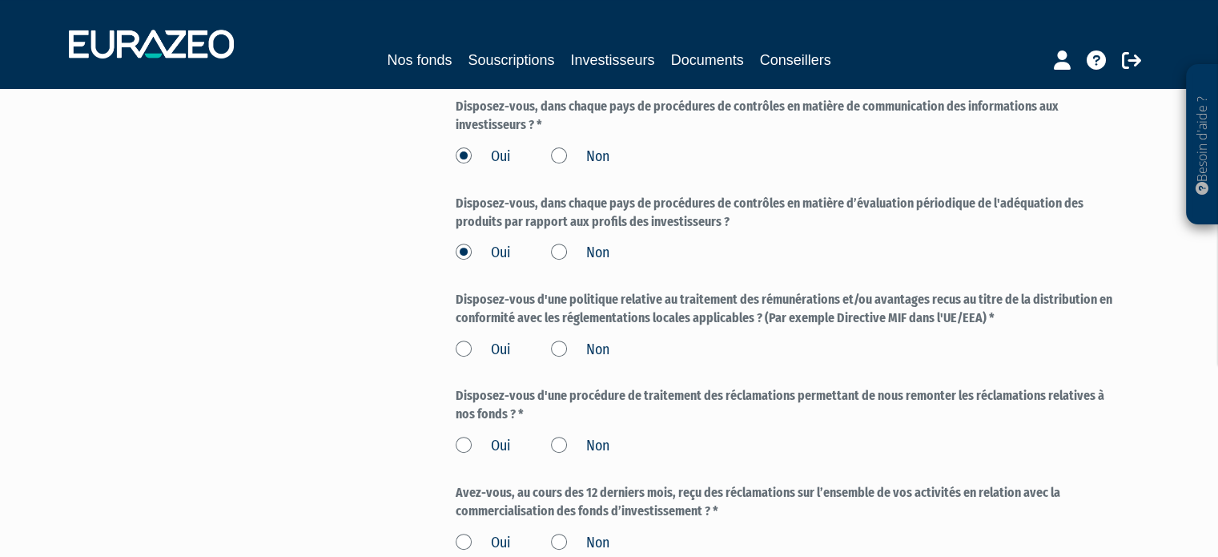
click at [466, 348] on label "Oui" at bounding box center [483, 350] width 55 height 21
click at [0, 0] on input "Oui" at bounding box center [0, 0] width 0 height 0
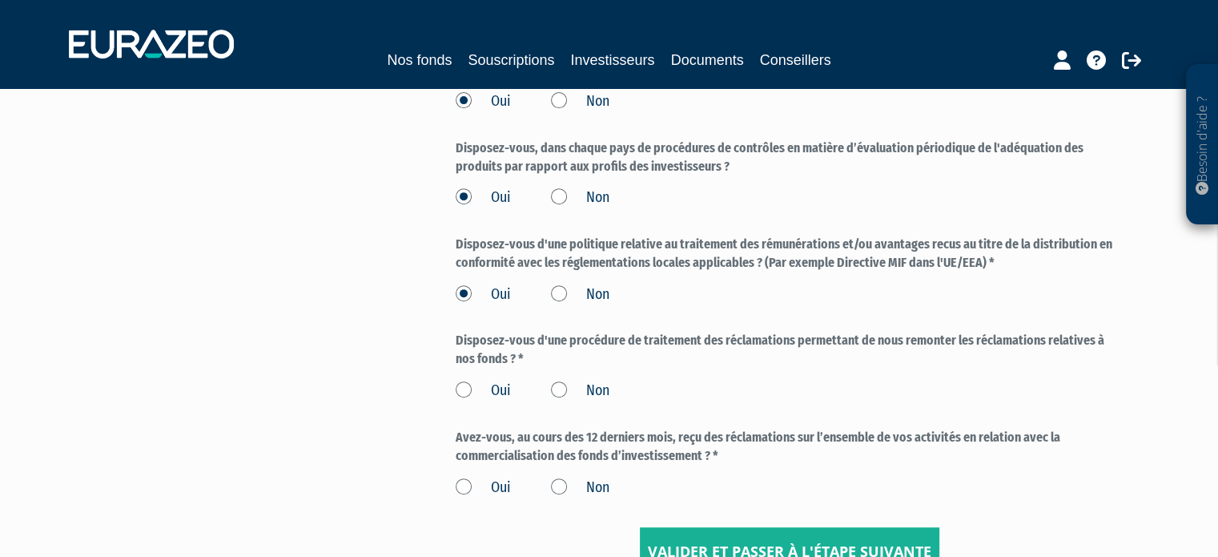
scroll to position [641, 0]
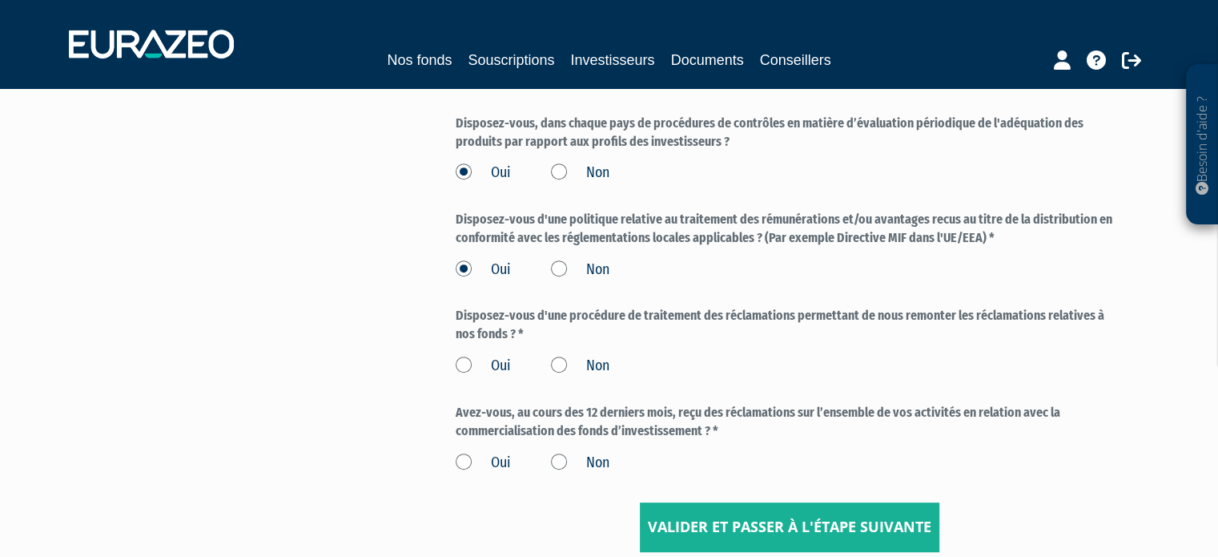
click at [465, 367] on label "Oui" at bounding box center [483, 366] width 55 height 21
click at [0, 0] on input "Oui" at bounding box center [0, 0] width 0 height 0
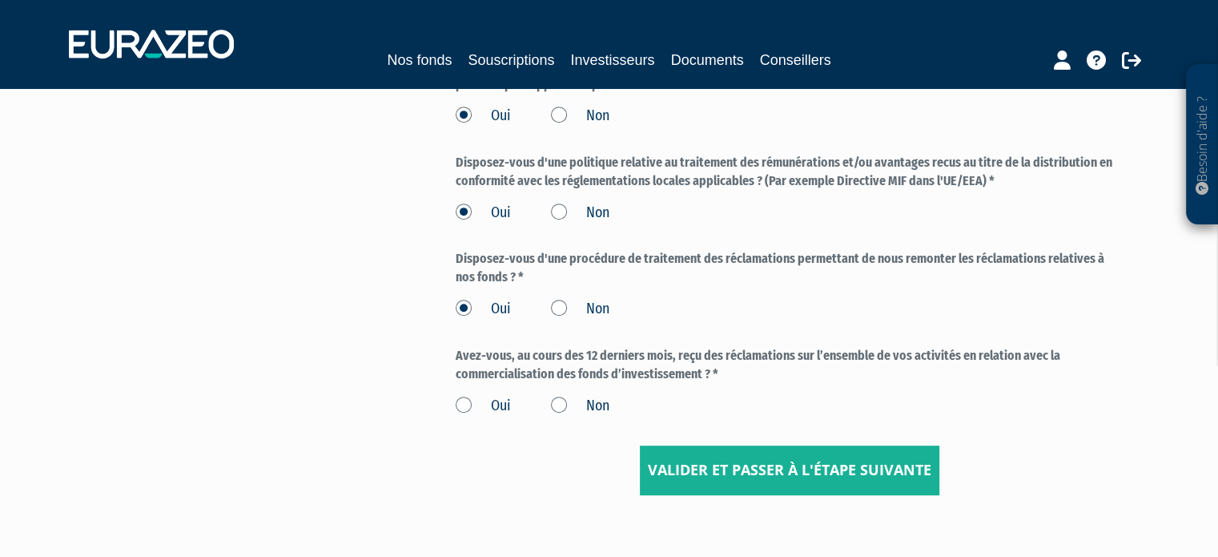
scroll to position [721, 0]
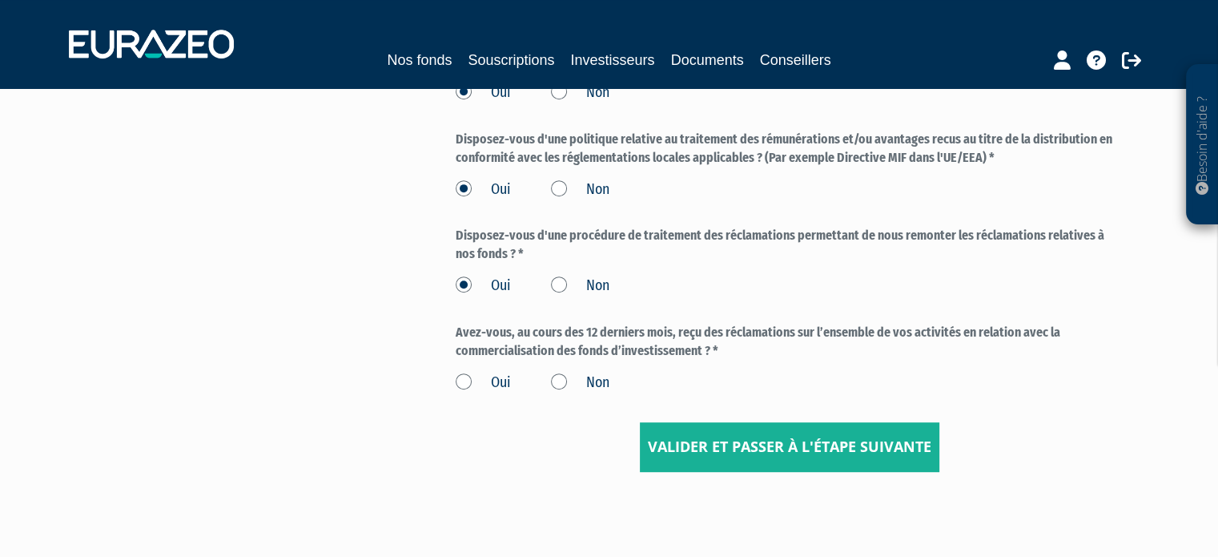
click at [562, 383] on label "Non" at bounding box center [580, 382] width 58 height 21
click at [0, 0] on input "Non" at bounding box center [0, 0] width 0 height 0
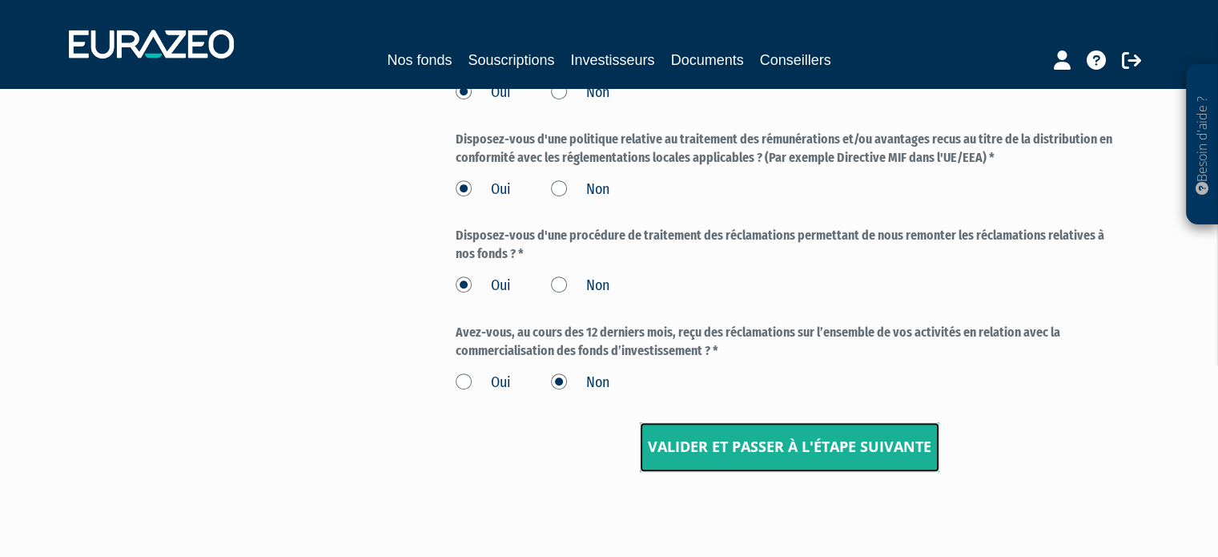
click at [799, 453] on input "Valider et passer à l'étape suivante" at bounding box center [790, 447] width 300 height 50
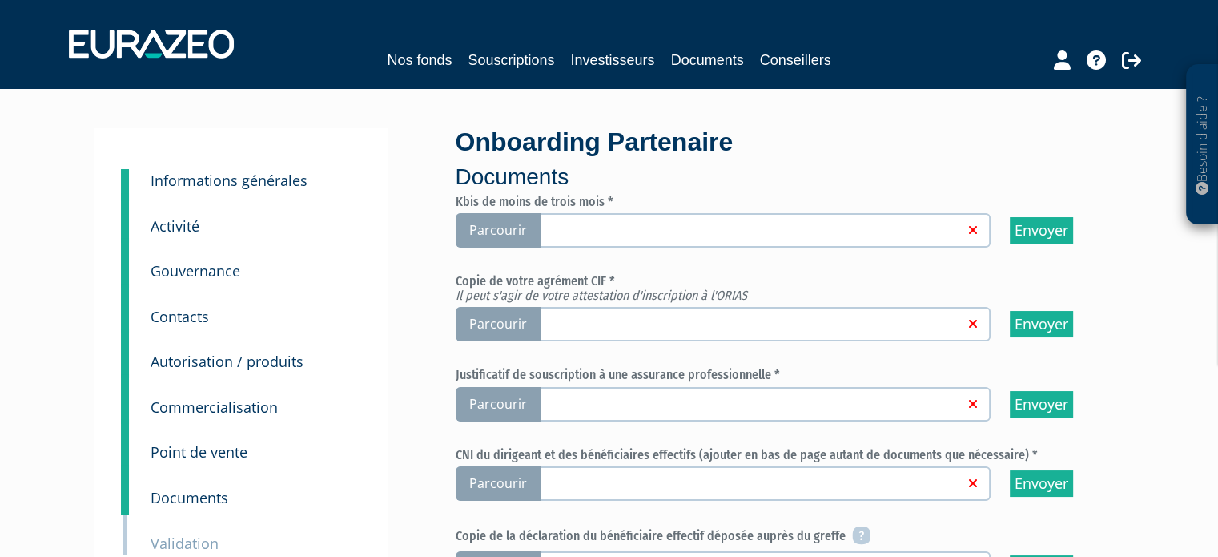
click at [492, 229] on span "Parcourir" at bounding box center [498, 230] width 85 height 34
click at [0, 0] on input "Parcourir" at bounding box center [0, 0] width 0 height 0
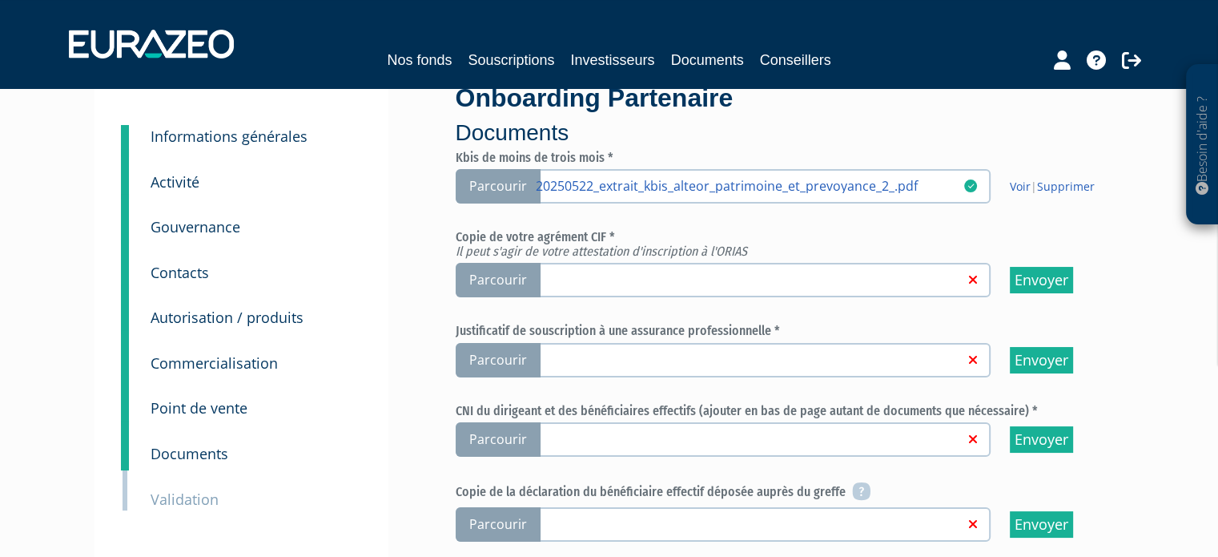
scroll to position [80, 0]
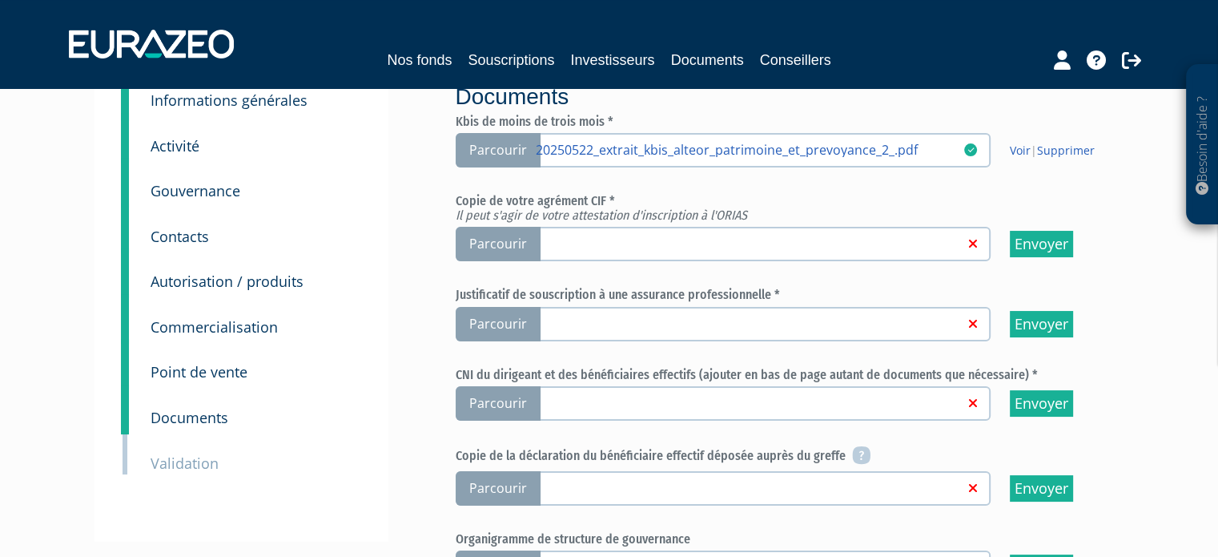
click at [504, 247] on span "Parcourir" at bounding box center [498, 244] width 85 height 34
click at [0, 0] on input "Parcourir" at bounding box center [0, 0] width 0 height 0
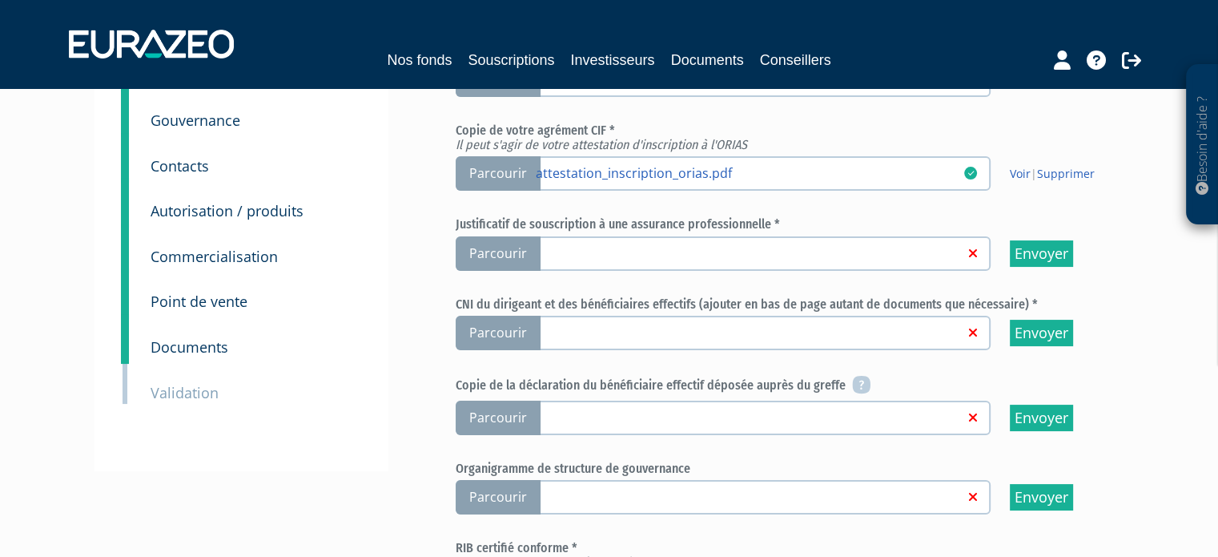
scroll to position [160, 0]
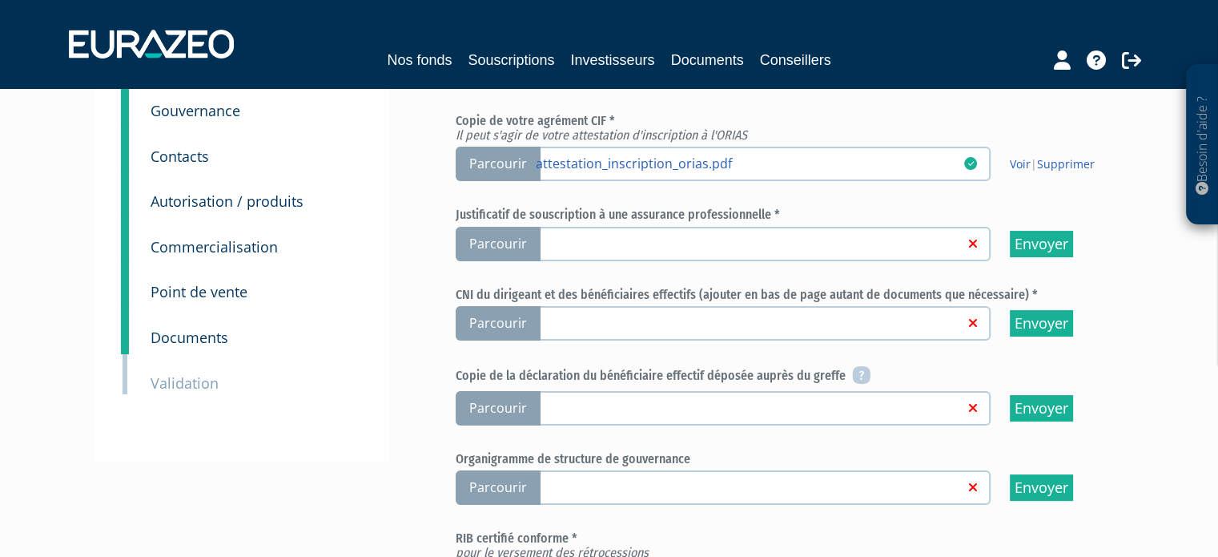
click at [493, 242] on span "Parcourir" at bounding box center [498, 244] width 85 height 34
click at [0, 0] on input "Parcourir" at bounding box center [0, 0] width 0 height 0
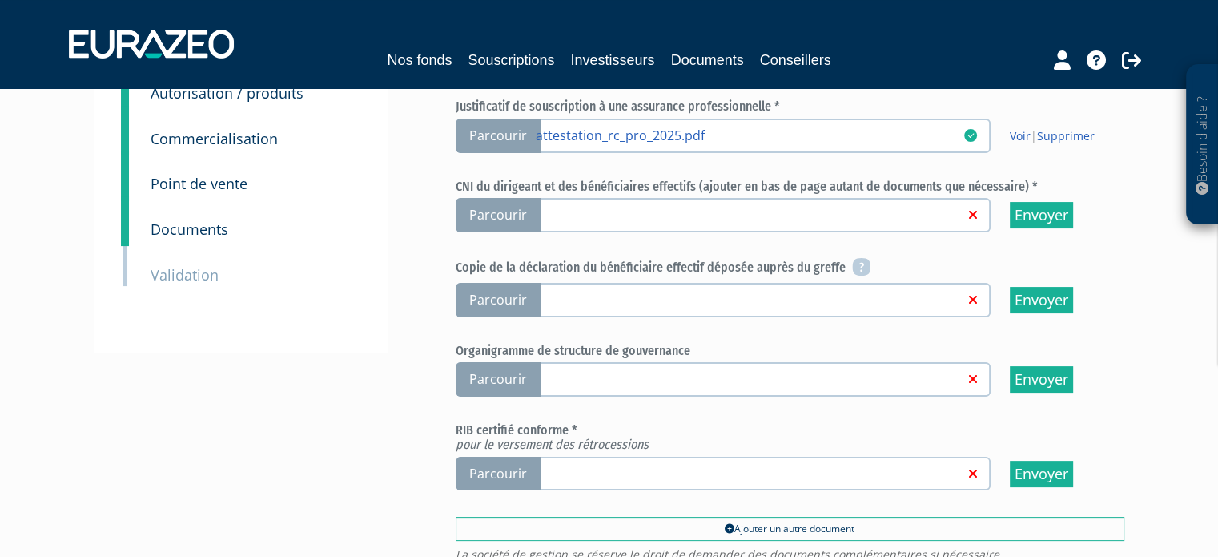
scroll to position [240, 0]
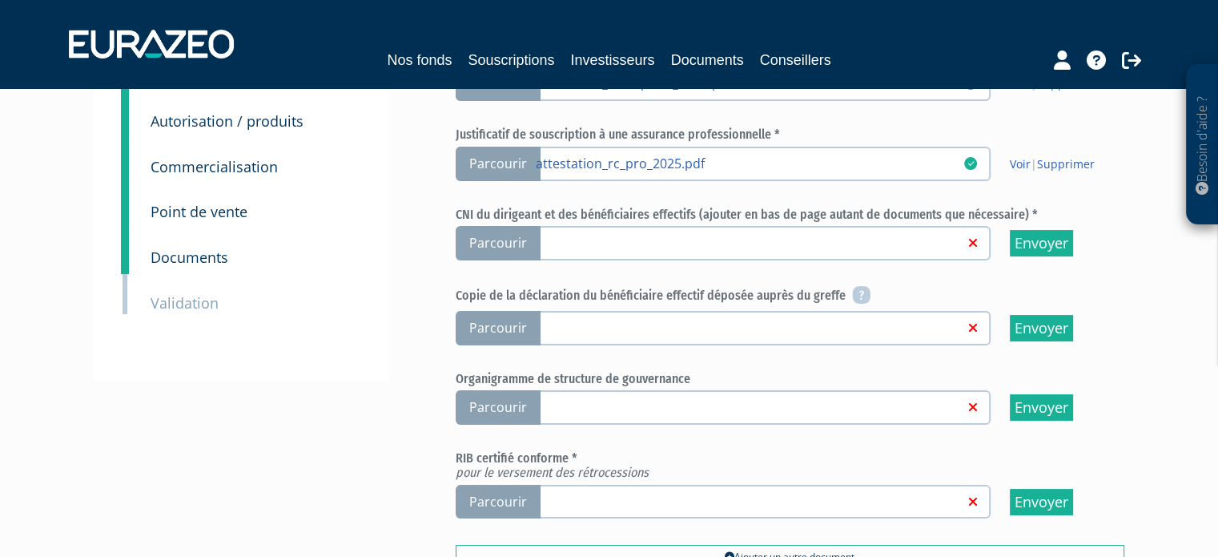
click at [493, 243] on span "Parcourir" at bounding box center [498, 243] width 85 height 34
click at [0, 0] on input "Parcourir" at bounding box center [0, 0] width 0 height 0
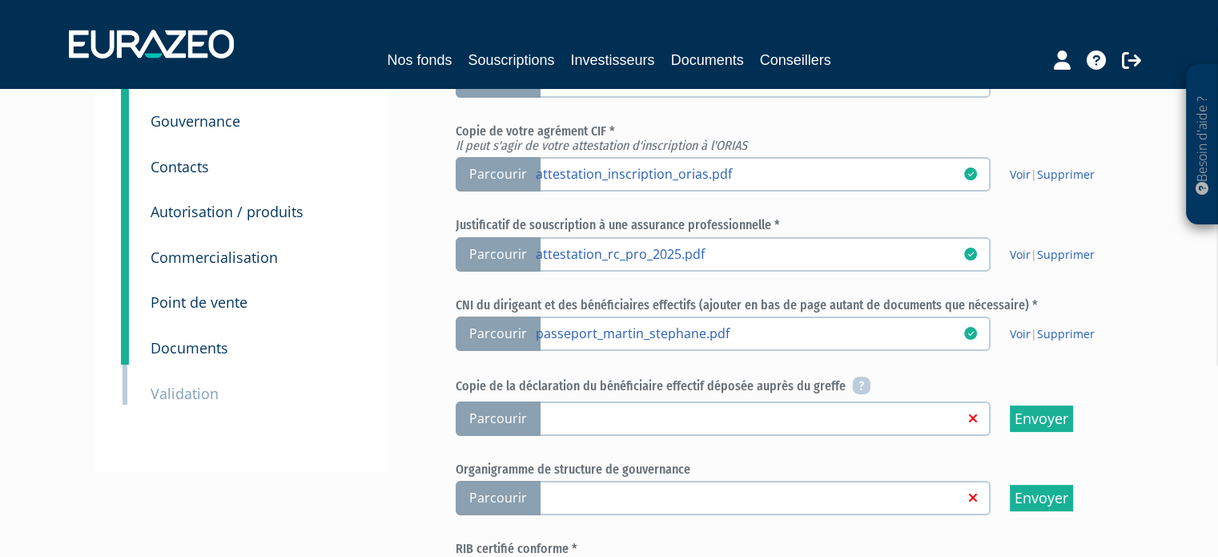
scroll to position [160, 0]
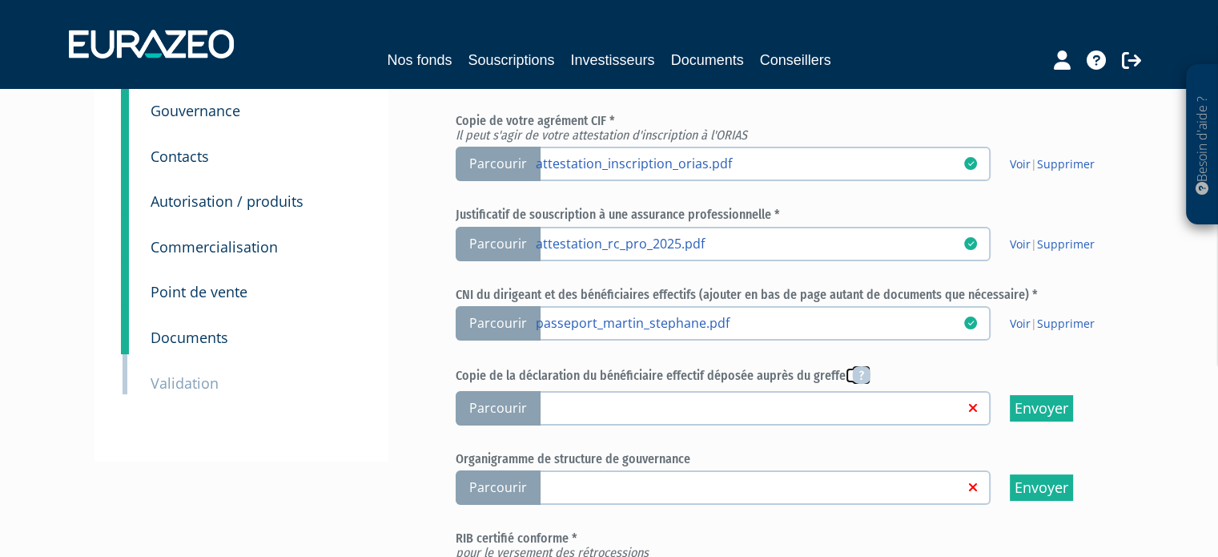
click at [858, 372] on icon at bounding box center [861, 374] width 18 height 19
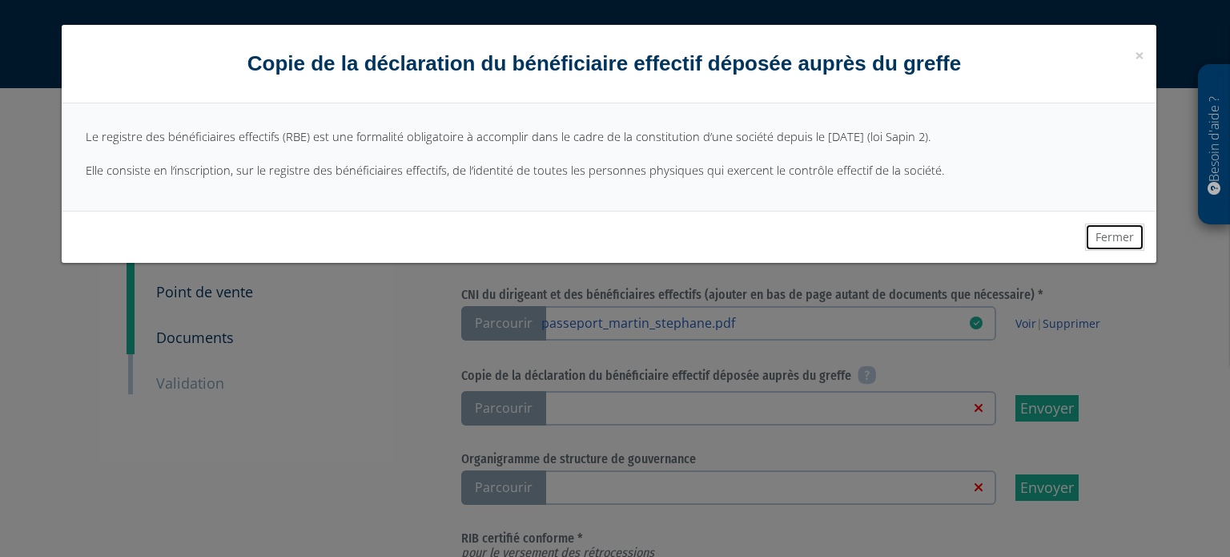
click at [1111, 233] on button "Fermer" at bounding box center [1114, 236] width 59 height 27
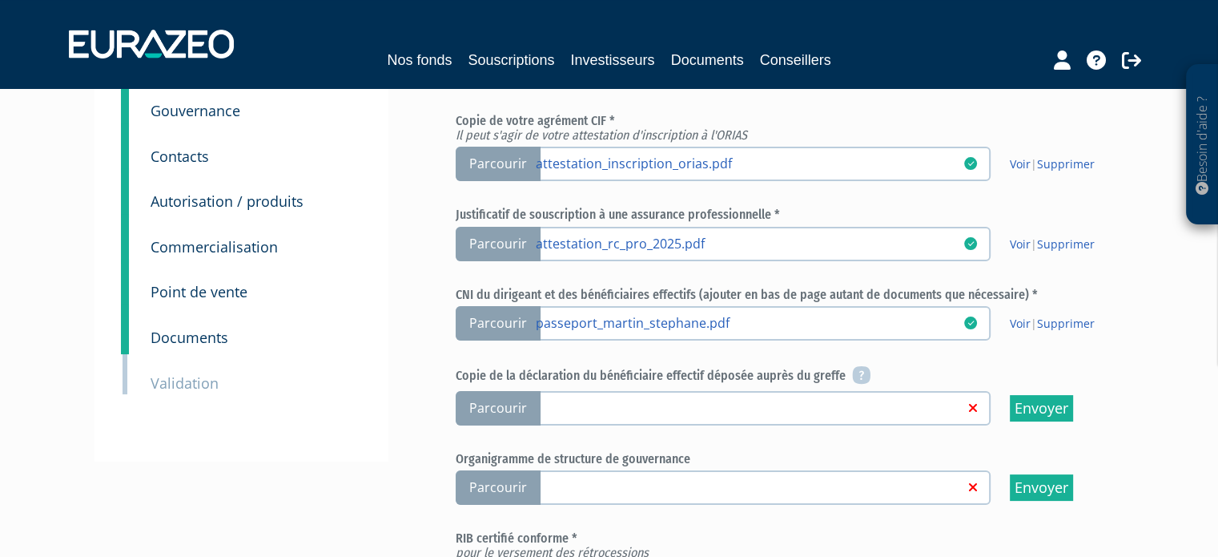
drag, startPoint x: 455, startPoint y: 371, endPoint x: 836, endPoint y: 370, distance: 381.3
click at [836, 370] on h6 "Copie de la déclaration du bénéficiaire effectif déposée auprès du greffe" at bounding box center [790, 376] width 669 height 19
copy h6 "Copie de la déclaration du bénéficiaire effectif déposée auprès du greffe"
click at [354, 422] on div "3 Informations générales 4 Activité 5 Gouvernance 6 Contacts 7 Autorisation / p…" at bounding box center [242, 214] width 294 height 493
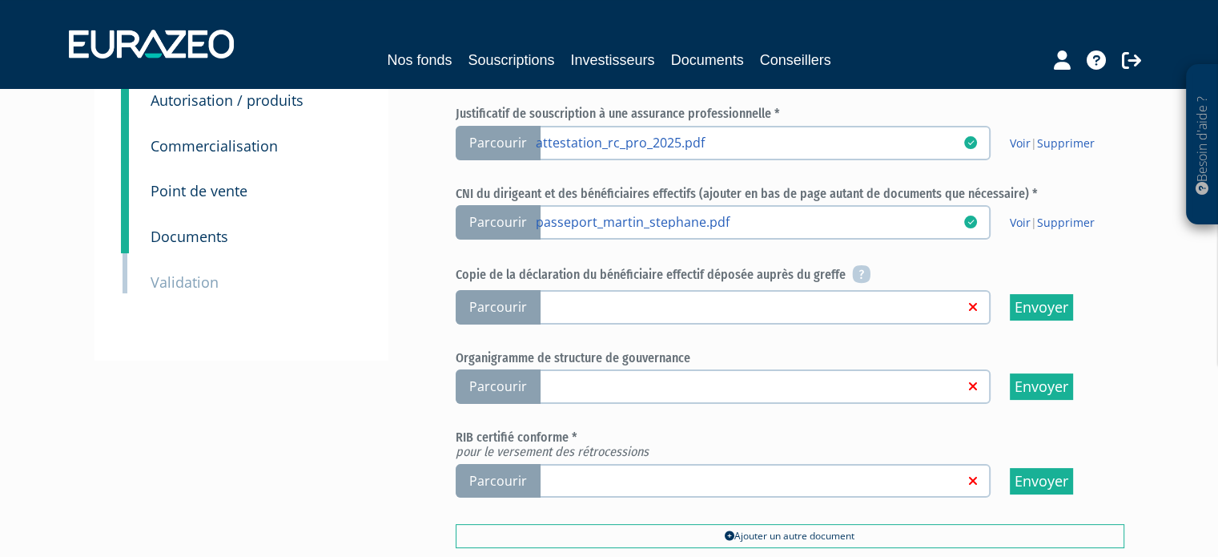
scroll to position [421, 0]
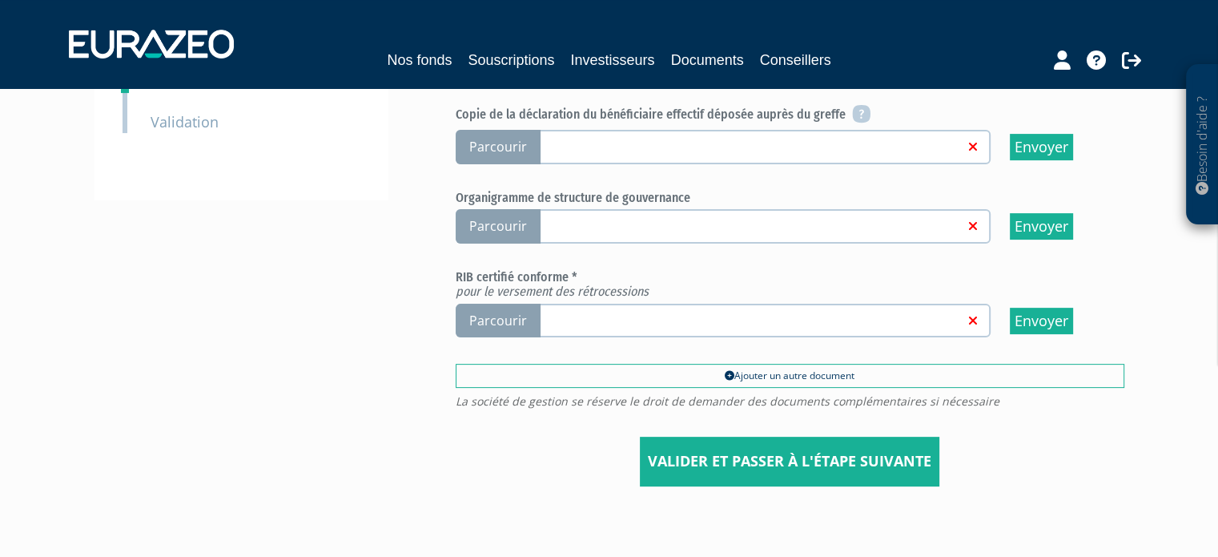
drag, startPoint x: 455, startPoint y: 191, endPoint x: 690, endPoint y: 195, distance: 234.7
click at [690, 195] on h6 "Organigramme de structure de gouvernance" at bounding box center [790, 198] width 669 height 14
copy h6 "Organigramme de structure de gouvernance"
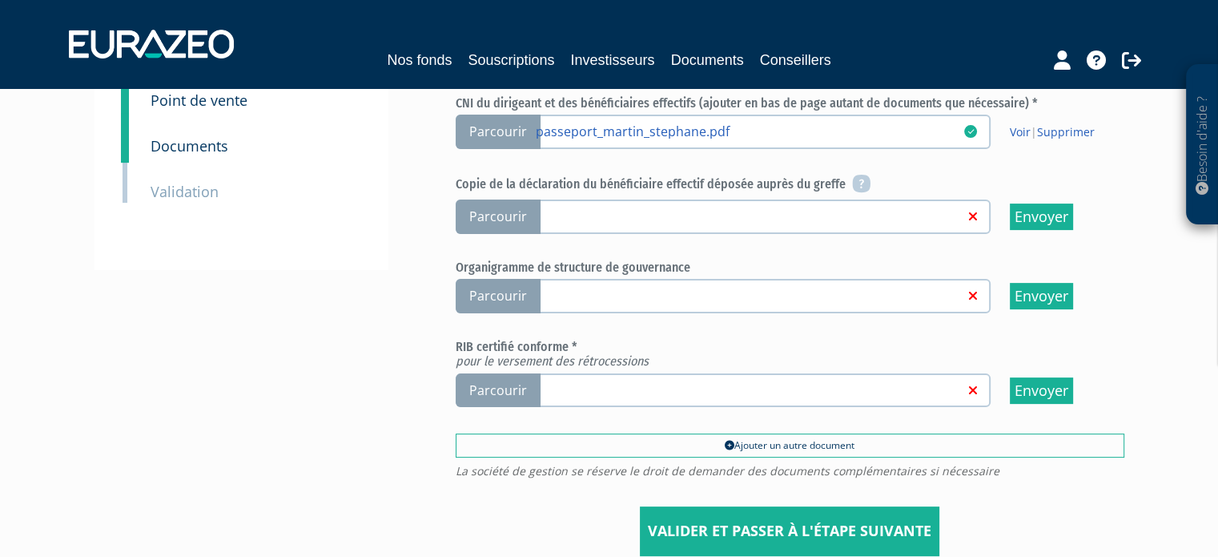
scroll to position [261, 0]
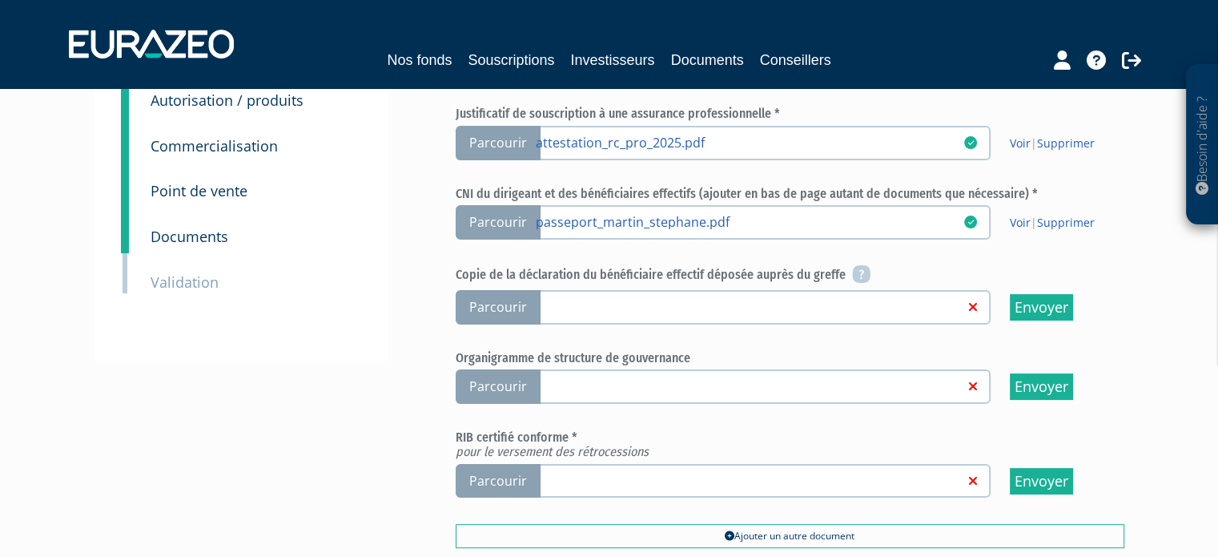
click at [504, 304] on span "Parcourir" at bounding box center [498, 307] width 85 height 34
click at [0, 0] on input "Parcourir" at bounding box center [0, 0] width 0 height 0
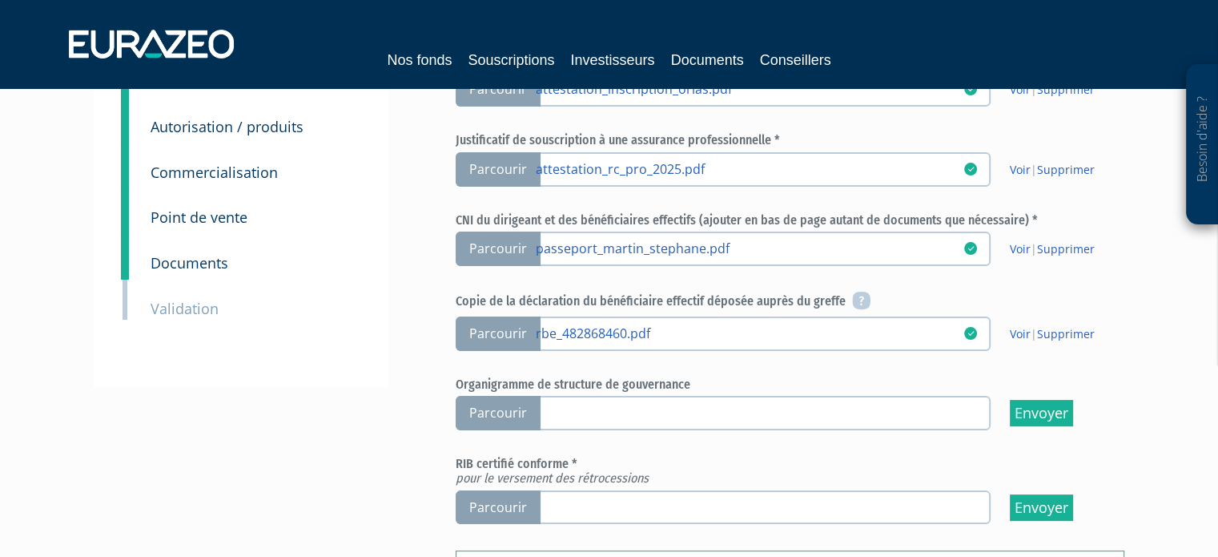
scroll to position [320, 0]
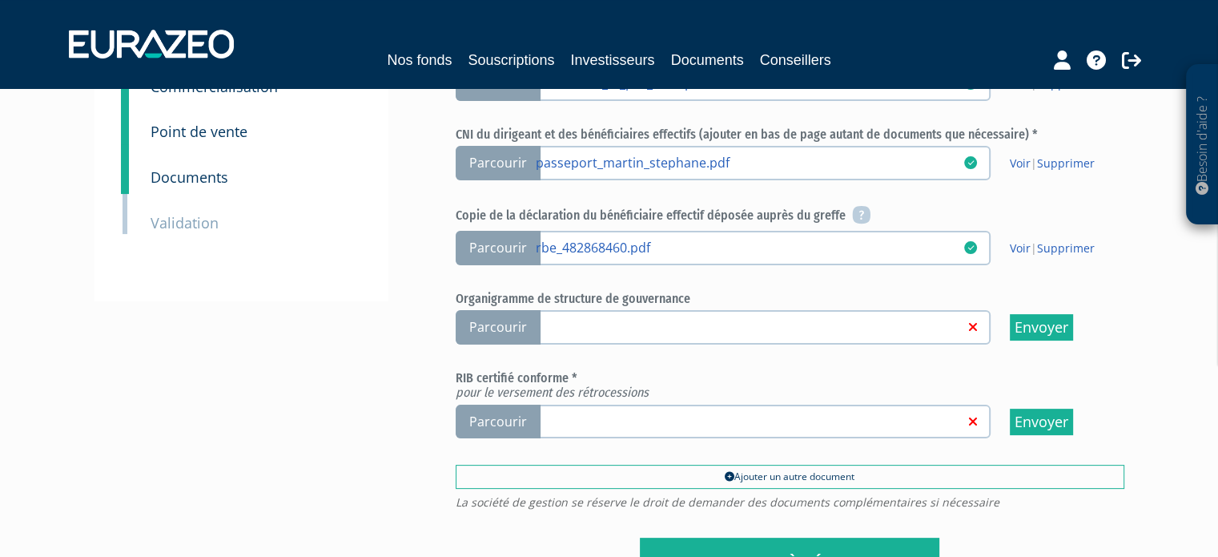
click at [513, 321] on span "Parcourir" at bounding box center [498, 327] width 85 height 34
click at [0, 0] on input "Parcourir" at bounding box center [0, 0] width 0 height 0
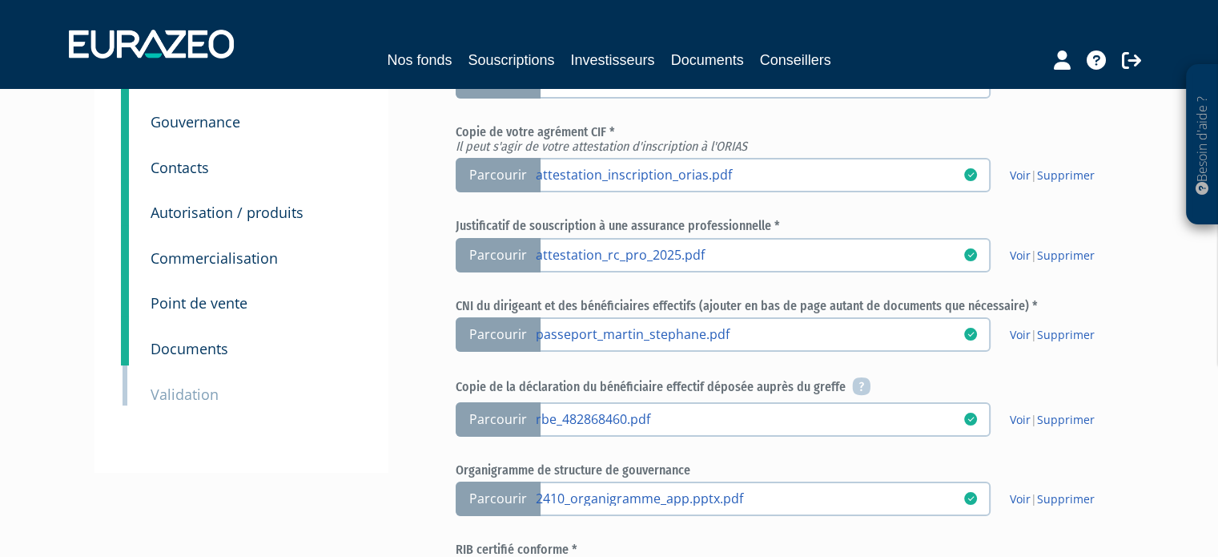
scroll to position [80, 0]
